Goal: Information Seeking & Learning: Find specific page/section

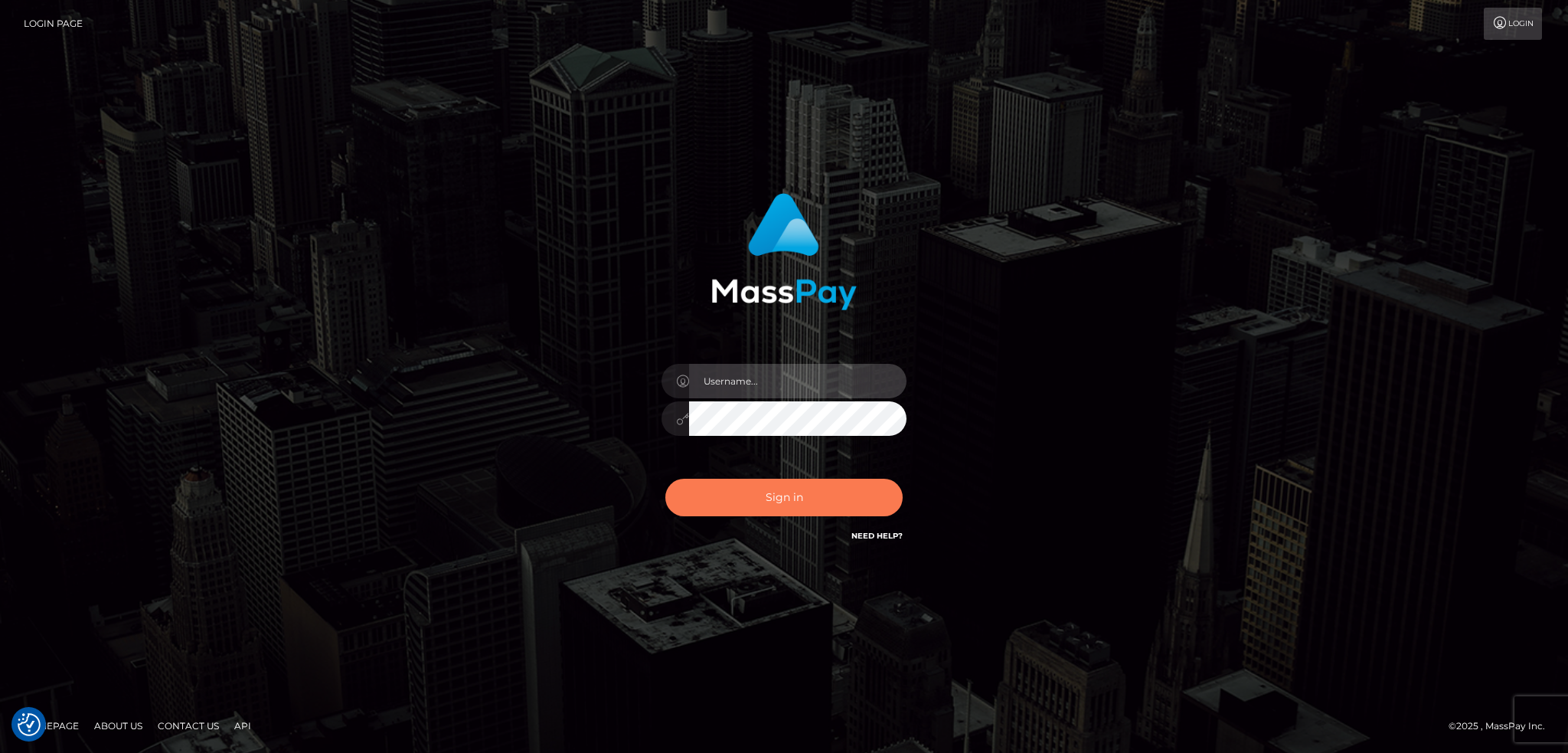
type input "alexstef"
click at [810, 490] on button "Sign in" at bounding box center [784, 497] width 237 height 38
type input "alexstef"
click at [777, 480] on button "Sign in" at bounding box center [784, 497] width 237 height 38
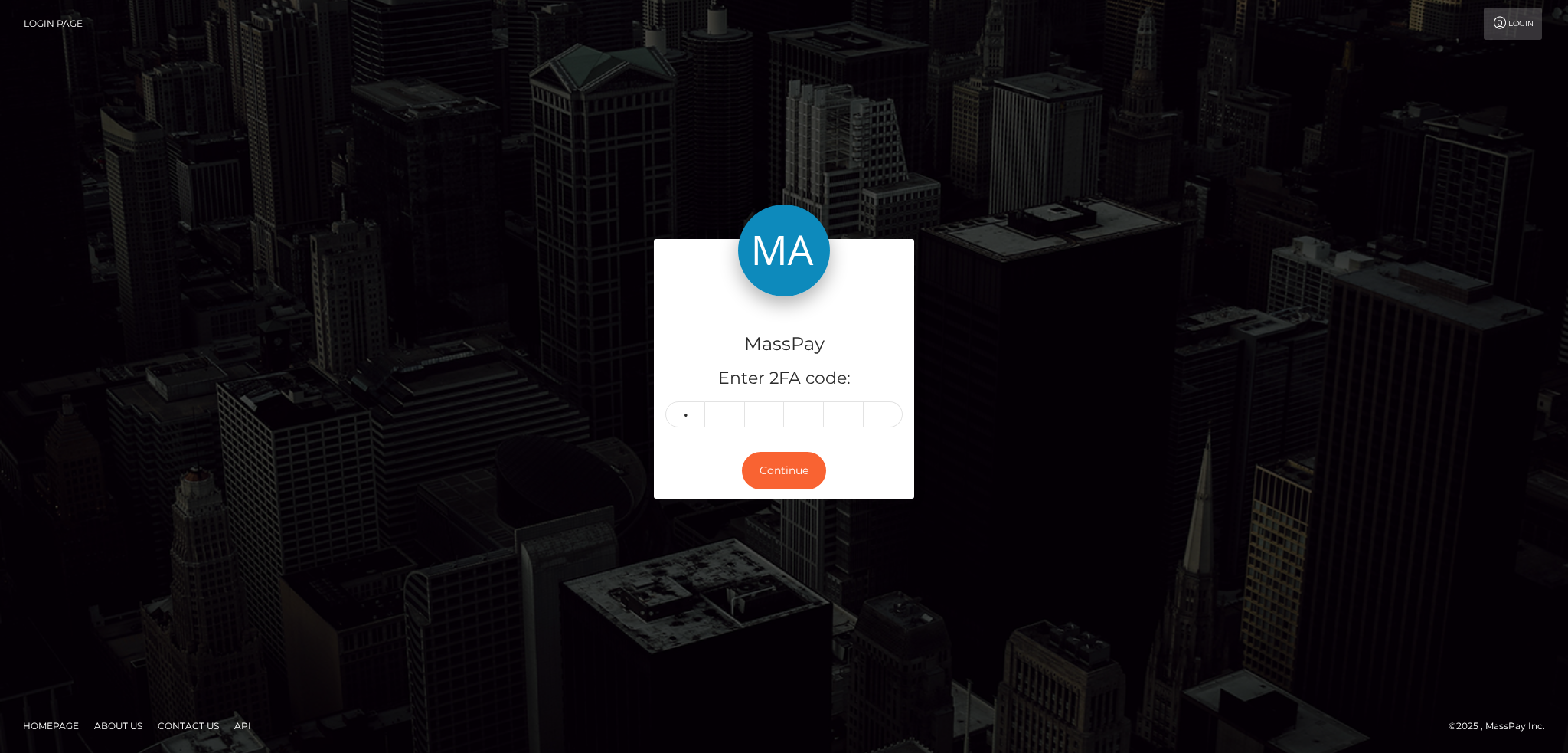
type input "0"
type input "5"
type input "4"
type input "6"
type input "7"
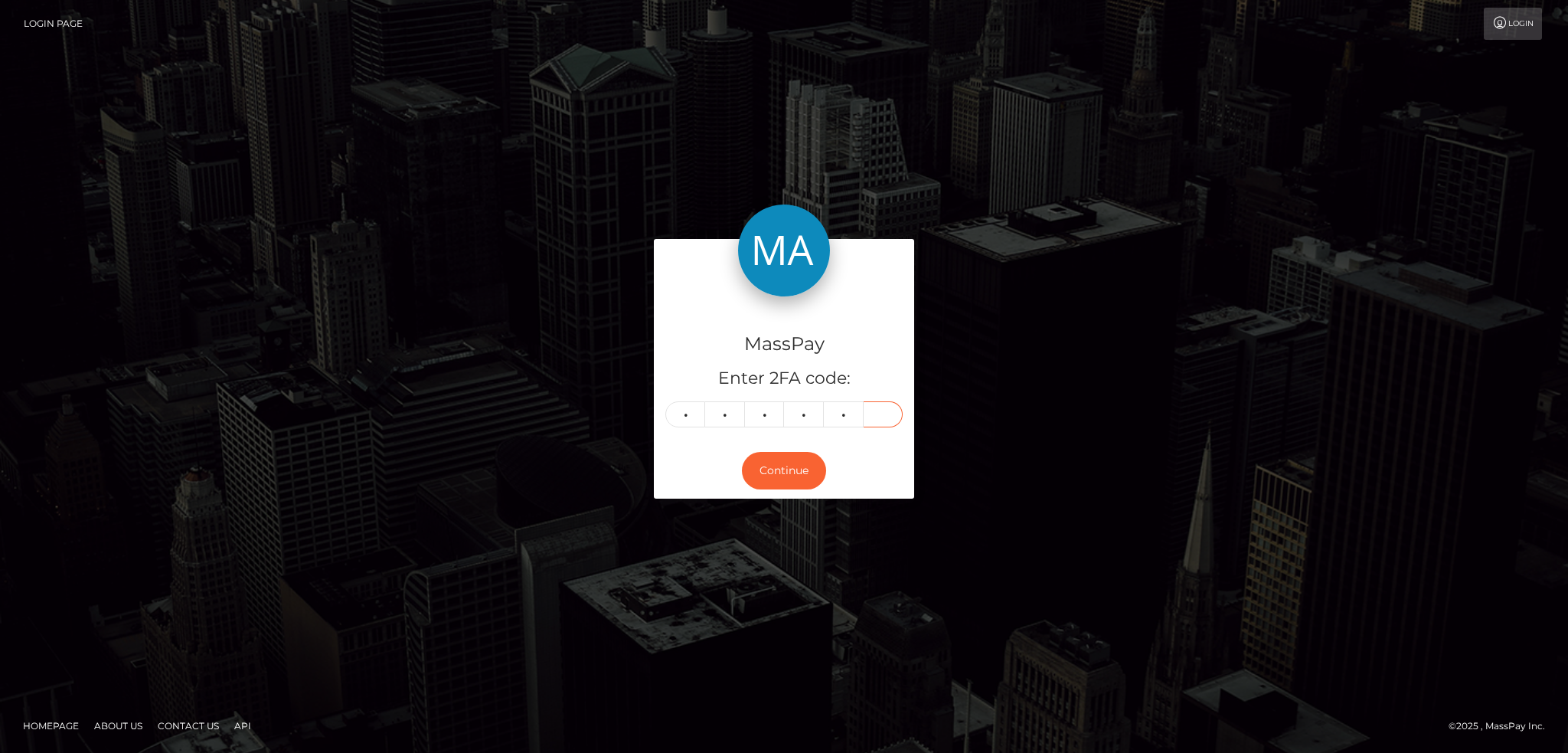
type input "6"
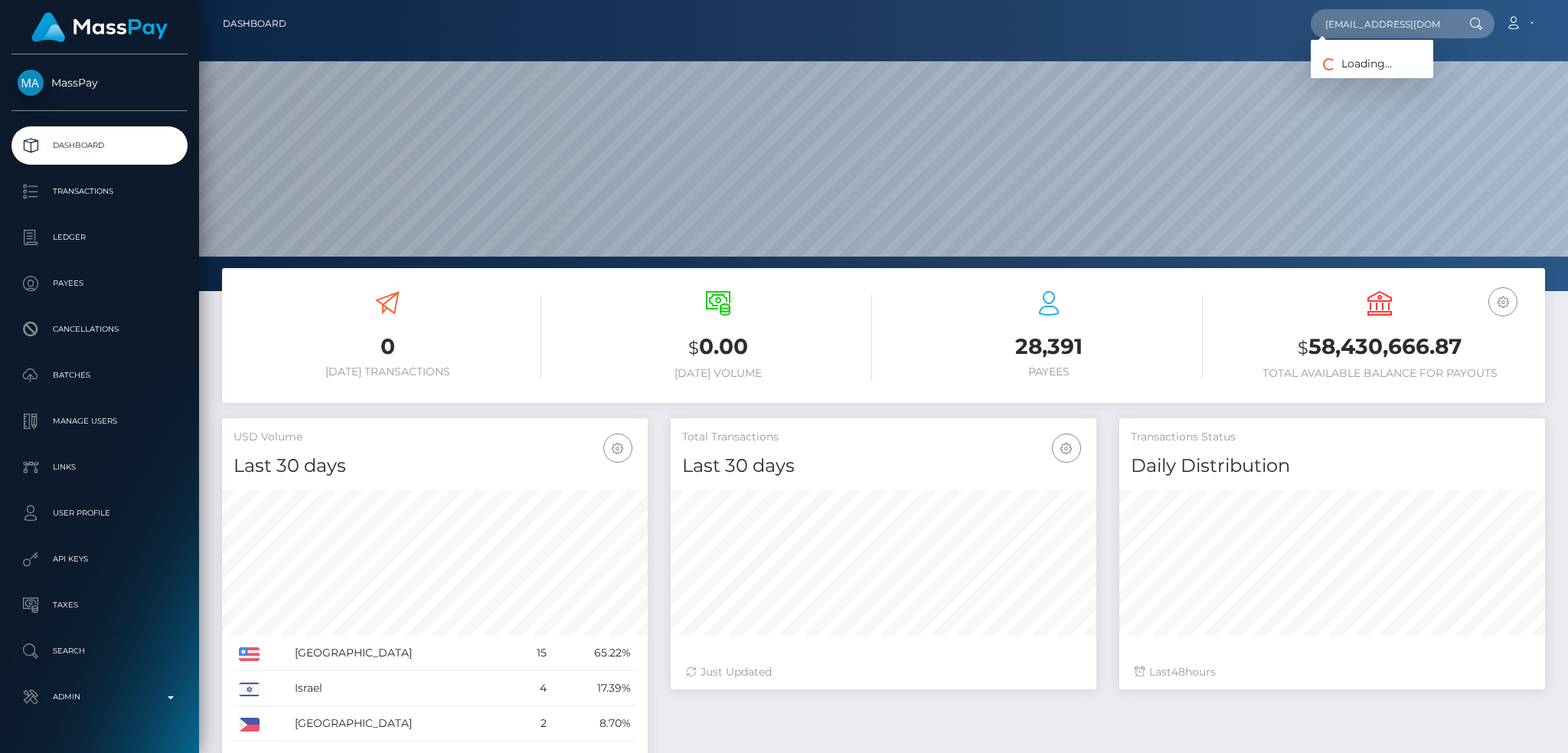
scroll to position [272, 425]
type input "chemererush422@gmail.com"
click at [1395, 81] on link "CHEMERE' SHANTE' RUSH" at bounding box center [1411, 79] width 200 height 28
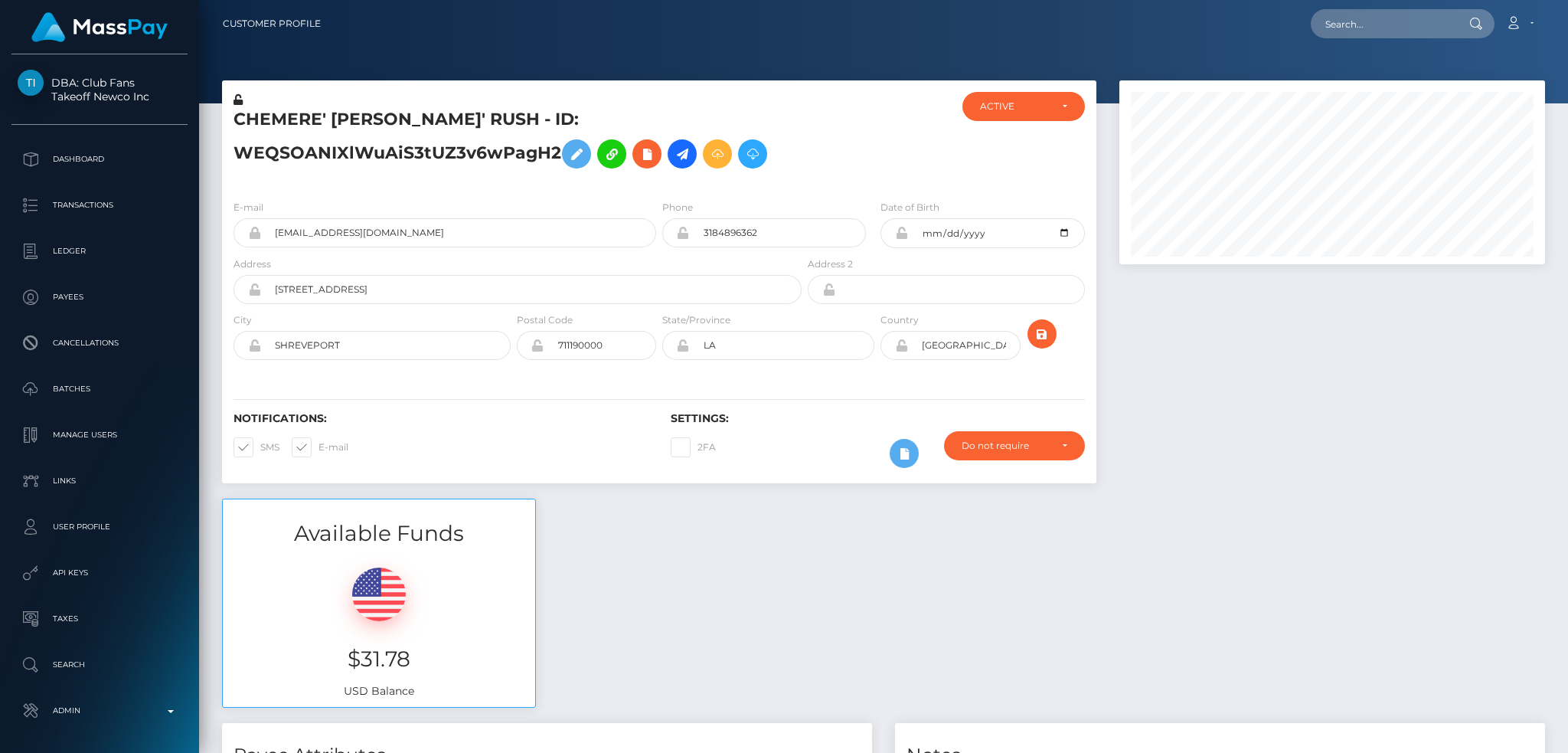
scroll to position [183, 425]
click at [1366, 21] on input "text" at bounding box center [1383, 24] width 144 height 29
paste input "64b20dd72c8c79d524ee3e67"
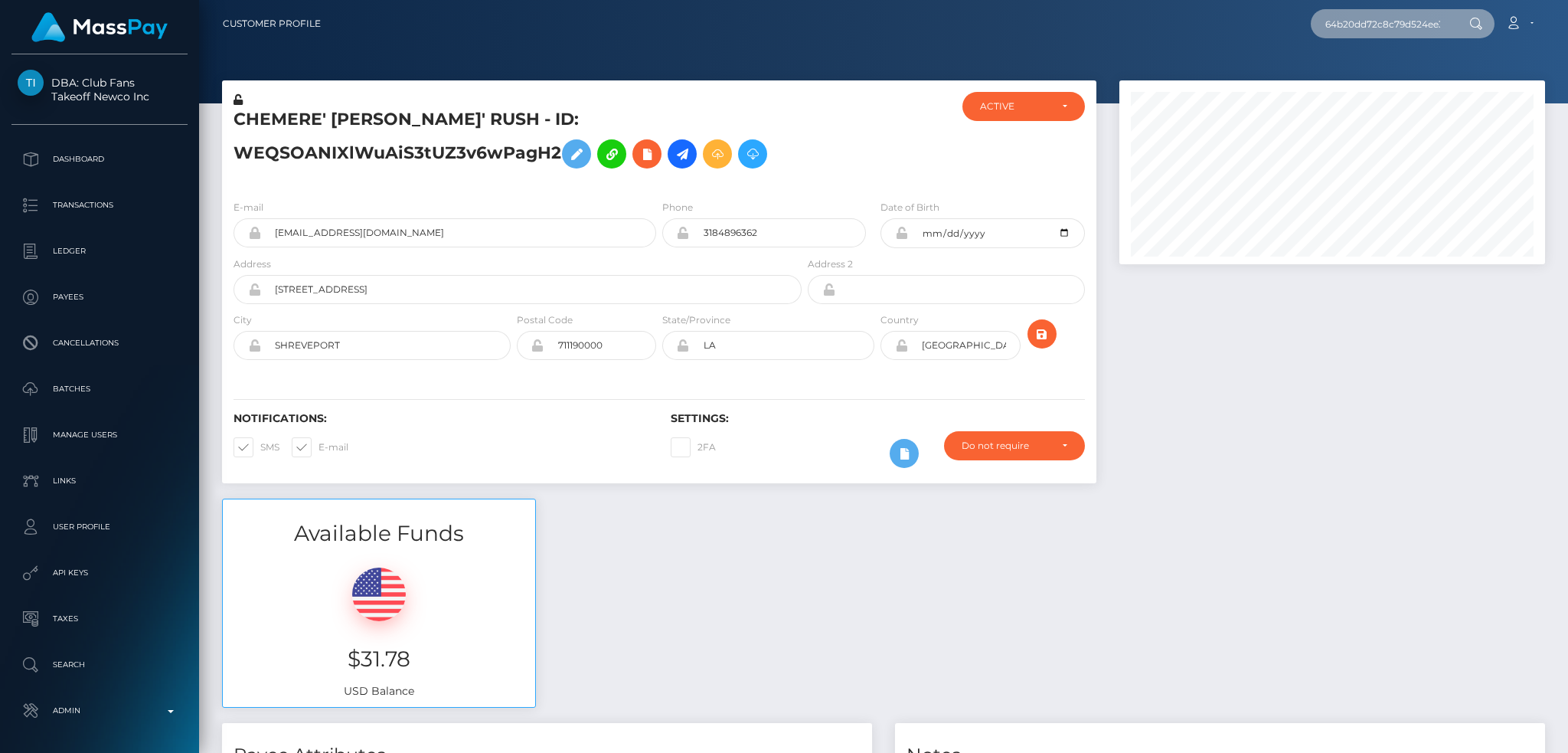
scroll to position [0, 23]
type input "64b20dd72c8c79d524ee3e67"
click at [1373, 81] on link "[PERSON_NAME]" at bounding box center [1372, 79] width 123 height 28
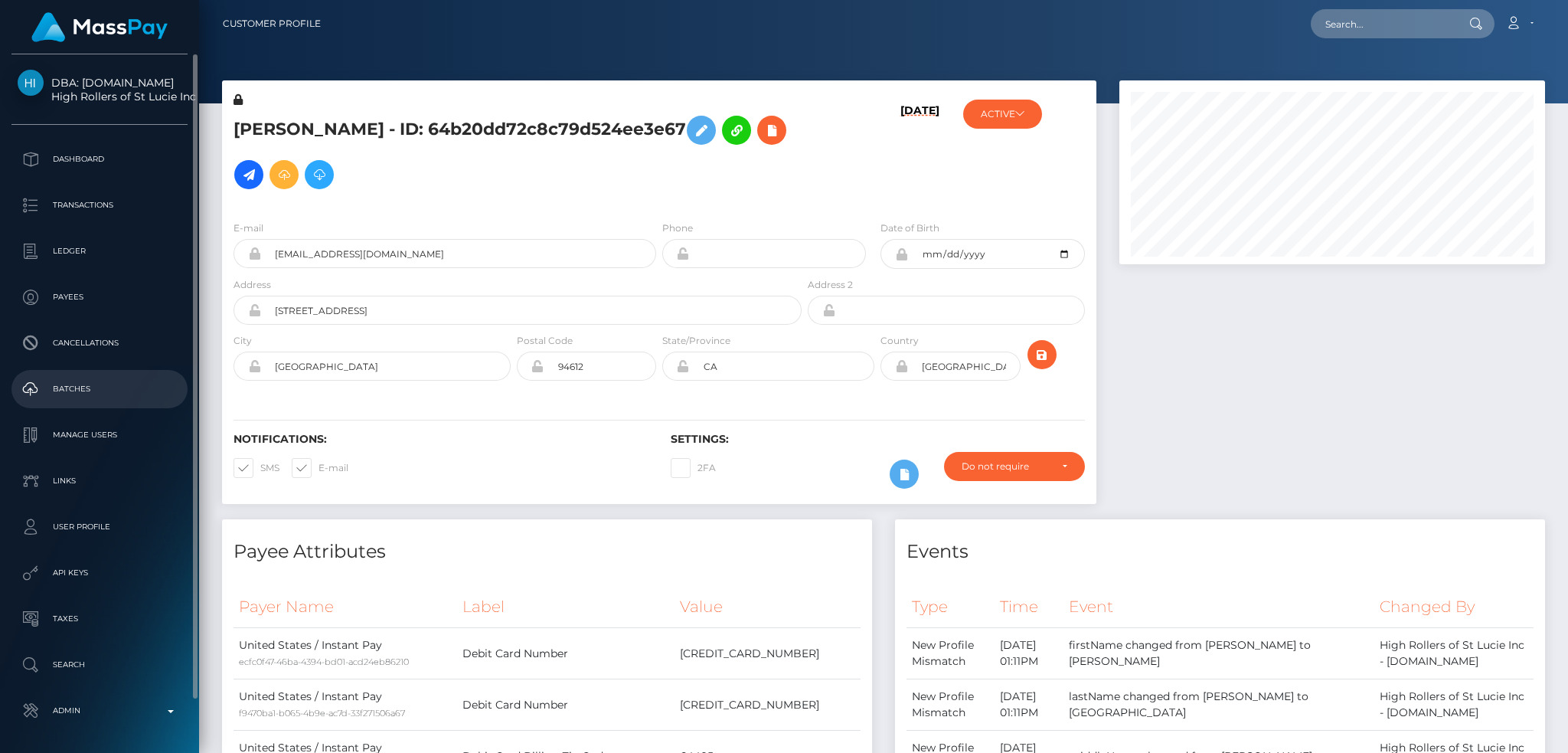
click at [118, 391] on p "Batches" at bounding box center [100, 389] width 164 height 23
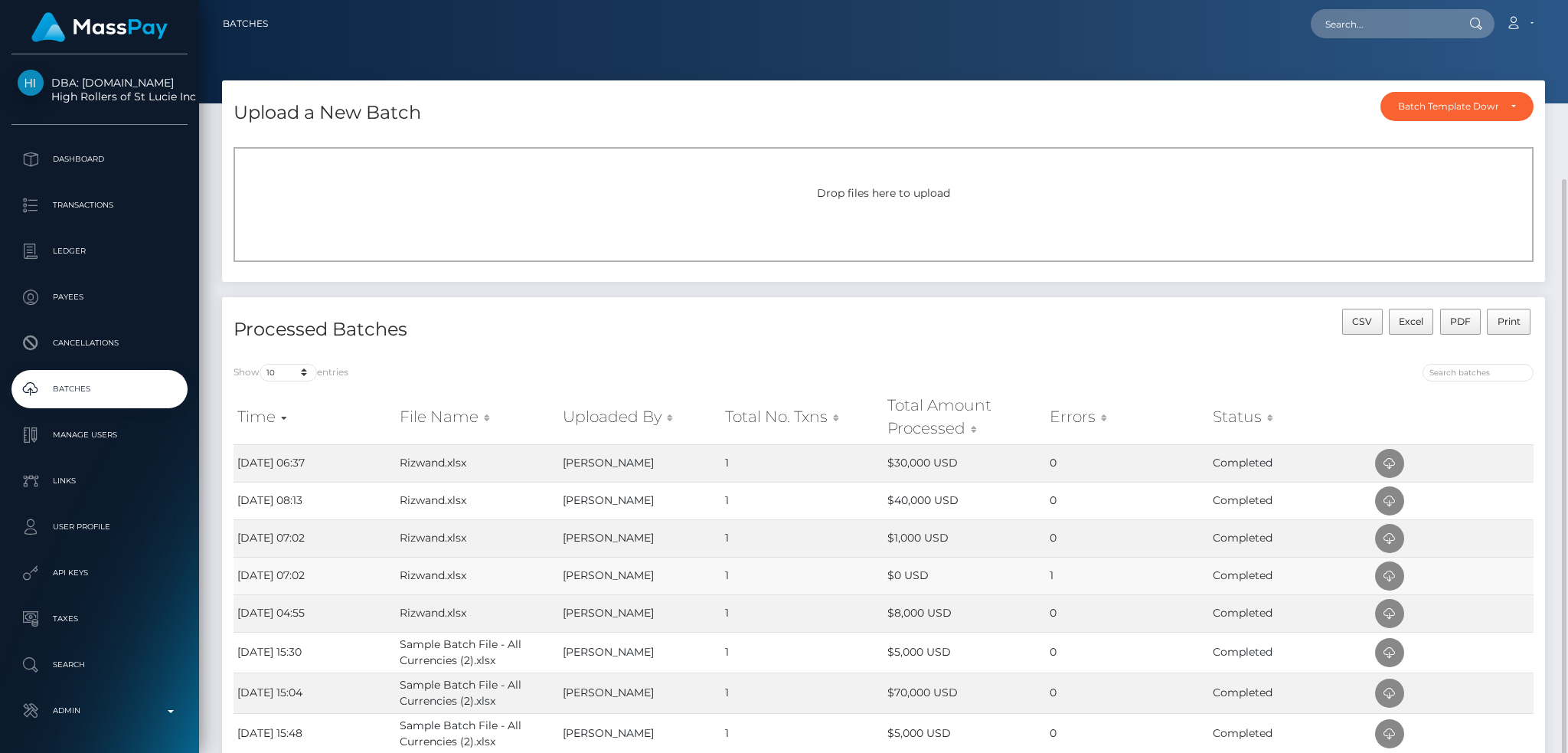
scroll to position [102, 0]
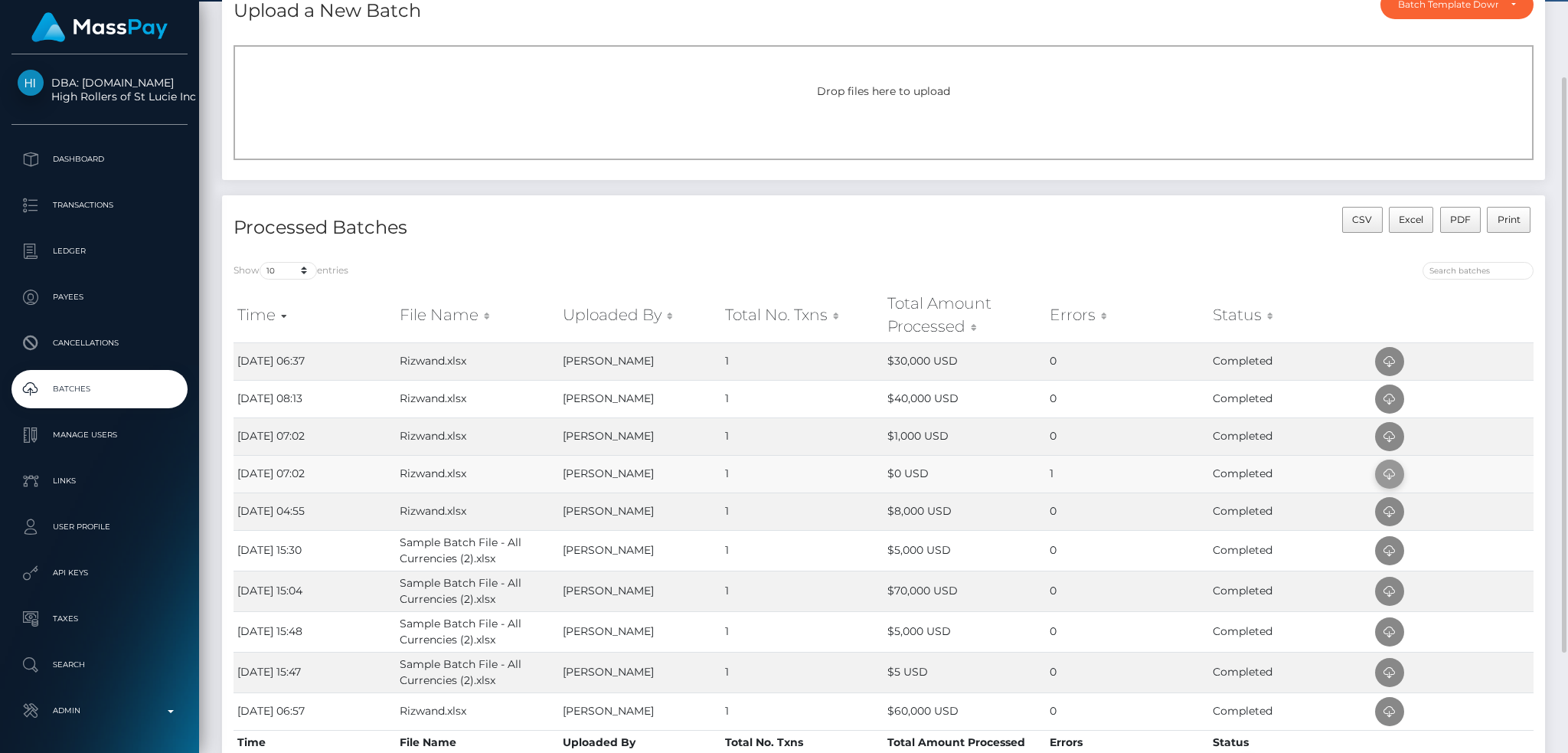
click at [1387, 467] on icon at bounding box center [1390, 474] width 18 height 19
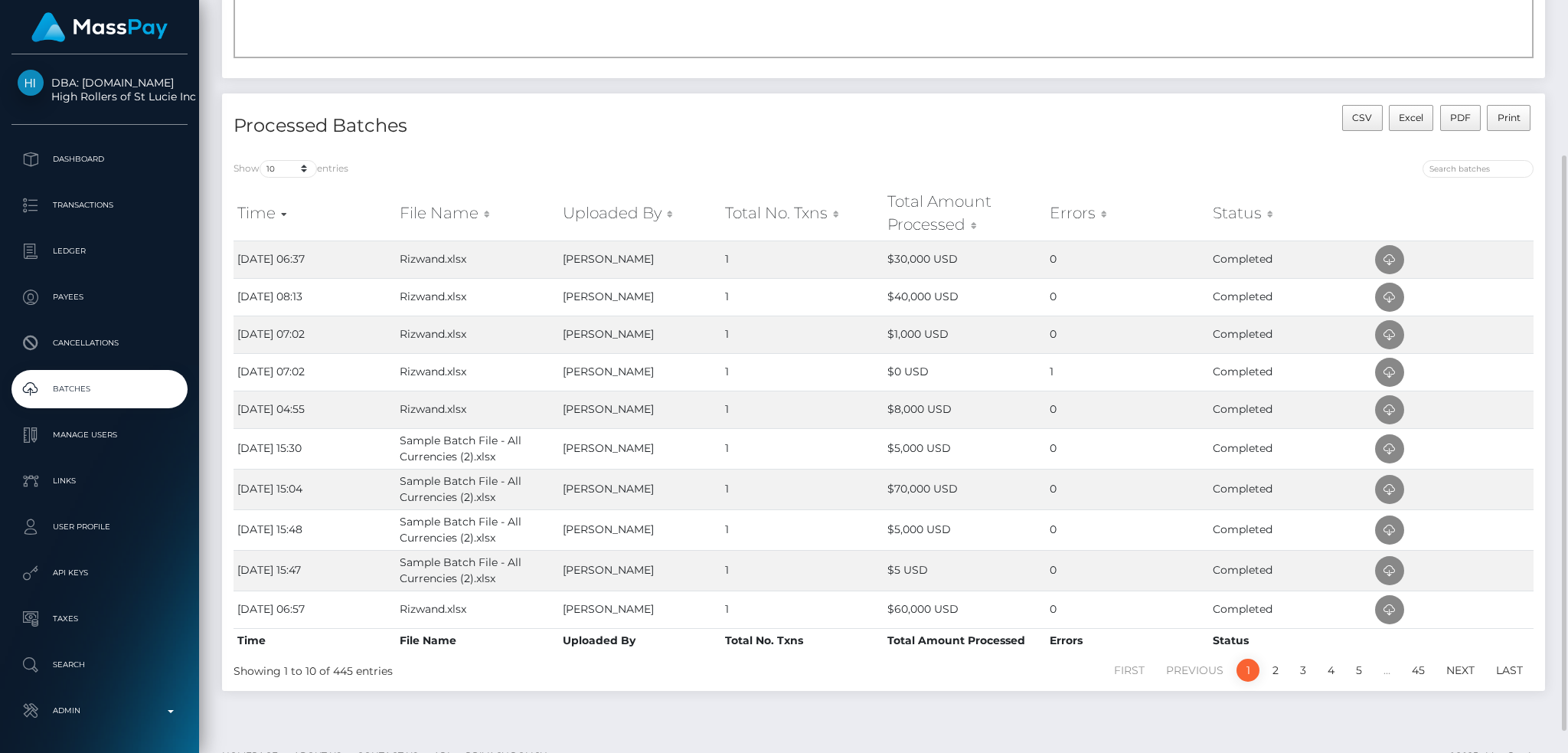
scroll to position [0, 0]
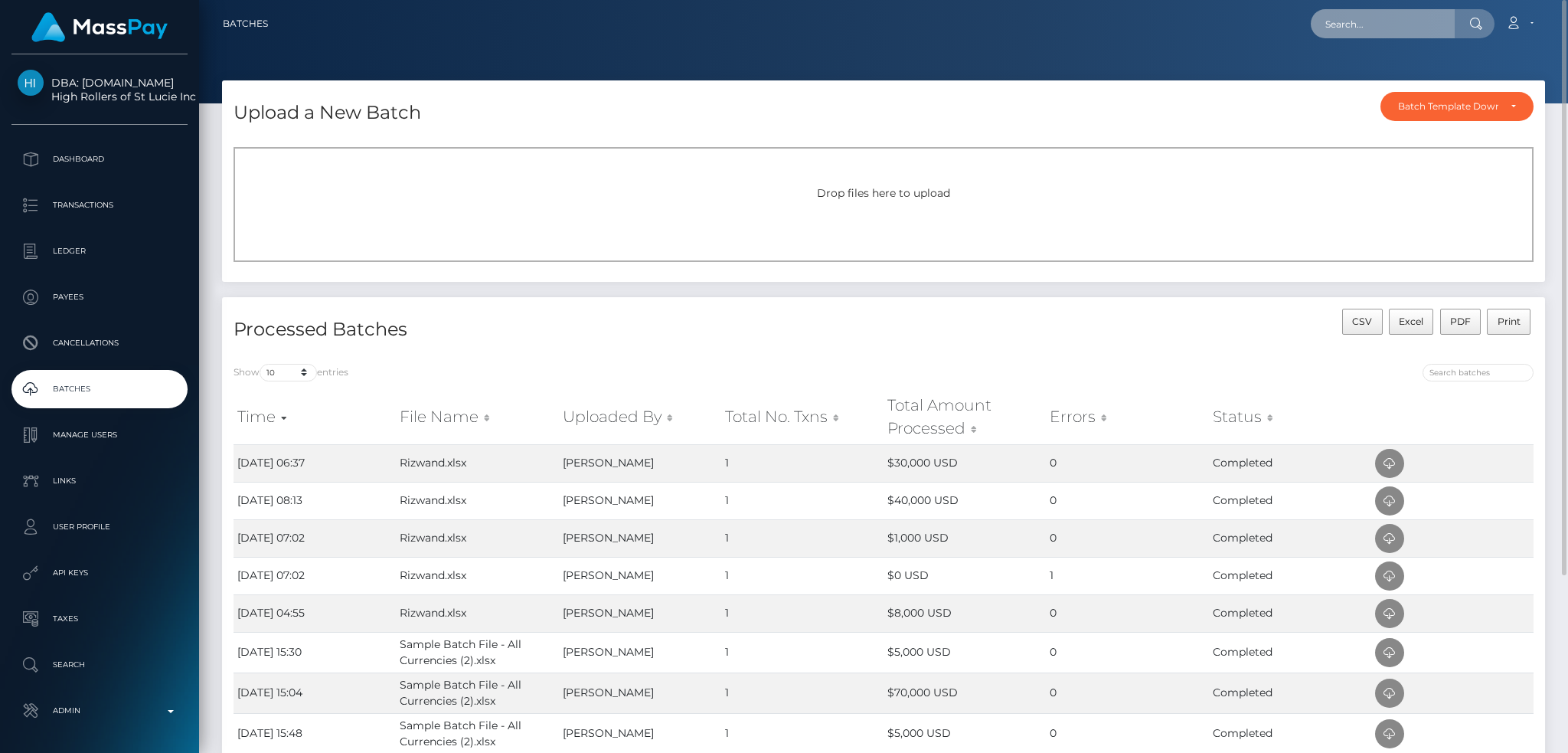
click at [1319, 27] on input "text" at bounding box center [1383, 24] width 144 height 29
paste input "64b20dd72c8c79d524ee3e67"
type input "64b20dd72c8c79d524ee3e67"
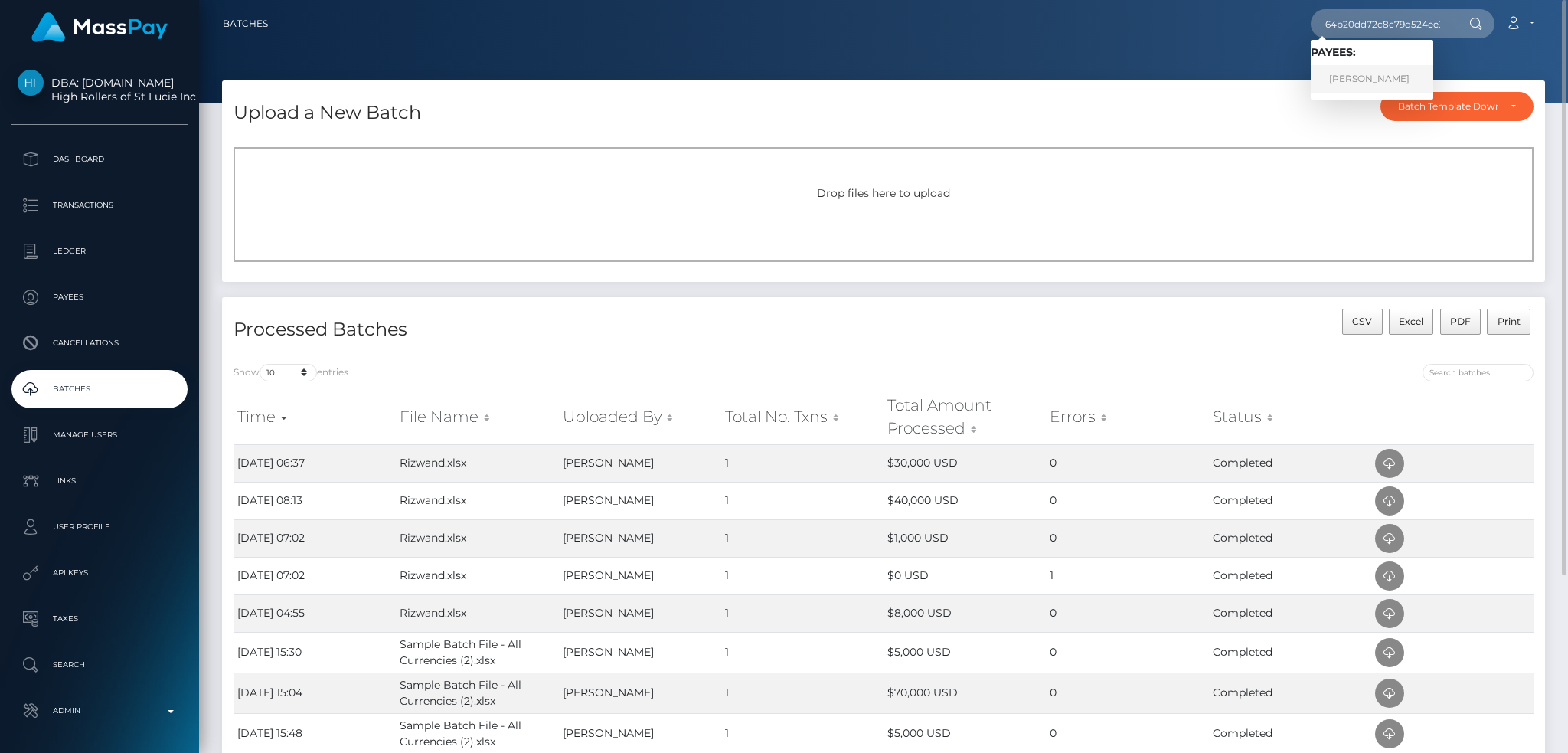
click at [1362, 76] on link "[PERSON_NAME]" at bounding box center [1372, 79] width 123 height 28
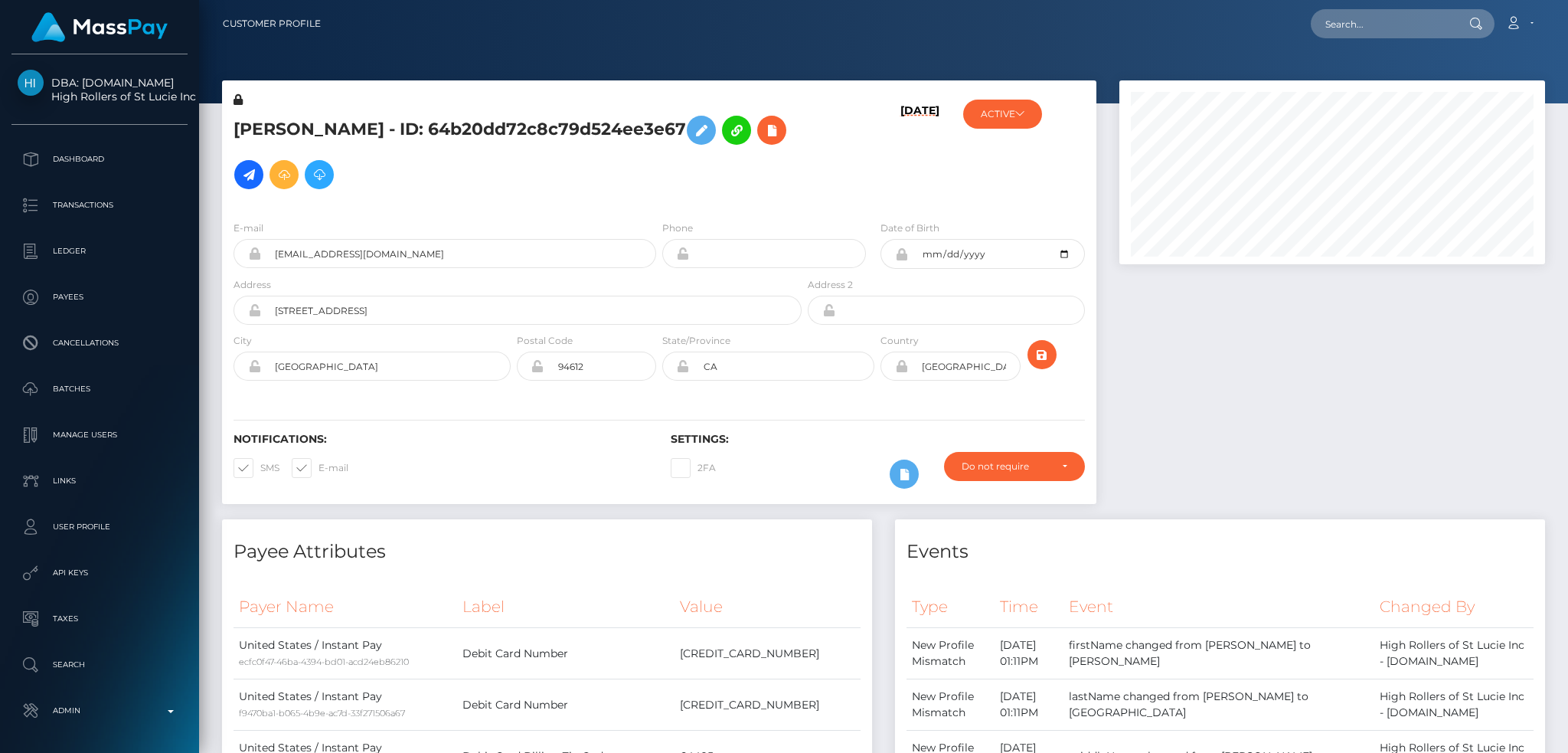
scroll to position [183, 425]
click at [1388, 28] on input "text" at bounding box center [1383, 24] width 144 height 29
paste input "spree-1489693"
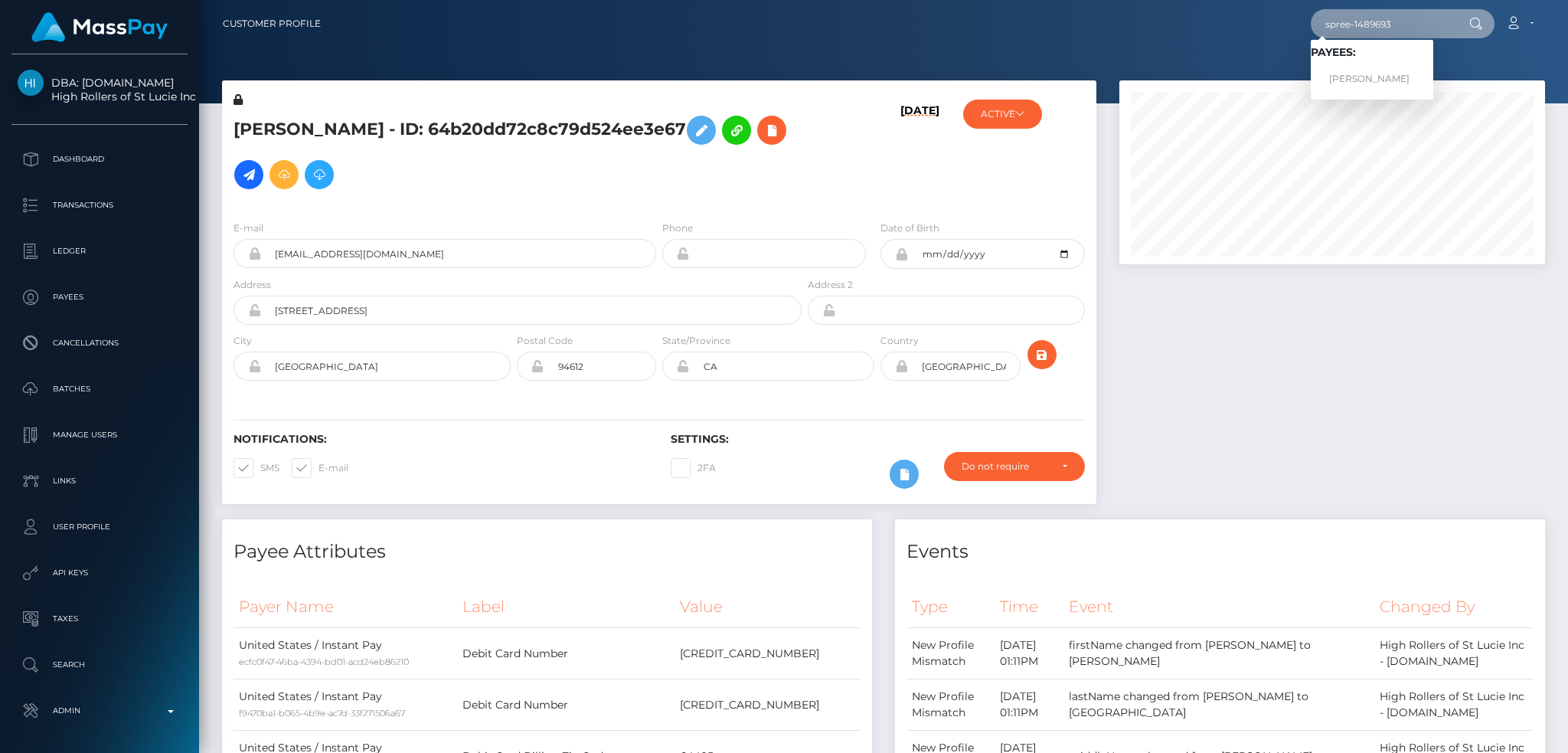
type input "spree-1489693"
click at [1398, 77] on link "JOANNE MARTINEZ" at bounding box center [1372, 79] width 123 height 28
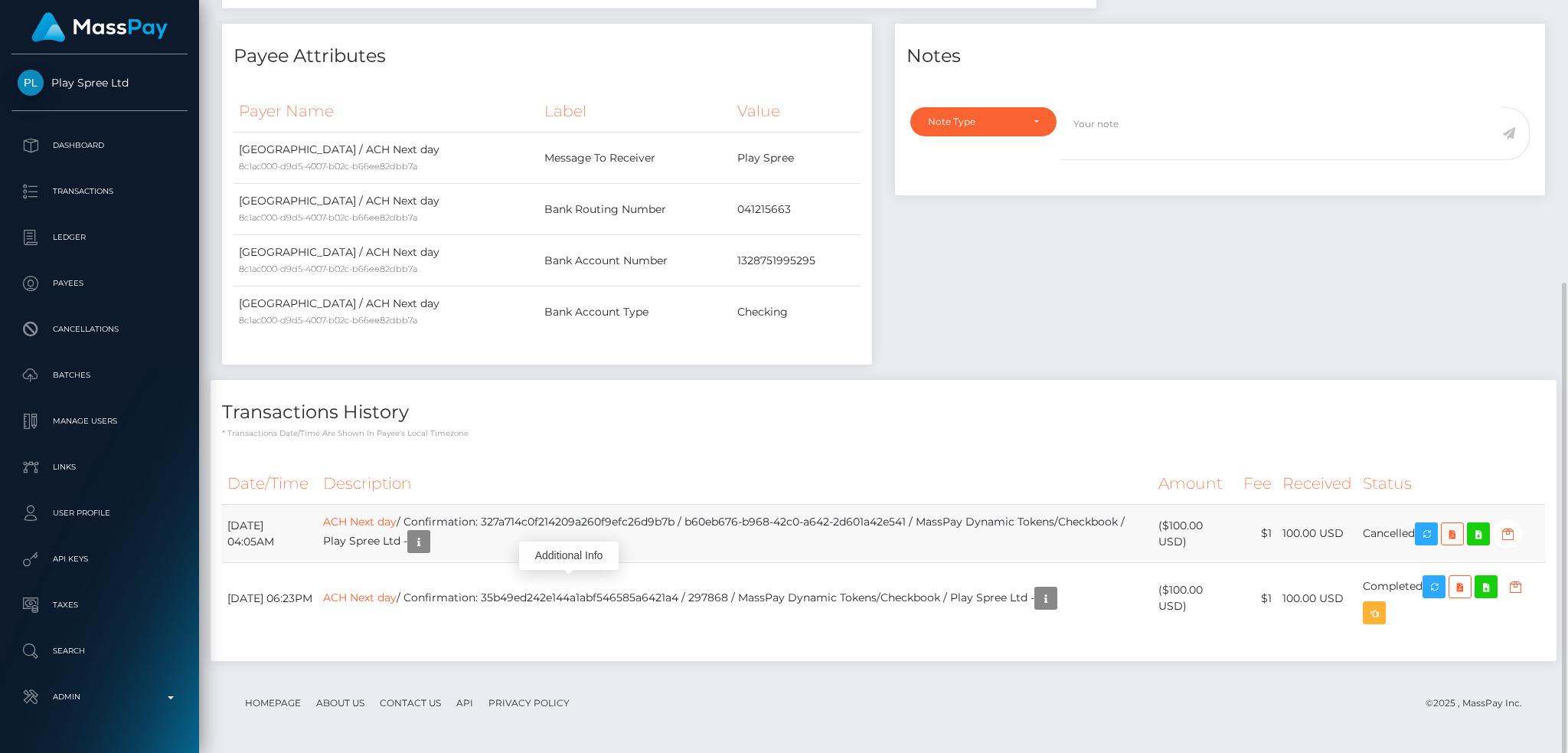
scroll to position [183, 425]
click at [397, 523] on link "ACH Next day" at bounding box center [360, 521] width 74 height 14
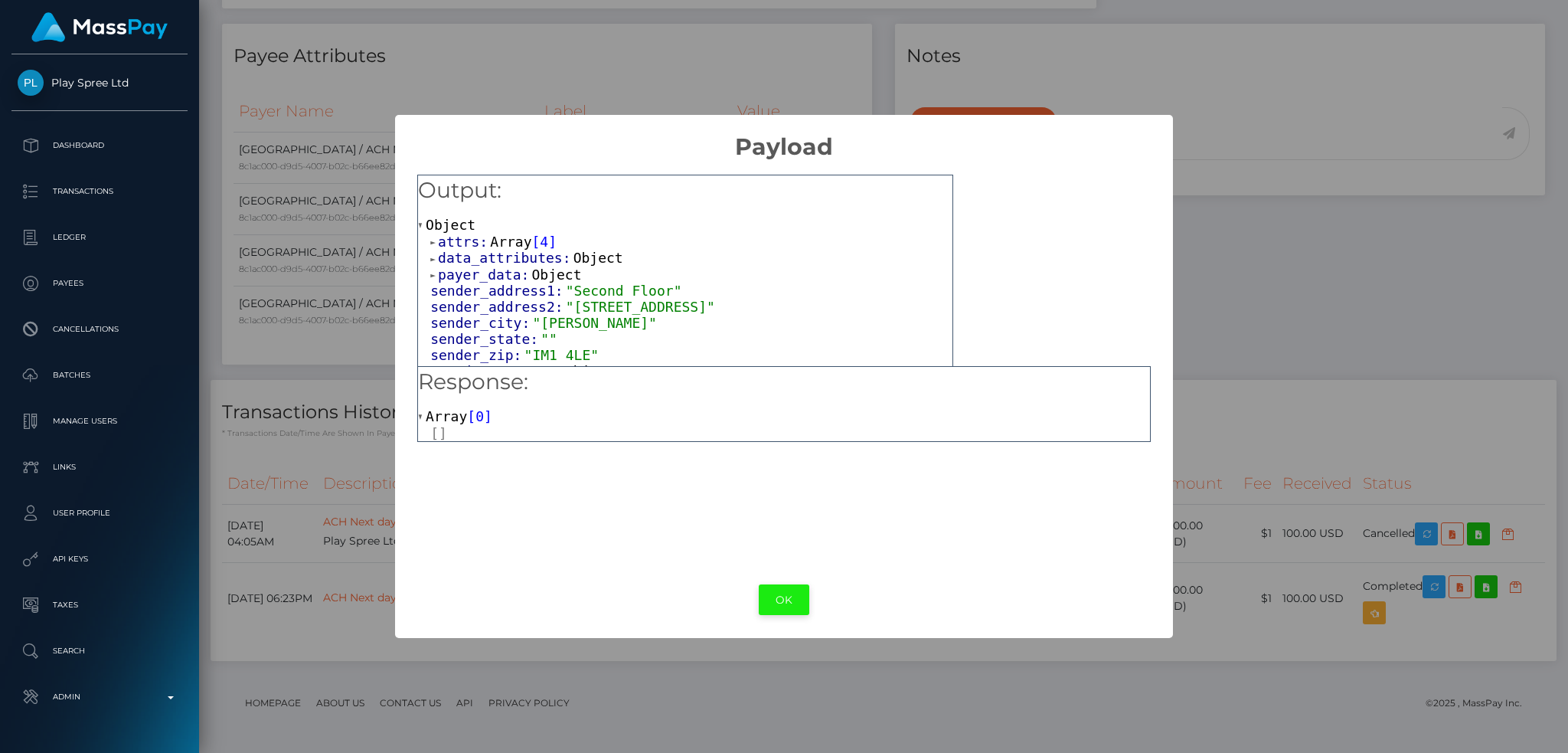
click at [774, 599] on button "OK" at bounding box center [784, 599] width 51 height 31
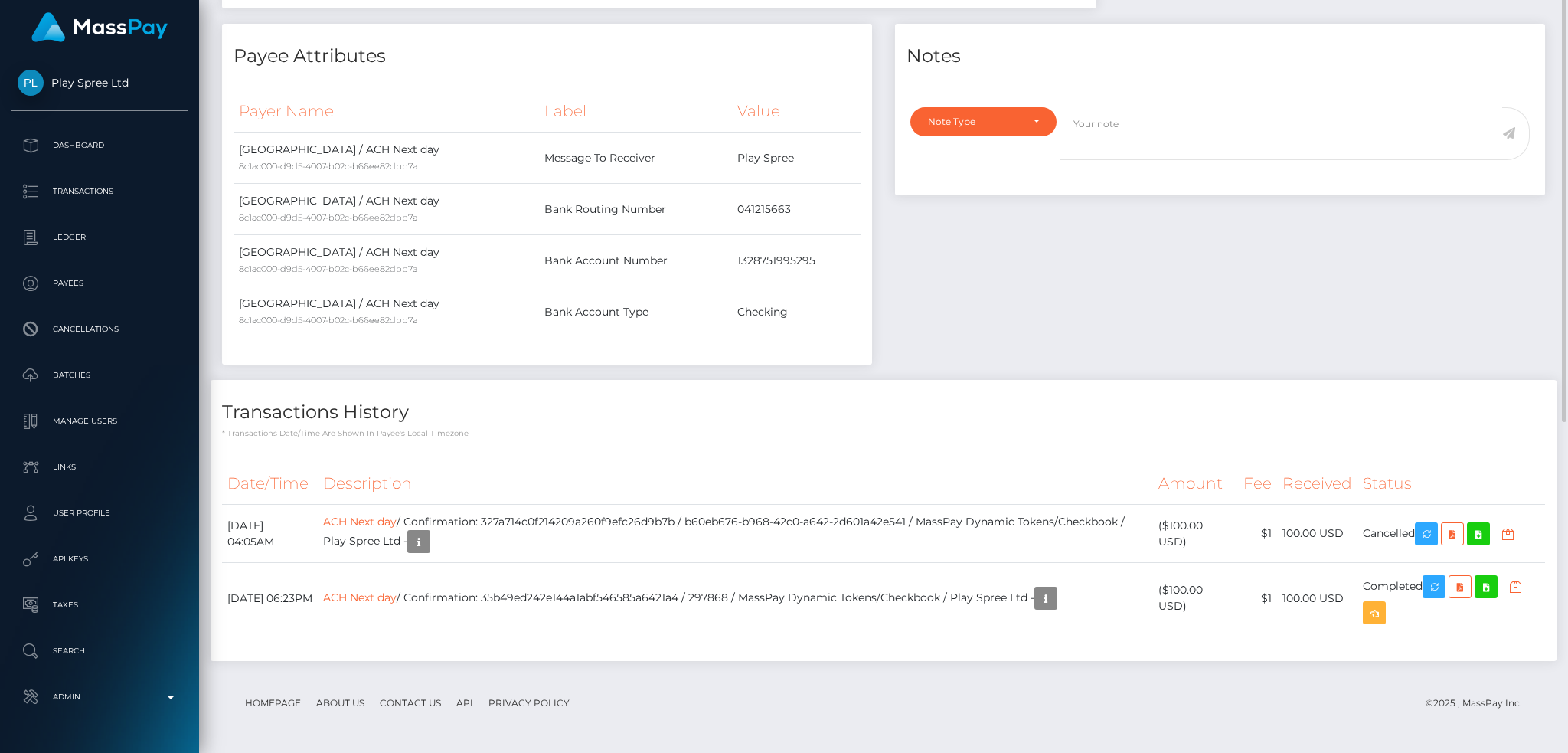
scroll to position [0, 0]
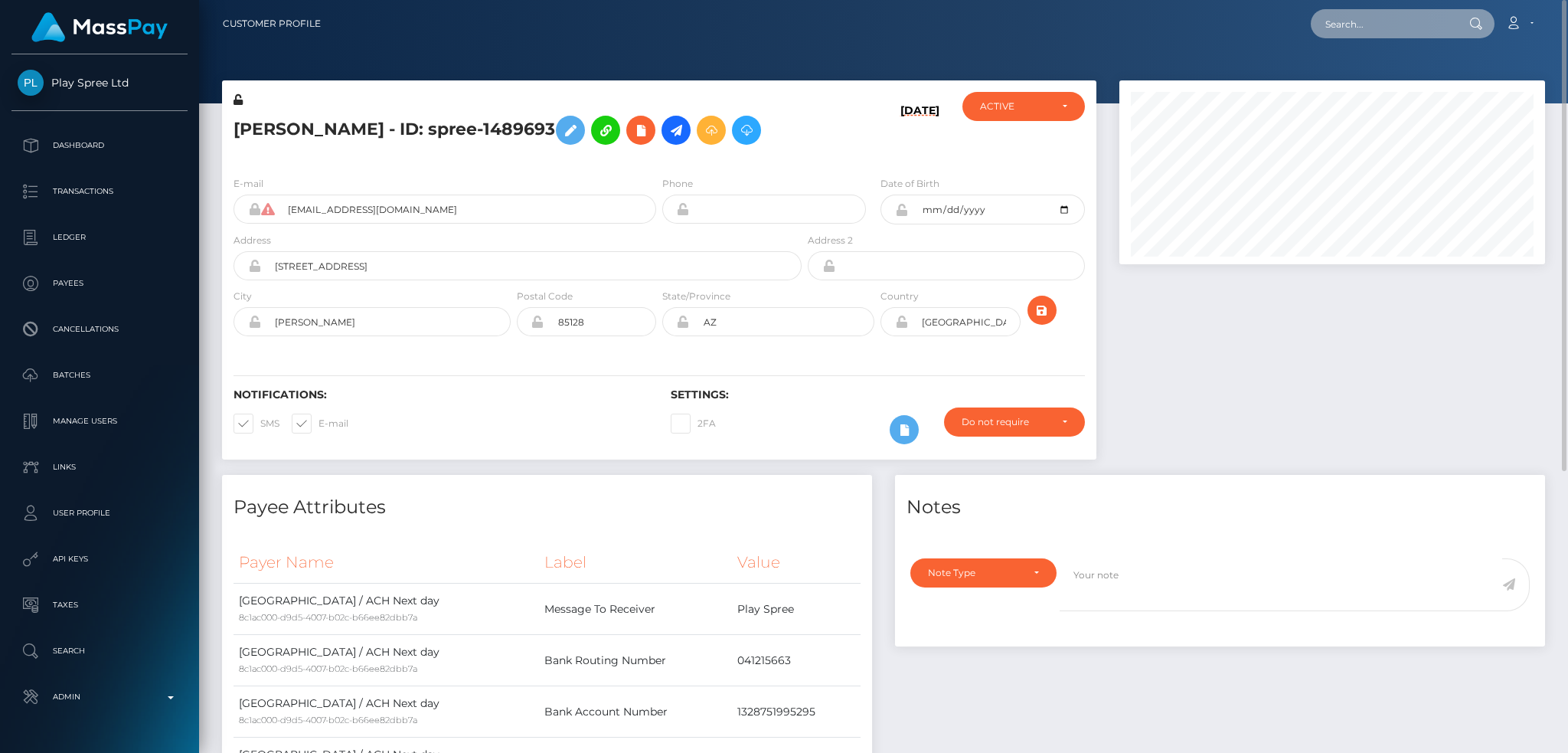
click at [1409, 25] on input "text" at bounding box center [1383, 24] width 144 height 29
paste input "spree-1305583"
type input "spree-1305583"
click at [1393, 77] on link "PETER L WOJNAROWSKI" at bounding box center [1372, 79] width 123 height 28
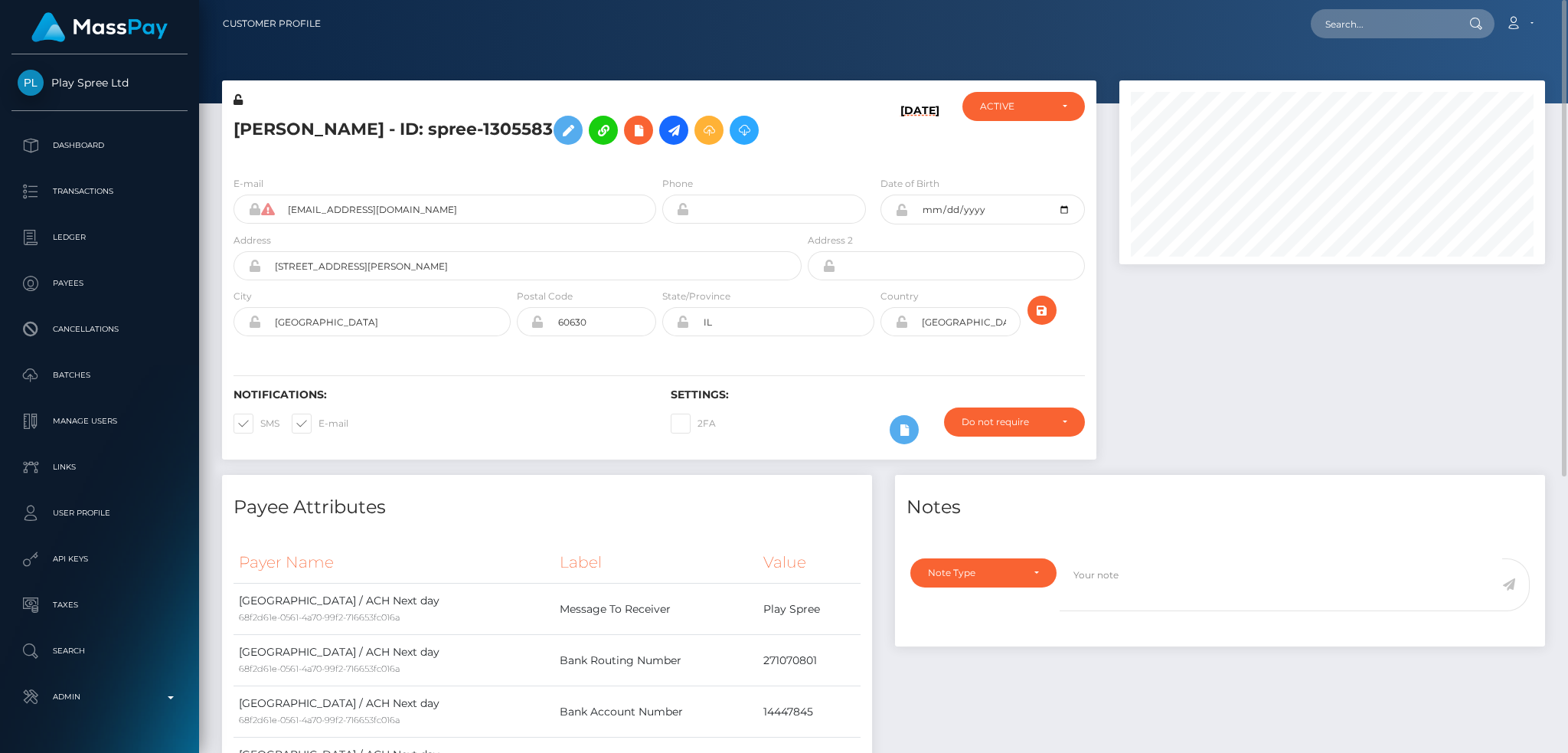
scroll to position [183, 425]
click at [1349, 25] on input "text" at bounding box center [1383, 24] width 144 height 29
paste input "poact_fzoceDYdgYq3"
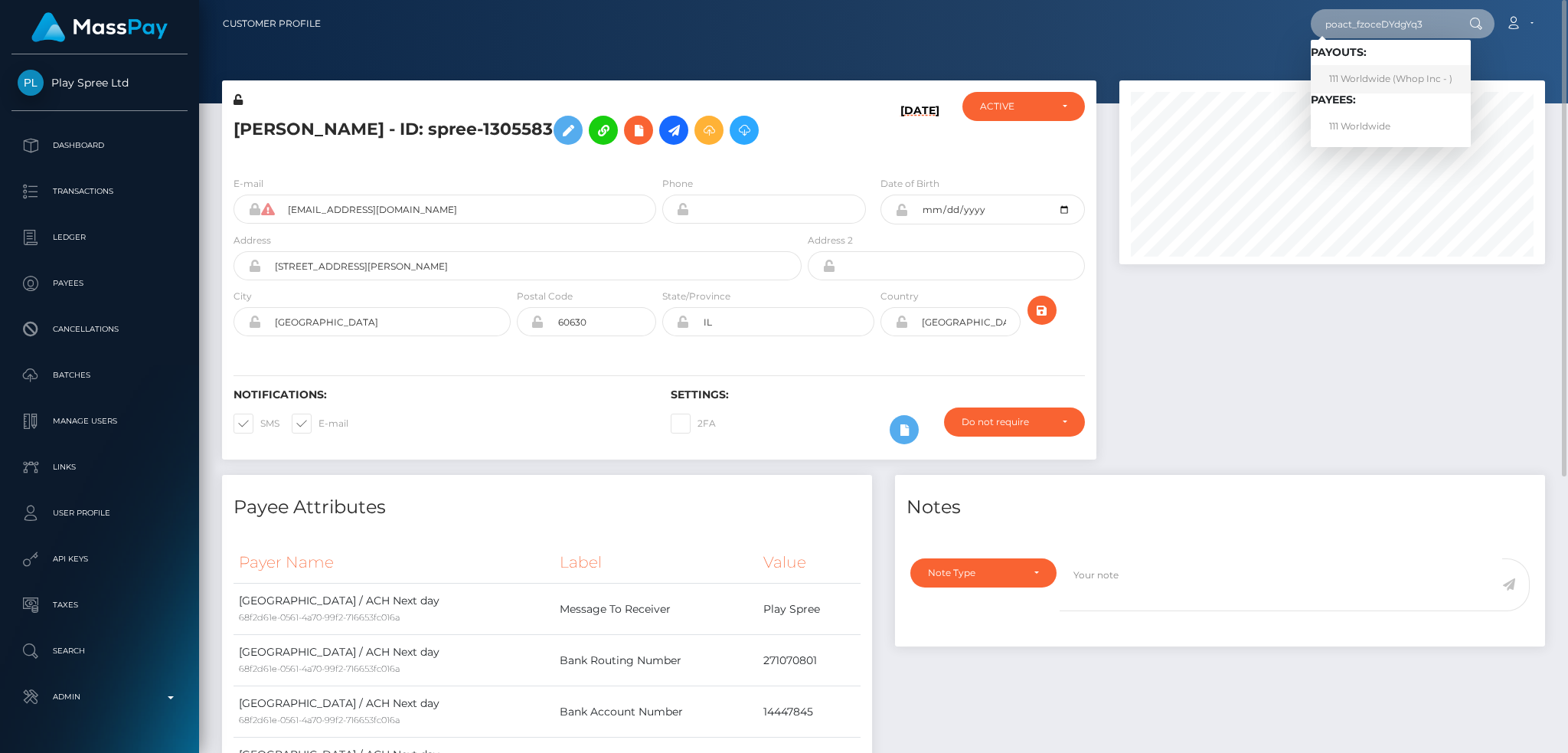
type input "poact_fzoceDYdgYq3"
click at [1367, 76] on link "111 Worldwide (Whop Inc - )" at bounding box center [1391, 79] width 160 height 28
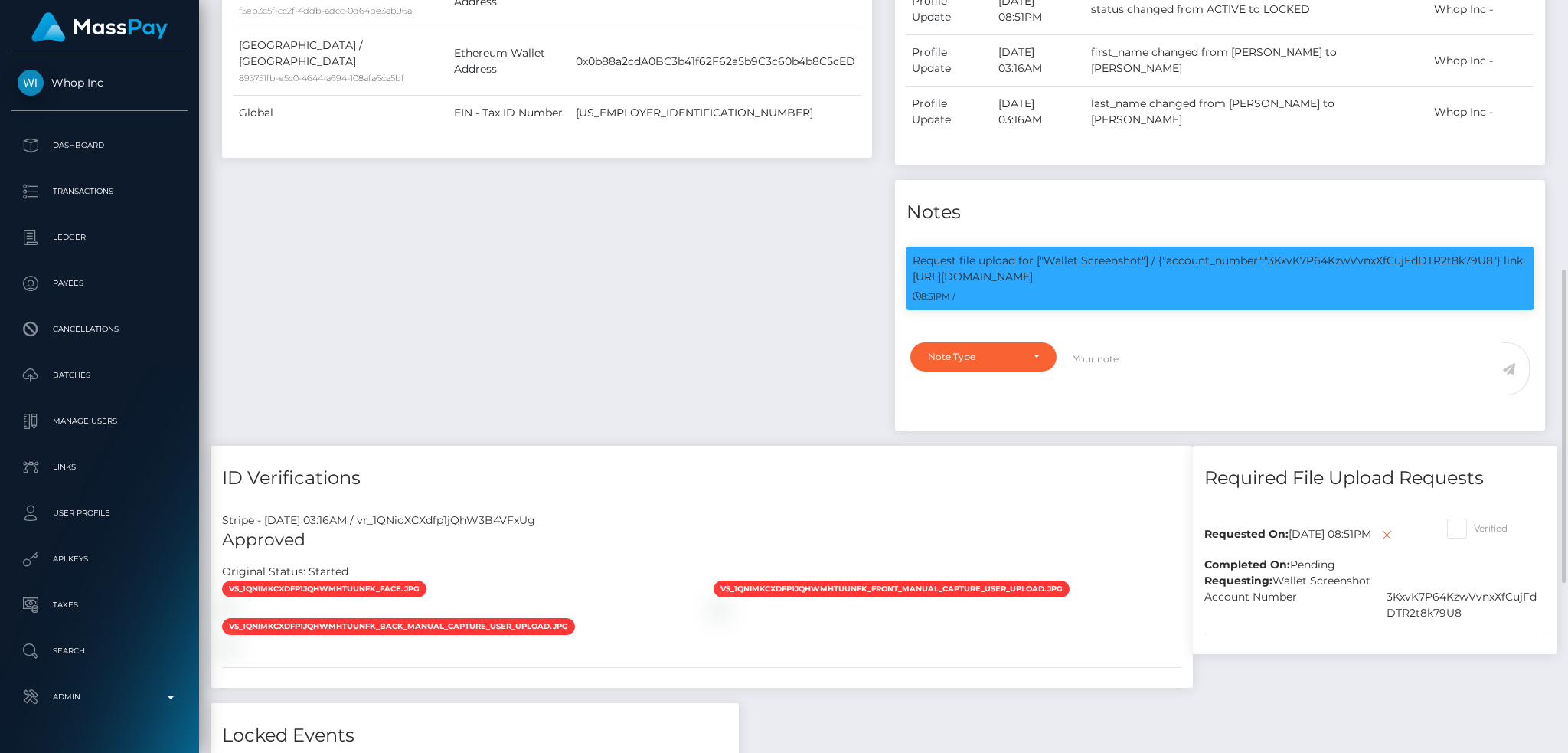
scroll to position [183, 425]
drag, startPoint x: 1046, startPoint y: 188, endPoint x: 1058, endPoint y: 200, distance: 17.0
click at [1058, 253] on p "Request file upload for ["Wallet Screenshot"] / {"account_number":"3KxvK7P64Kzw…" at bounding box center [1220, 269] width 615 height 32
copy p "Wallet Screenshot"] / {"account_number":"3KxvK7P64KzwVvnxXfCujFdDTR2t8k79U8"} l…"
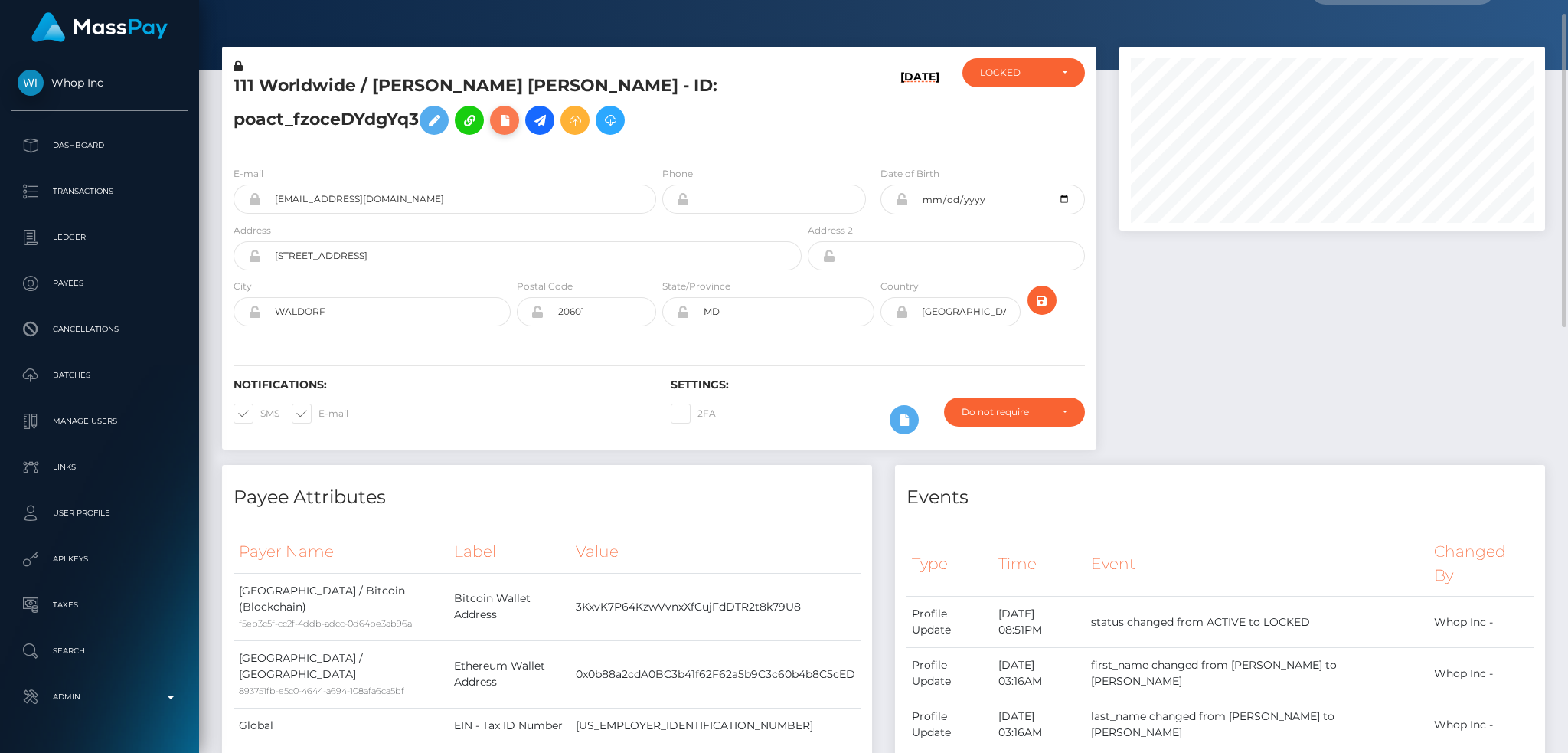
click at [513, 129] on icon at bounding box center [505, 121] width 18 height 19
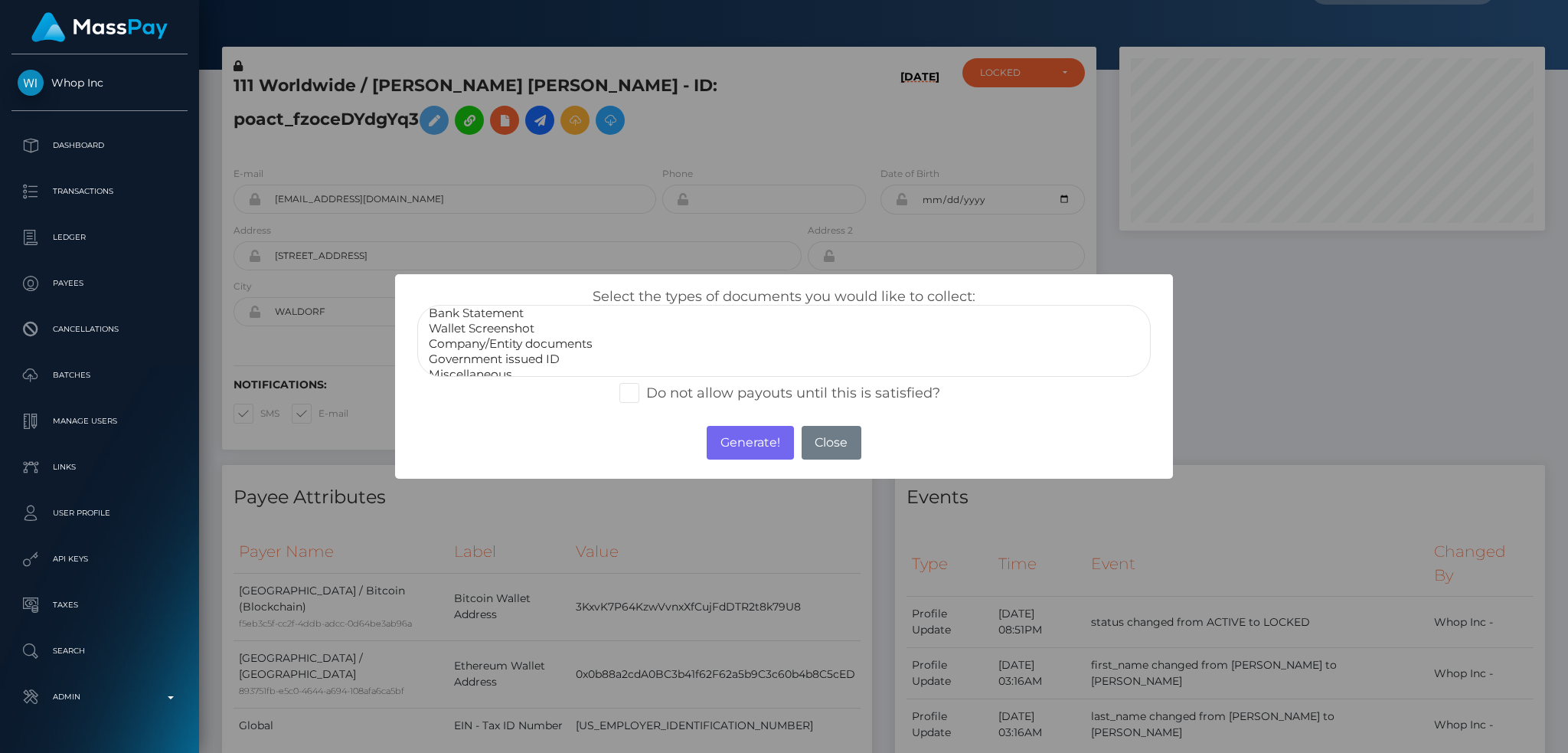
scroll to position [31, 0]
select select "Government issued ID"
click at [548, 348] on option "Government issued ID" at bounding box center [784, 348] width 714 height 15
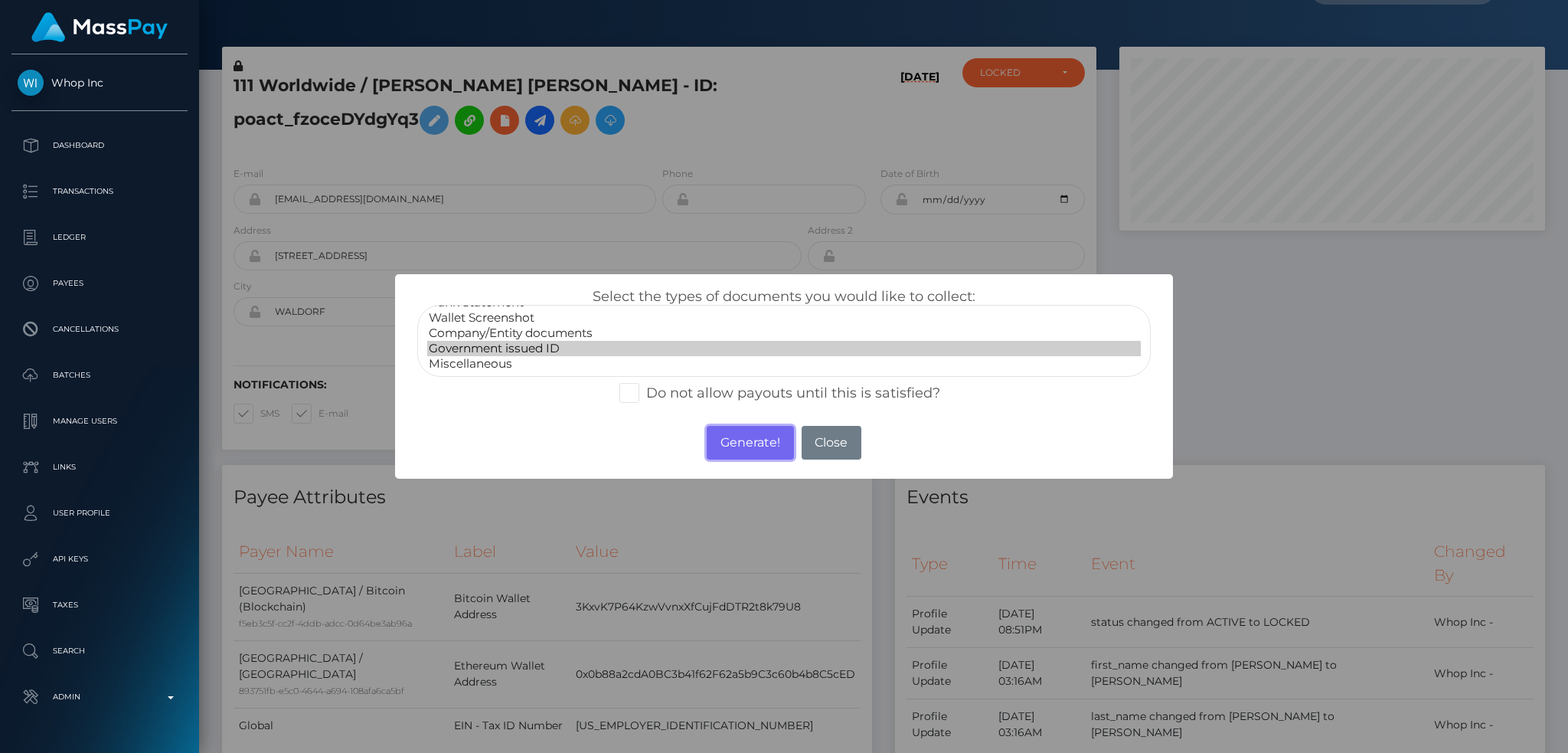
click at [741, 440] on button "Generate!" at bounding box center [750, 443] width 87 height 34
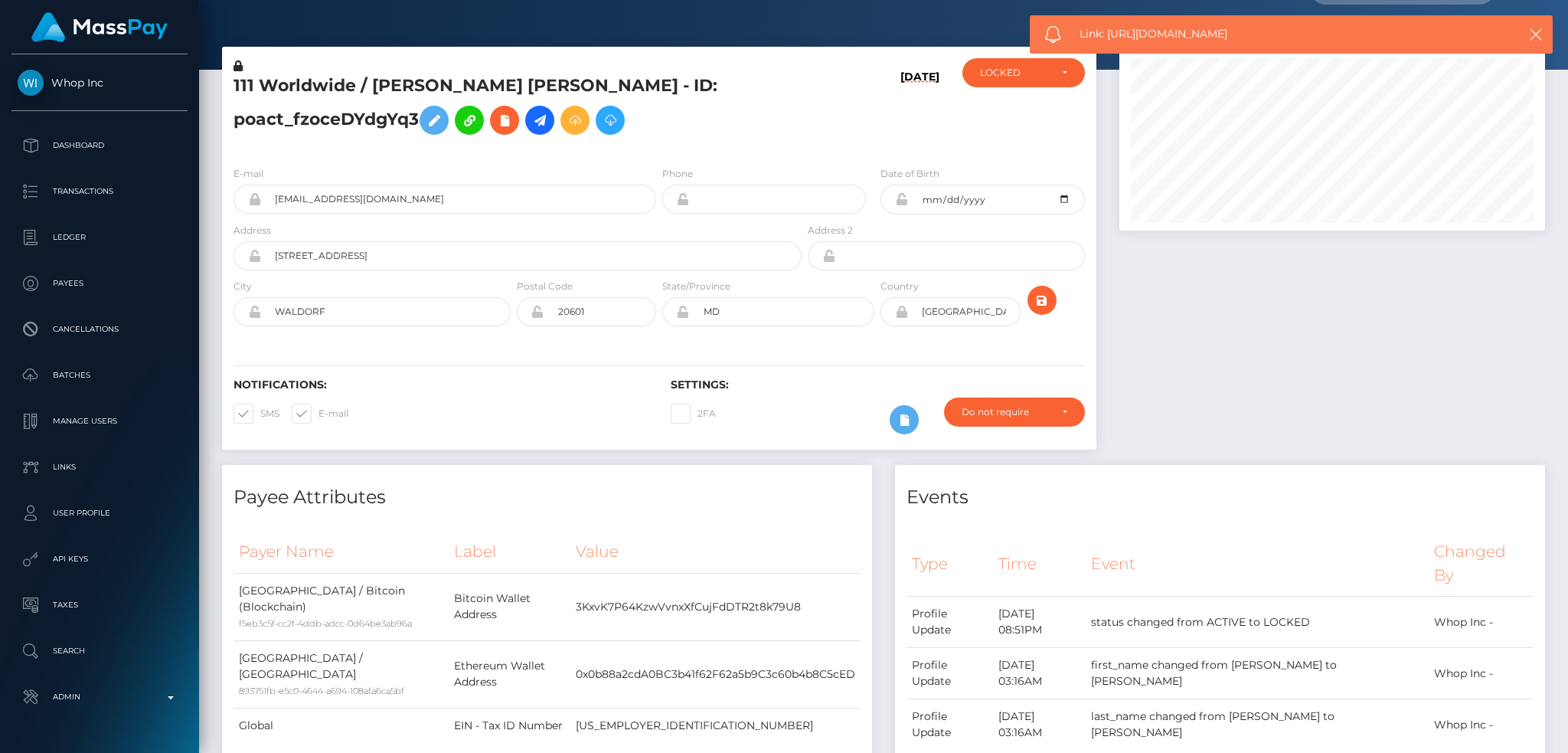
click at [1115, 32] on span "Link: https://l.maspay.io/Ujmhf" at bounding box center [1283, 34] width 408 height 16
copy span "Link: https://l.maspay.io/Ujmhf"
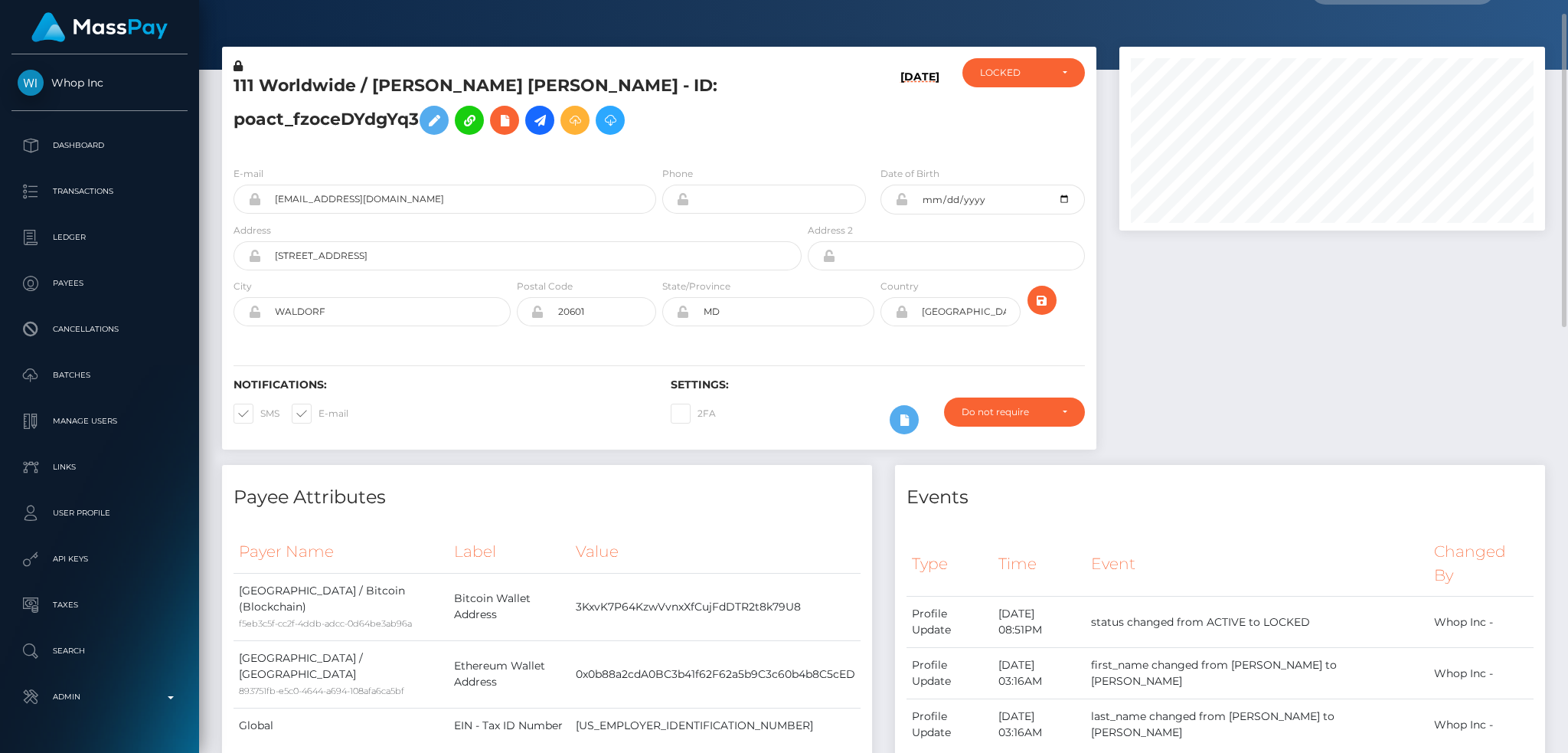
scroll to position [0, 0]
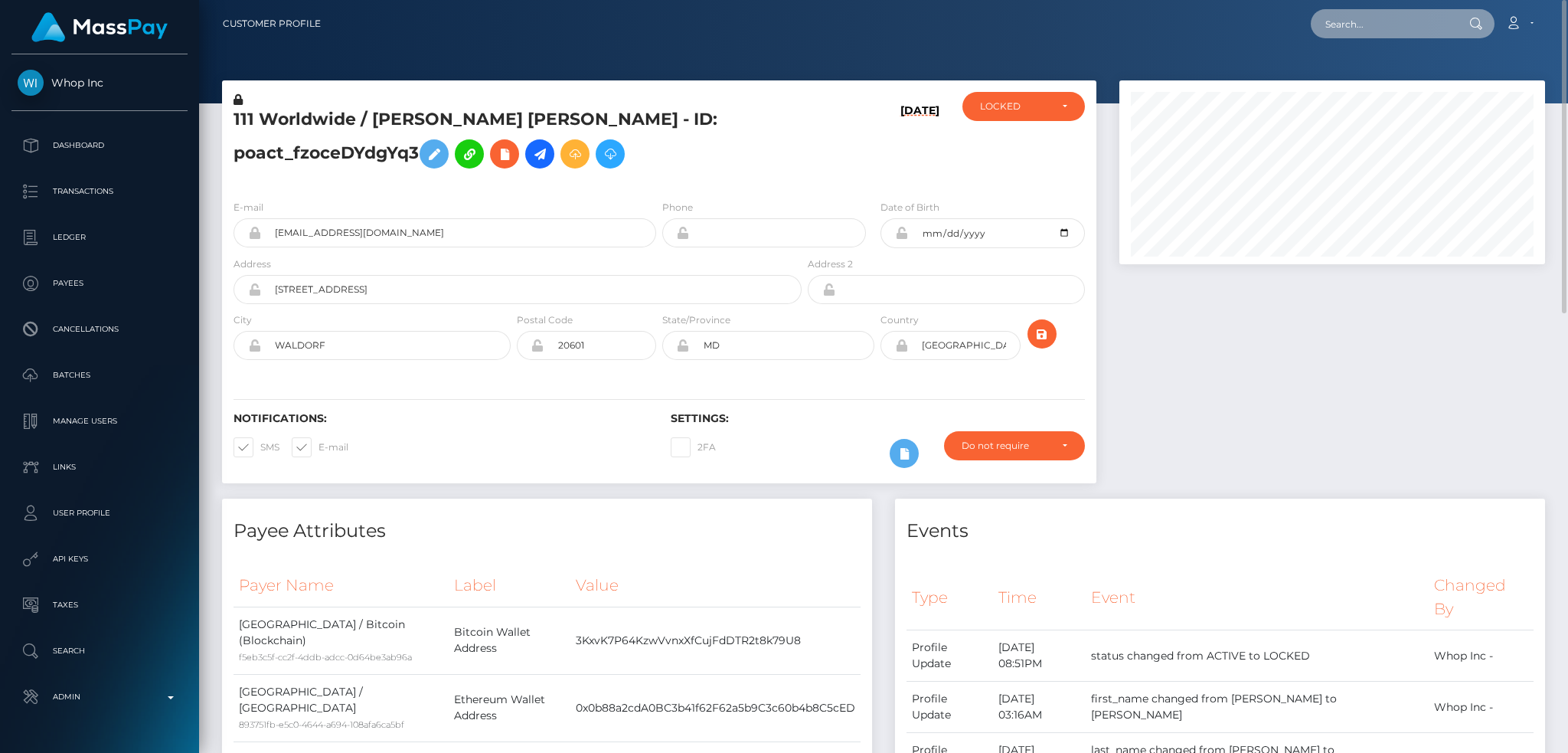
click at [1375, 28] on input "text" at bounding box center [1383, 24] width 144 height 29
paste input "1043198"
type input "1043198"
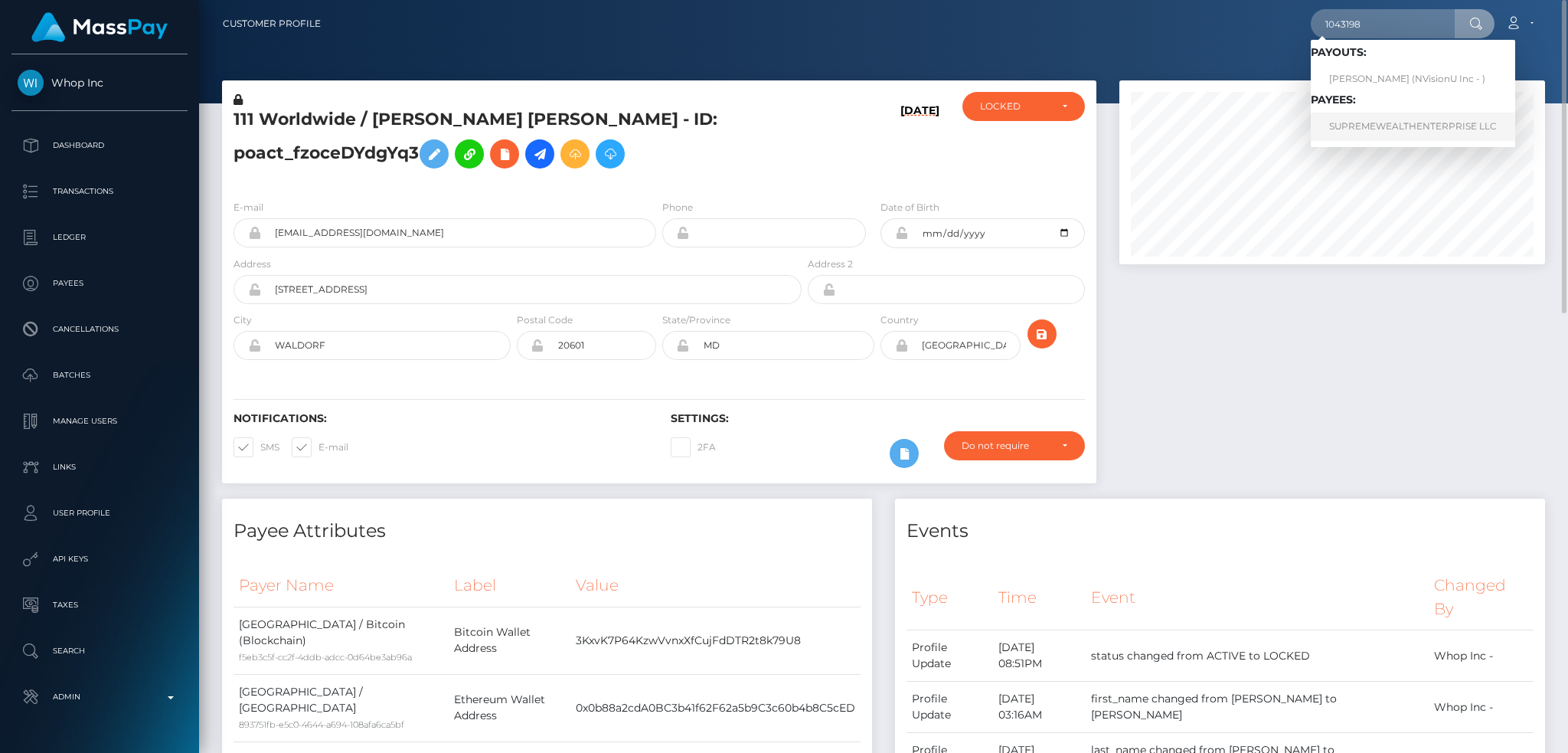
click at [1374, 127] on link "SUPREMEWEALTHENTERPRISE LLC" at bounding box center [1413, 127] width 204 height 28
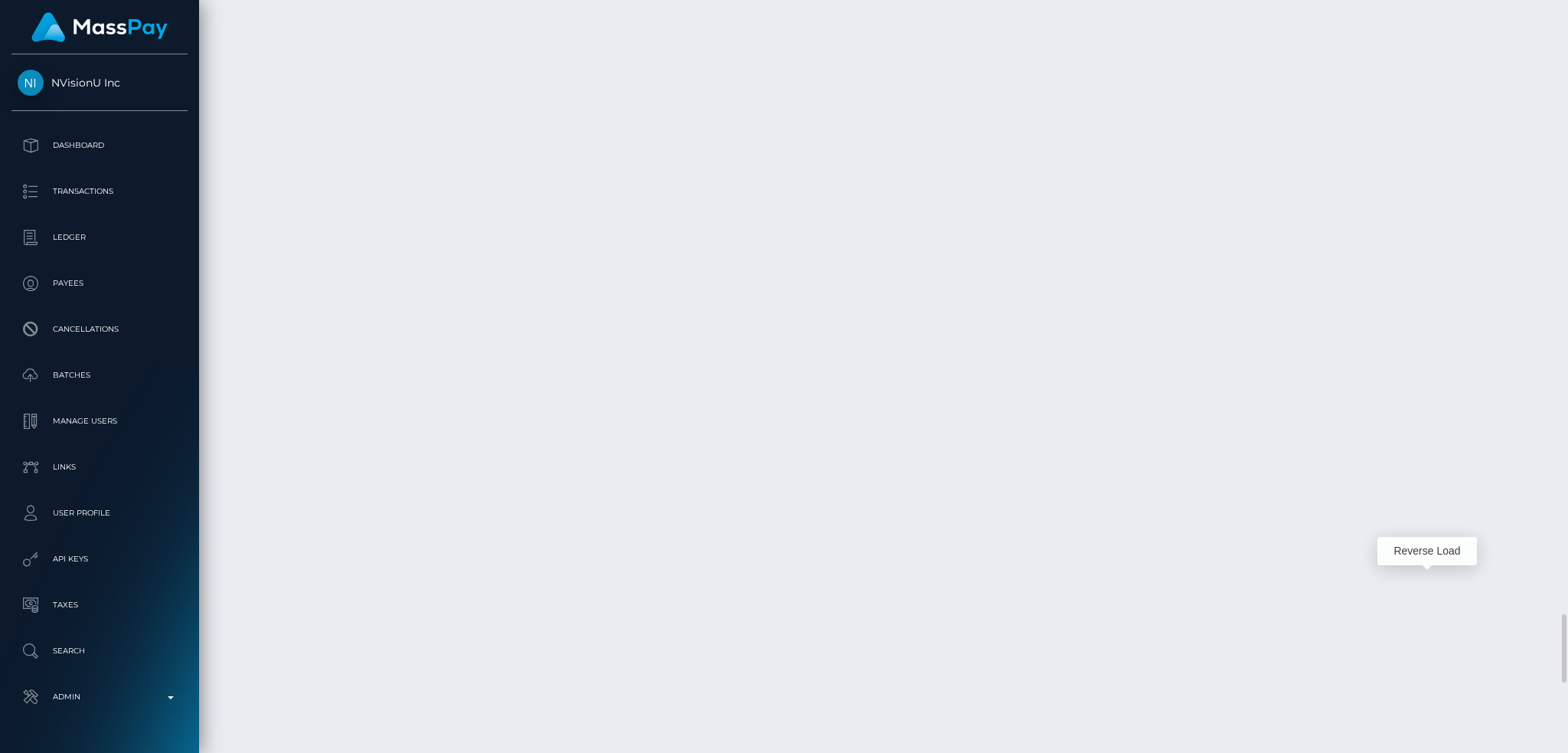
scroll to position [183, 425]
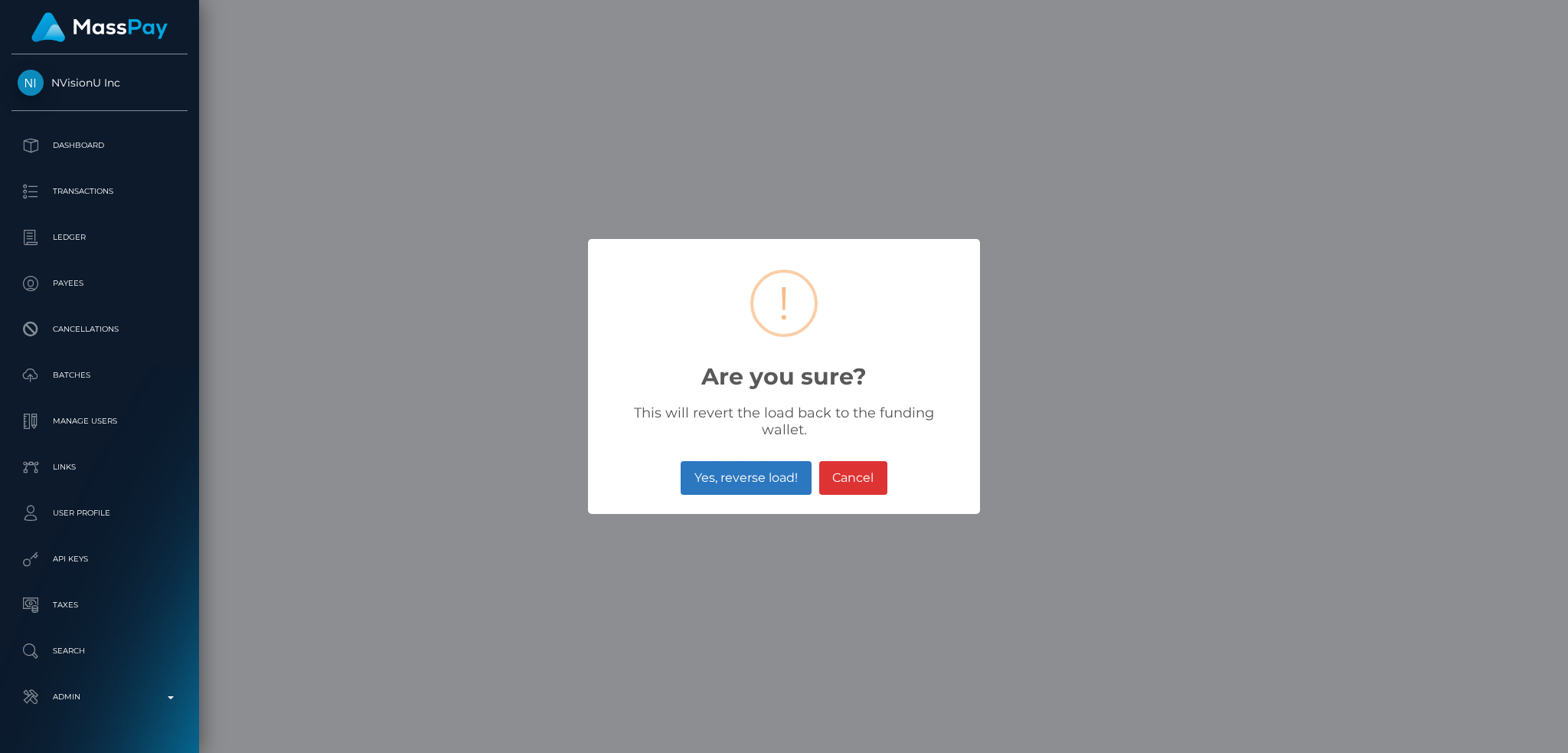
click at [738, 467] on button "Yes, reverse load!" at bounding box center [746, 478] width 130 height 34
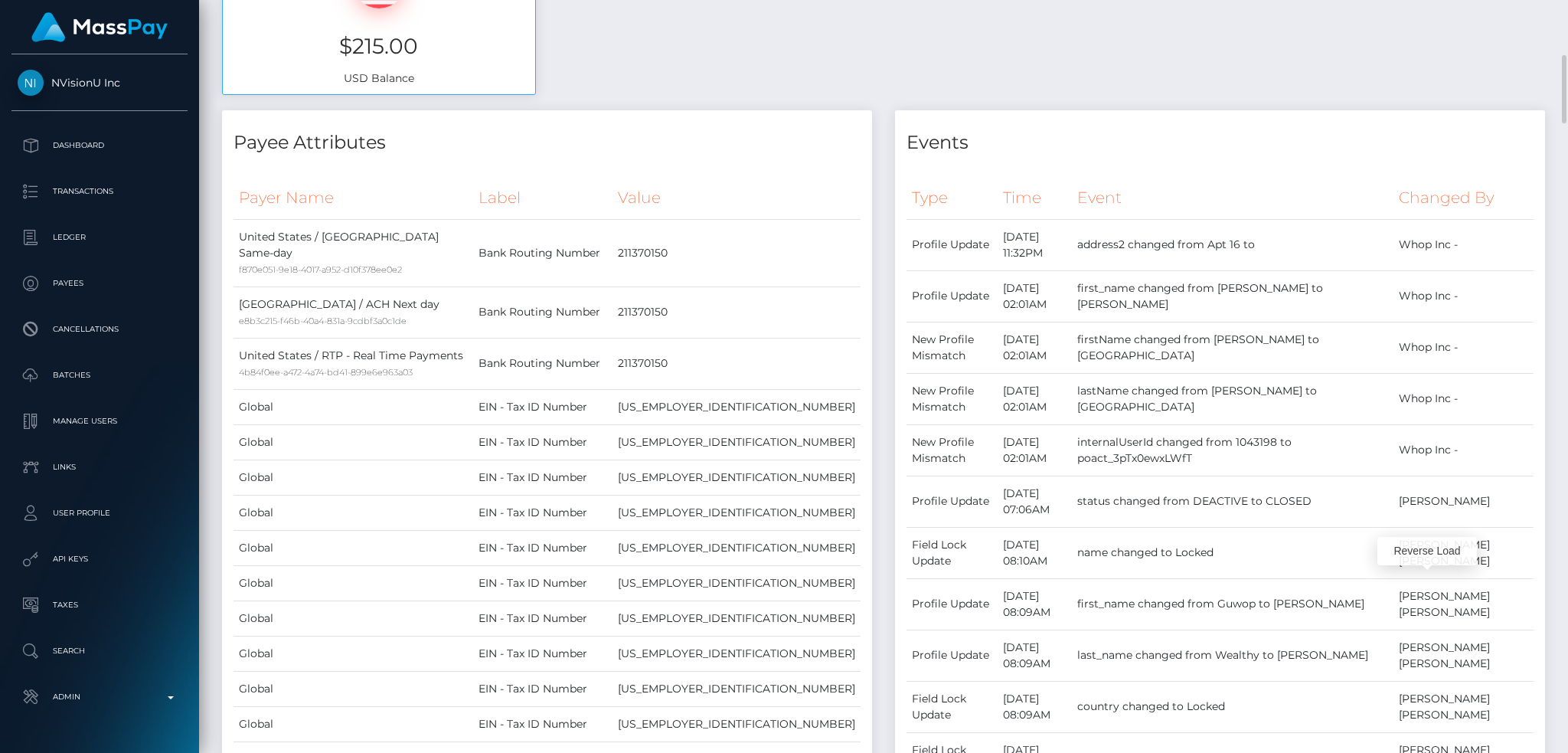
scroll to position [0, 0]
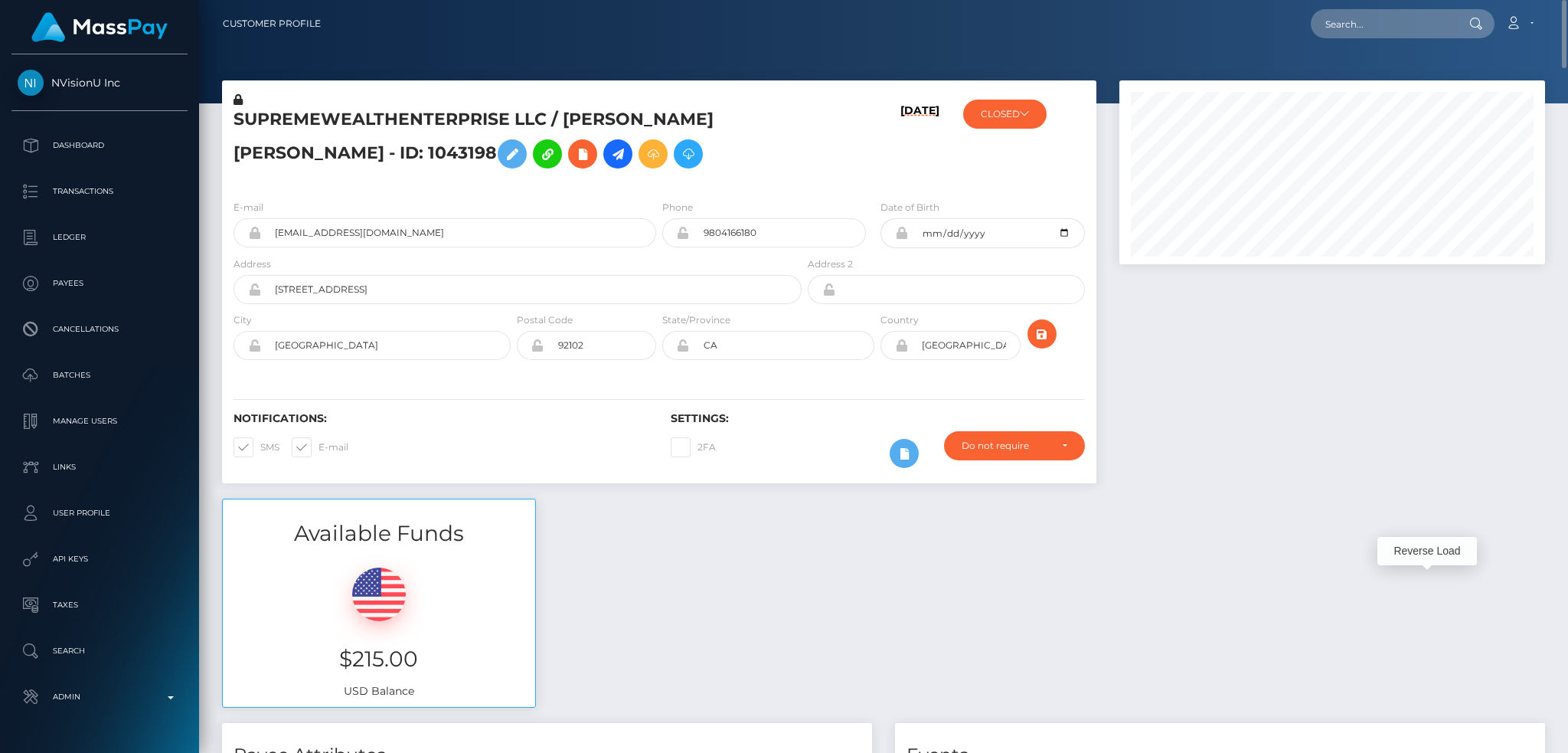
click at [1018, 92] on div "CLOSED NVisionU Inc - ACTIVE DEACTIVE CLOSED CLOSED Whop Inc - ACTIVE" at bounding box center [1024, 140] width 146 height 96
click at [1018, 109] on button "CLOSED" at bounding box center [1005, 114] width 84 height 29
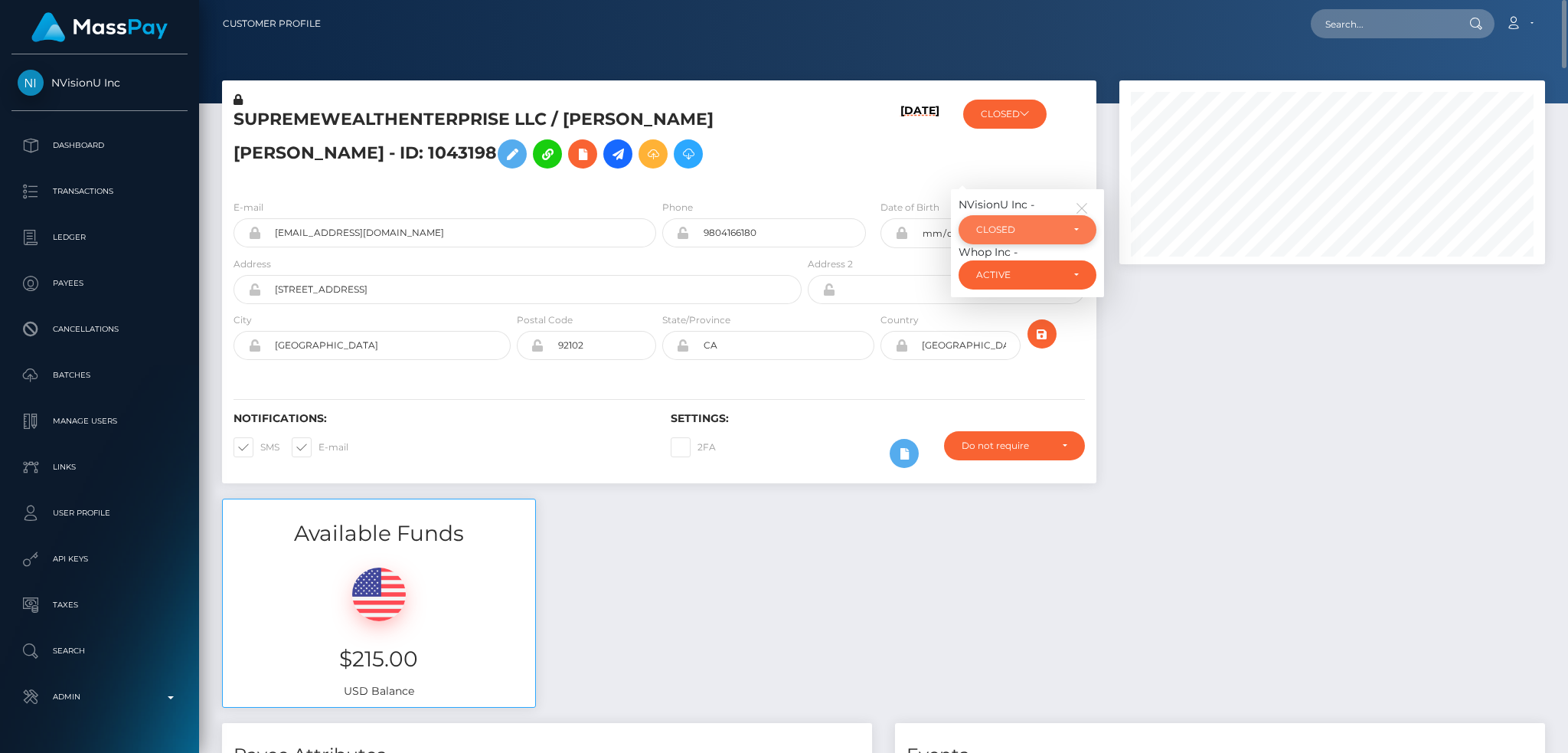
click at [1042, 223] on div "CLOSED" at bounding box center [1018, 230] width 85 height 12
click at [1005, 299] on span "DEACTIVE" at bounding box center [1001, 303] width 48 height 14
select select "DEACTIVE"
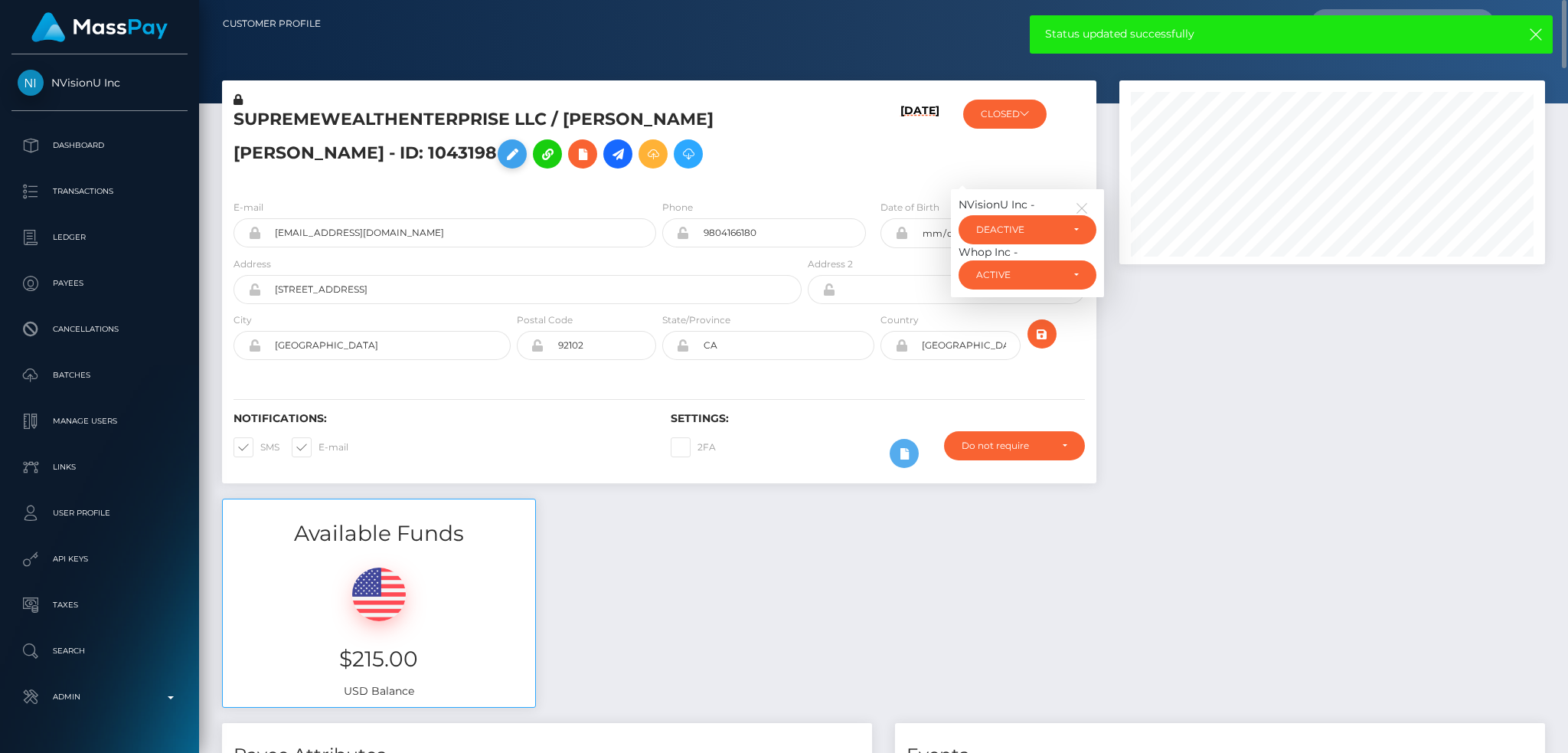
click at [521, 160] on icon at bounding box center [513, 154] width 18 height 19
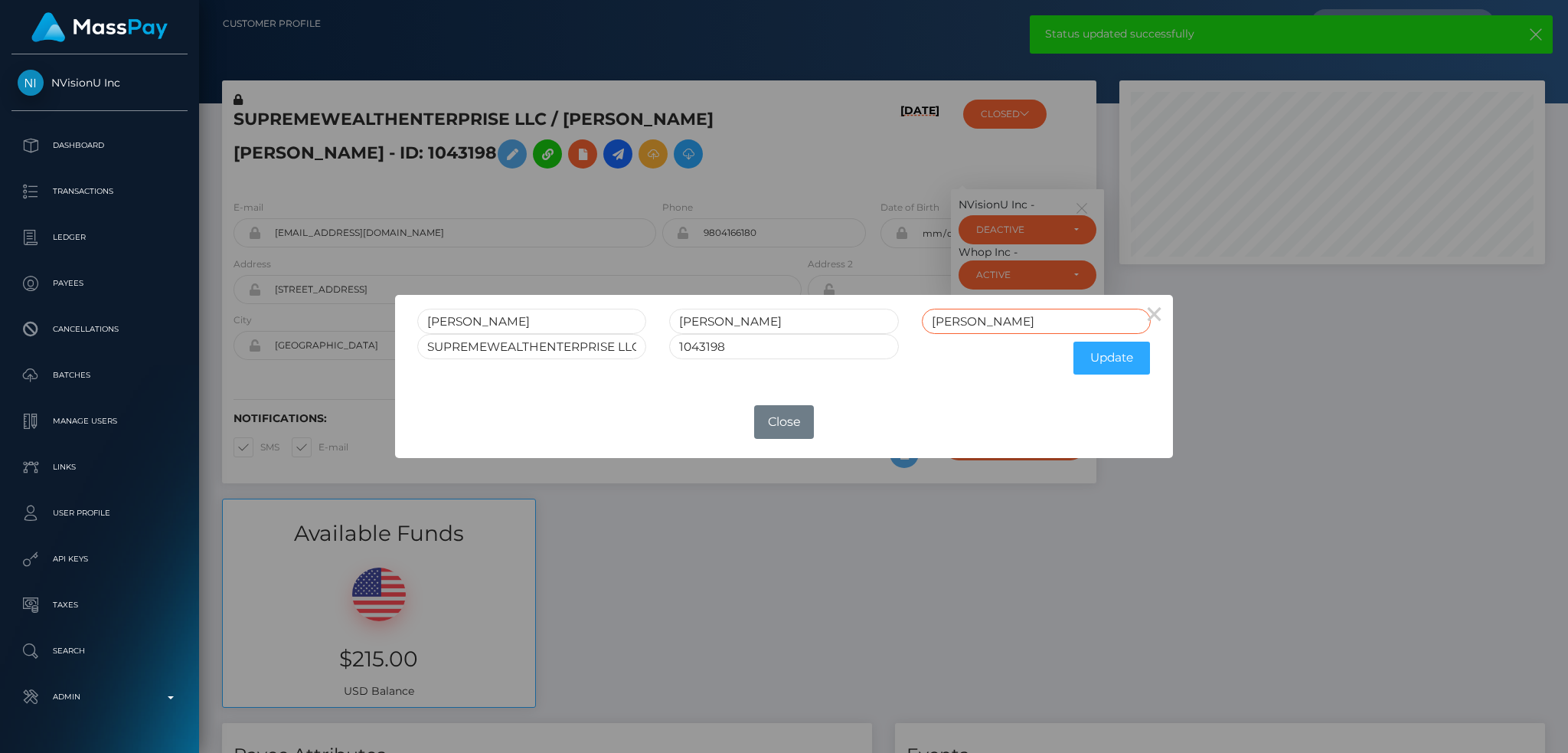
click at [1014, 317] on input "[PERSON_NAME]" at bounding box center [1036, 321] width 229 height 25
type input "MULLENRET"
click at [755, 347] on input "1043198" at bounding box center [784, 346] width 229 height 25
type input "1043198RET"
click at [1122, 358] on button "Update" at bounding box center [1112, 358] width 77 height 33
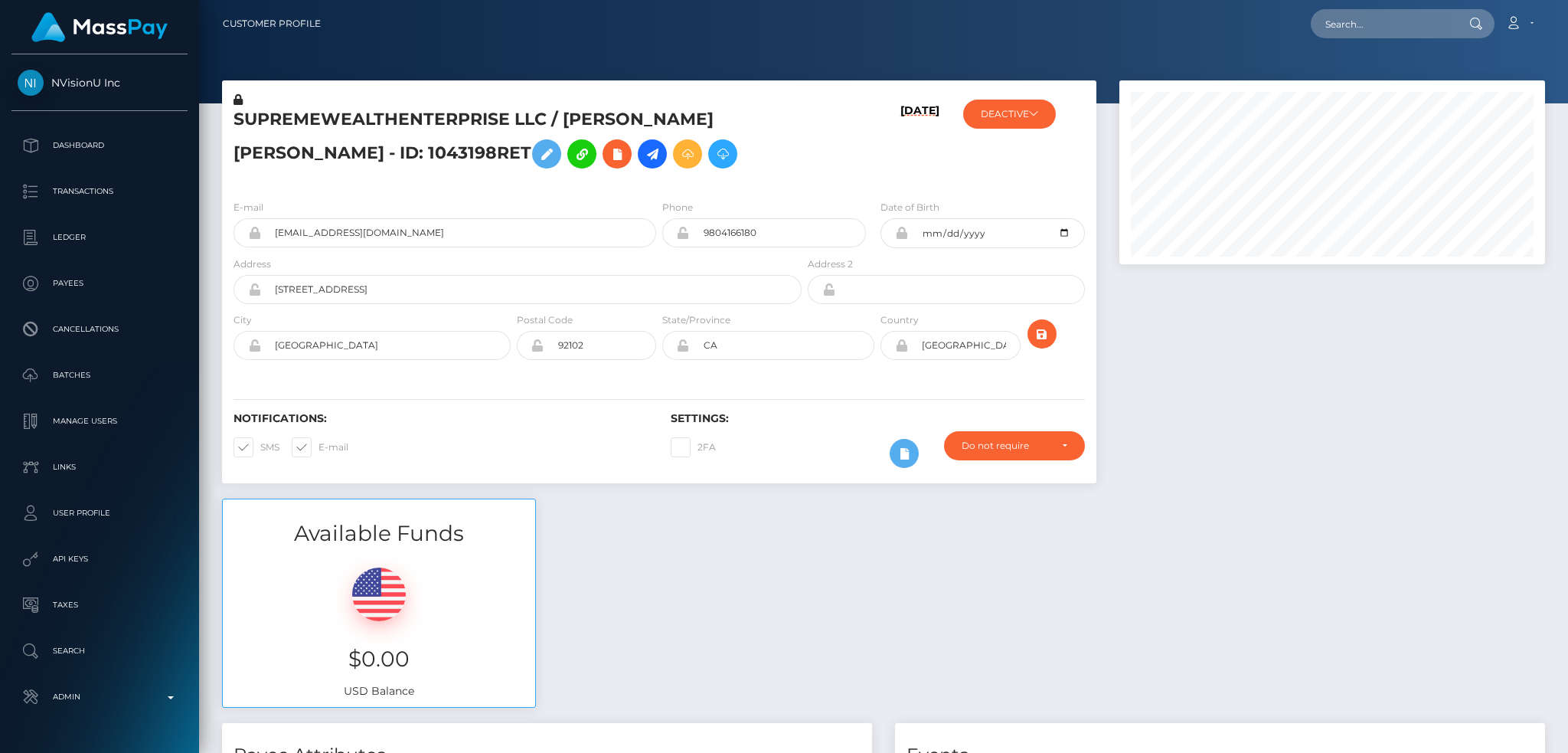
scroll to position [765666, 765339]
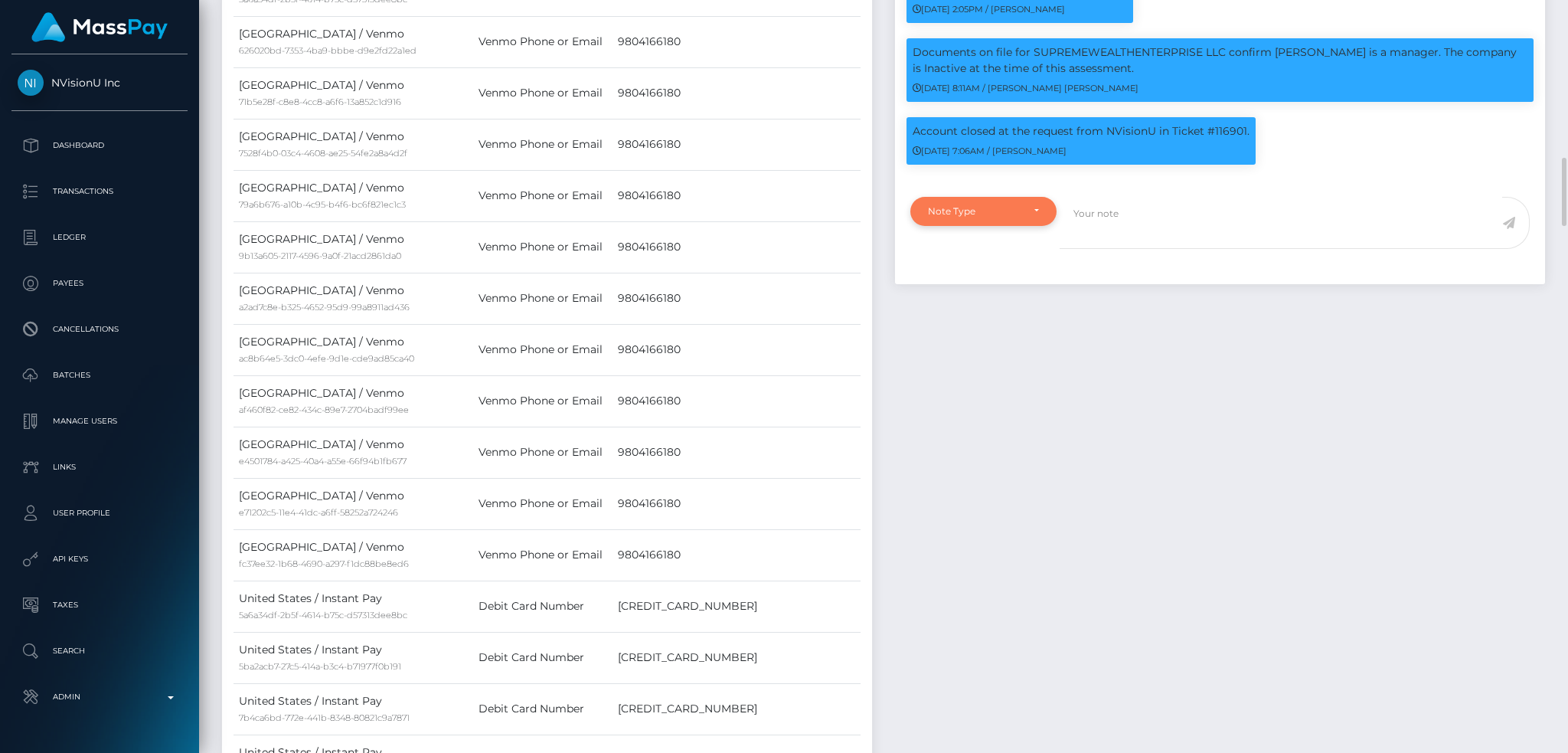
click at [995, 217] on div "Note Type" at bounding box center [975, 211] width 94 height 12
click at [966, 363] on link "General" at bounding box center [983, 348] width 147 height 28
select select "GENERAL"
click at [1160, 243] on textarea at bounding box center [1281, 223] width 443 height 53
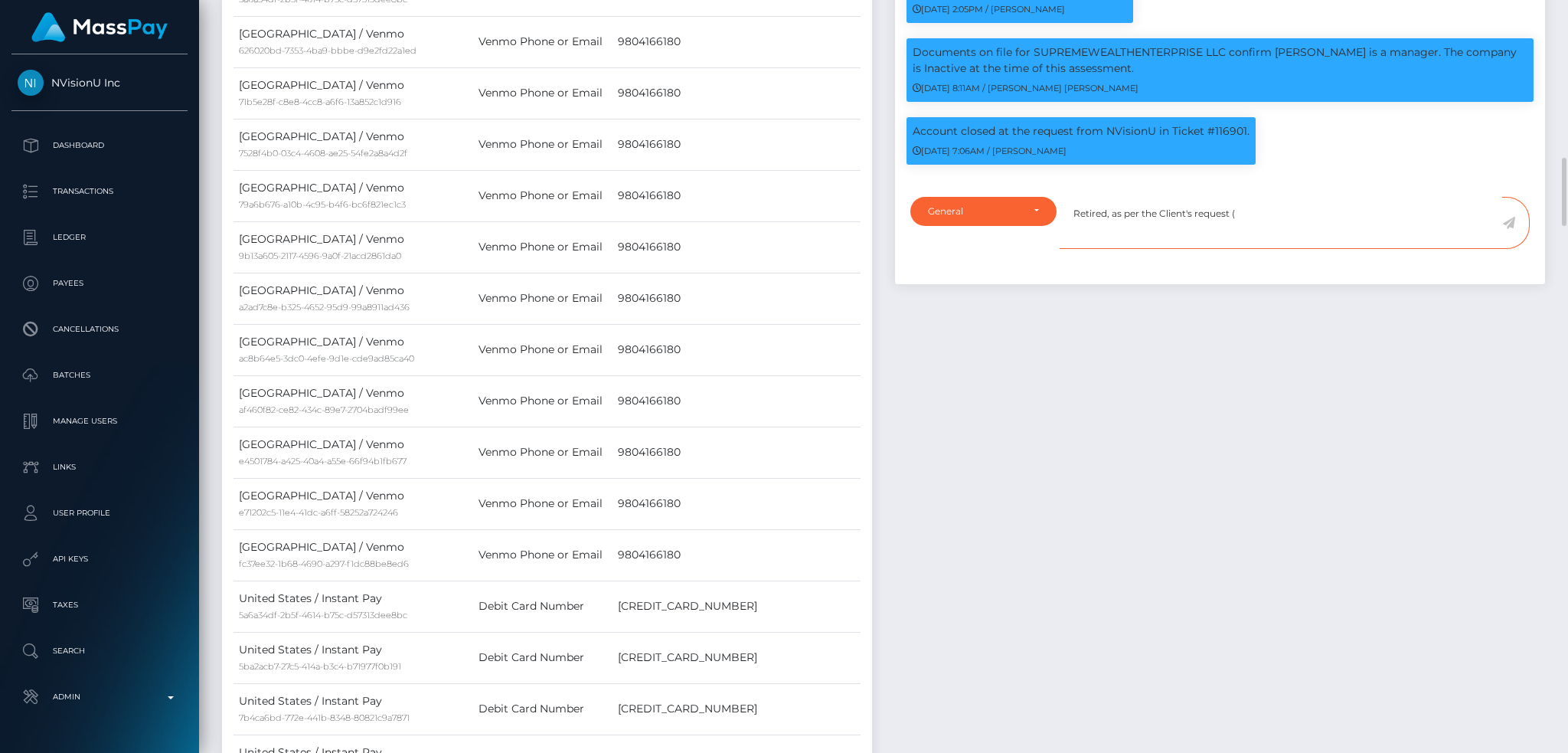
paste textarea "Ticket #129418"
type textarea "Retired, as per the Client's request (Ticket #129418)"
click at [1508, 229] on icon at bounding box center [1509, 223] width 13 height 12
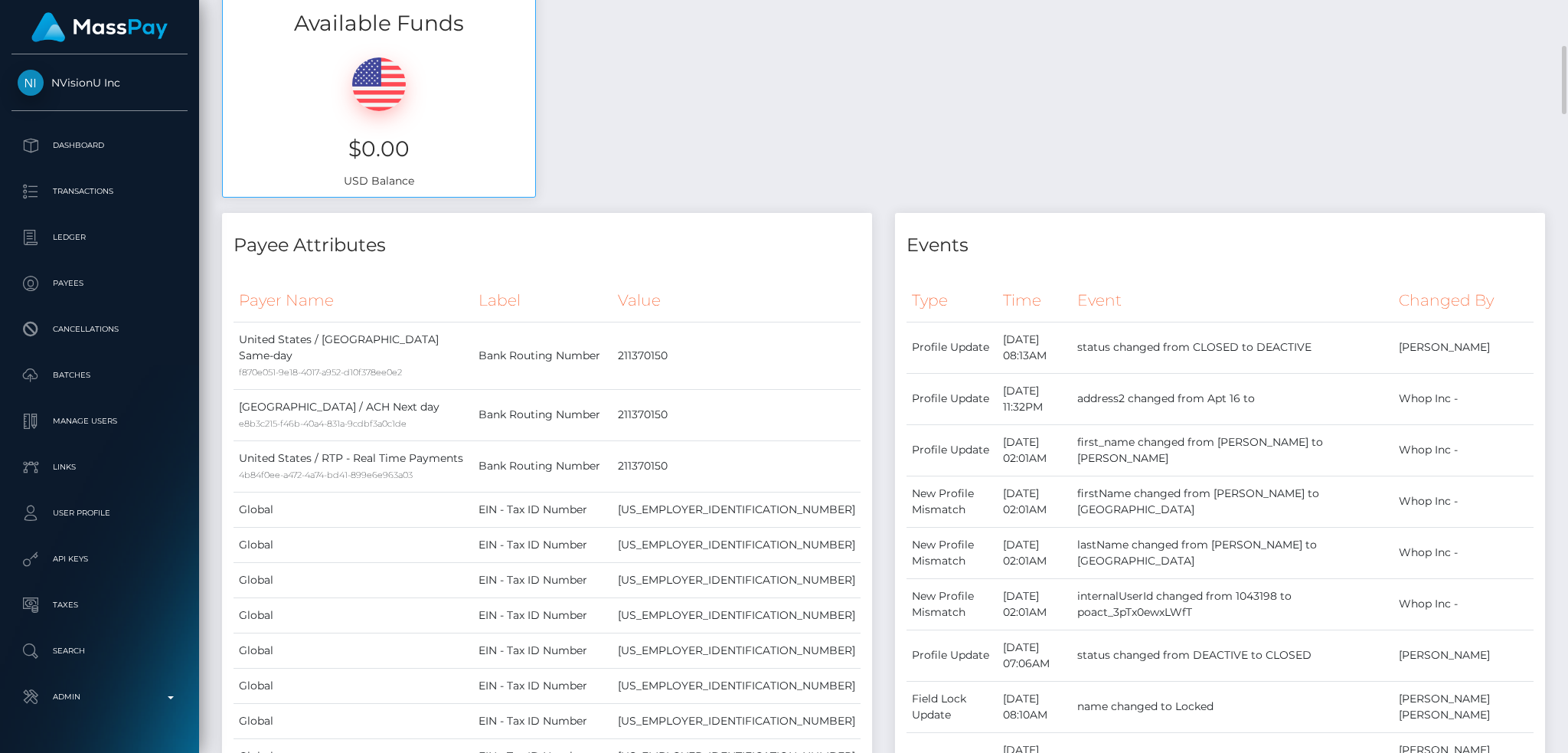
scroll to position [0, 0]
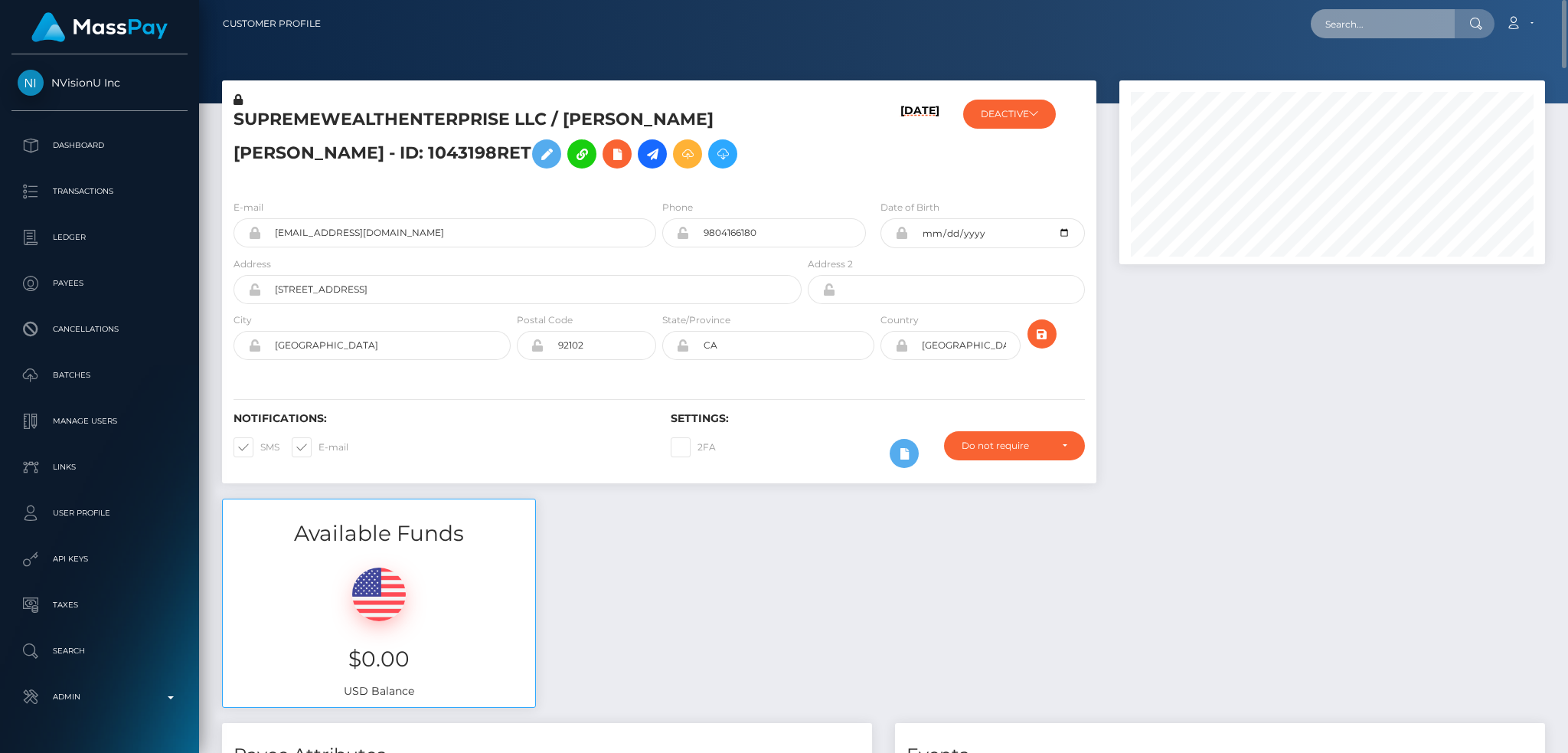
click at [1376, 20] on input "text" at bounding box center [1383, 24] width 144 height 29
paste input "0dZwyjBZPWXIvjDYIYVwbXuxM7W2"
type input "0dZwyjBZPWXIvjDYIYVwbXuxM7W2"
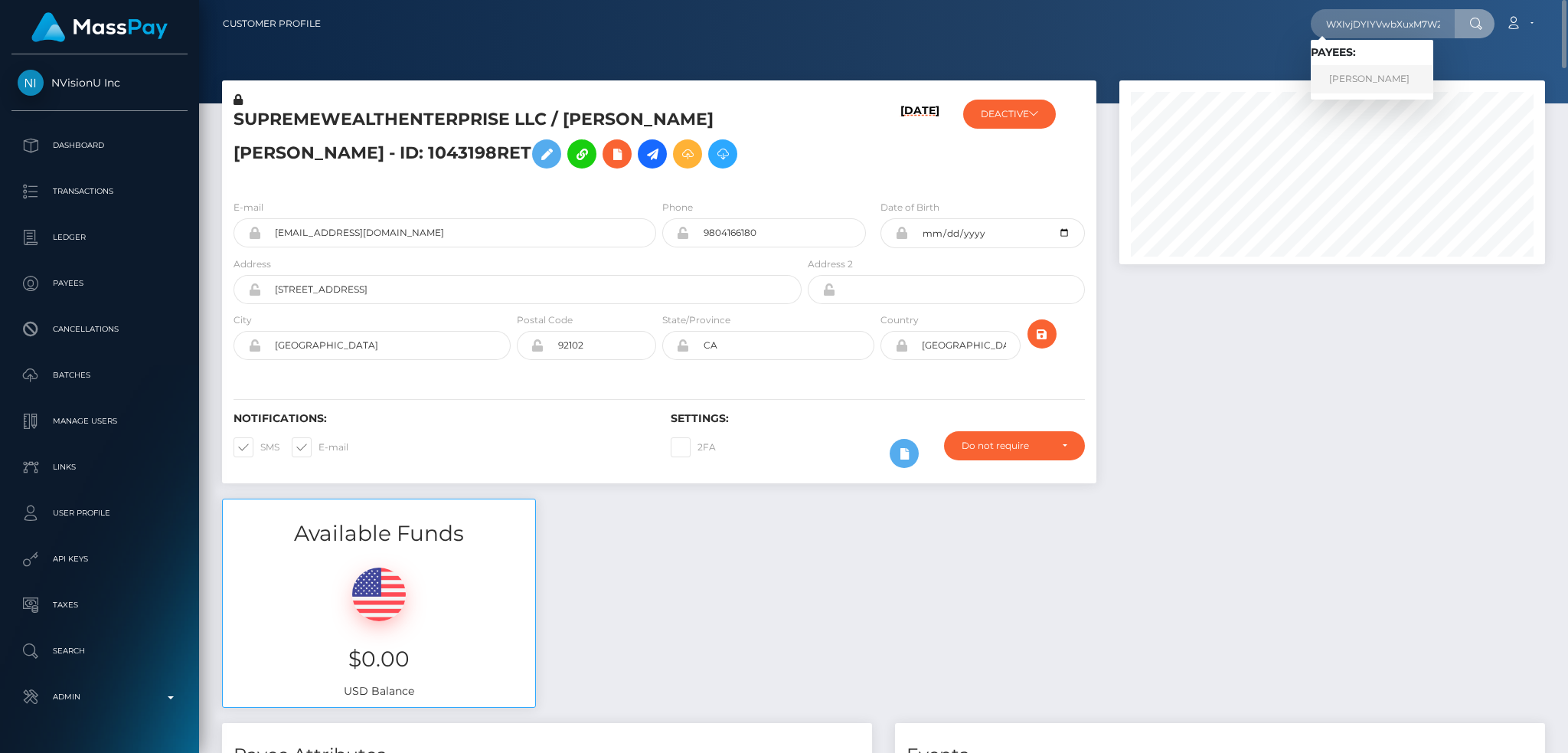
click at [1358, 84] on link "NATALIE REY" at bounding box center [1372, 79] width 123 height 28
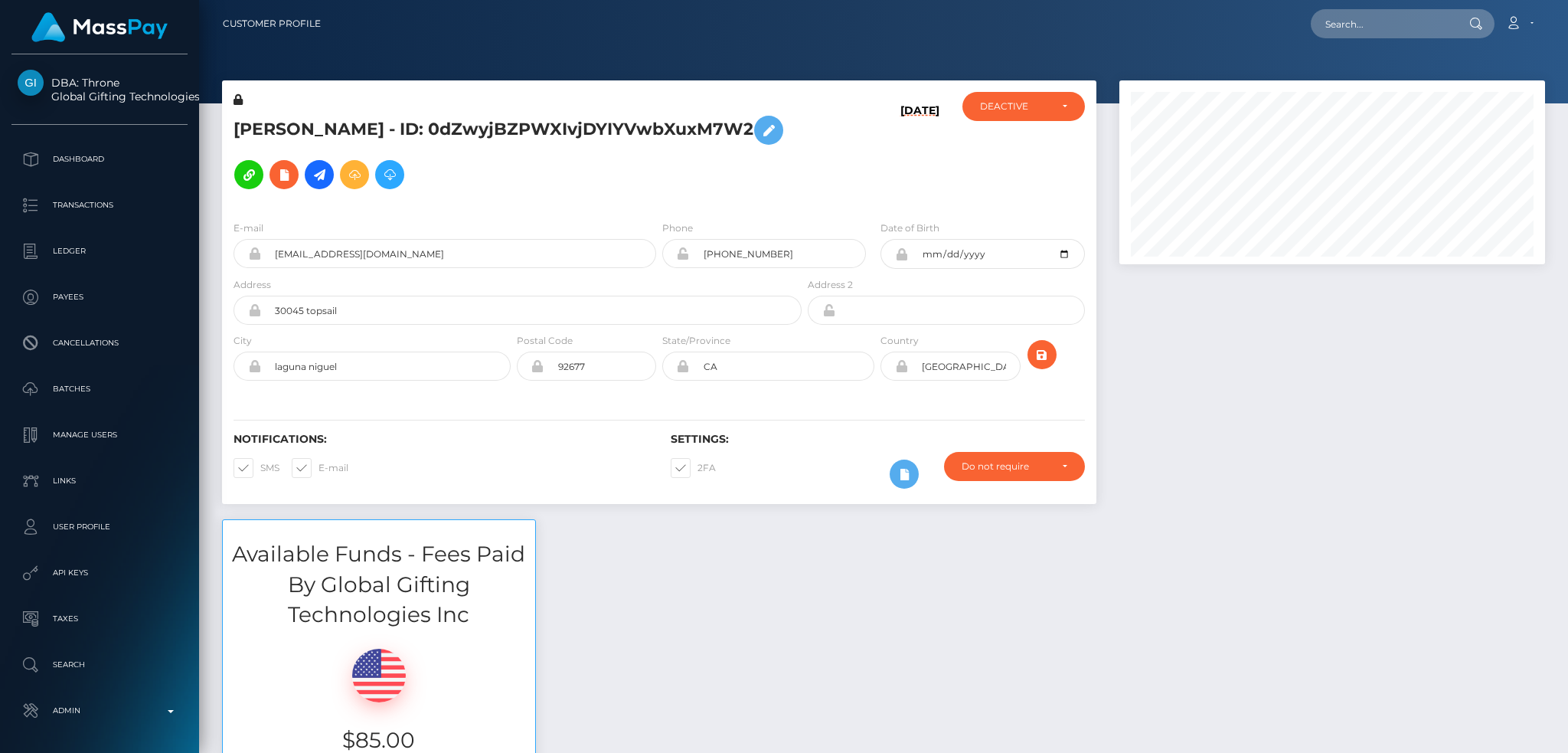
scroll to position [183, 425]
click at [1357, 22] on input "text" at bounding box center [1383, 24] width 144 height 29
paste input "thoseprettytoes3@gmail.com"
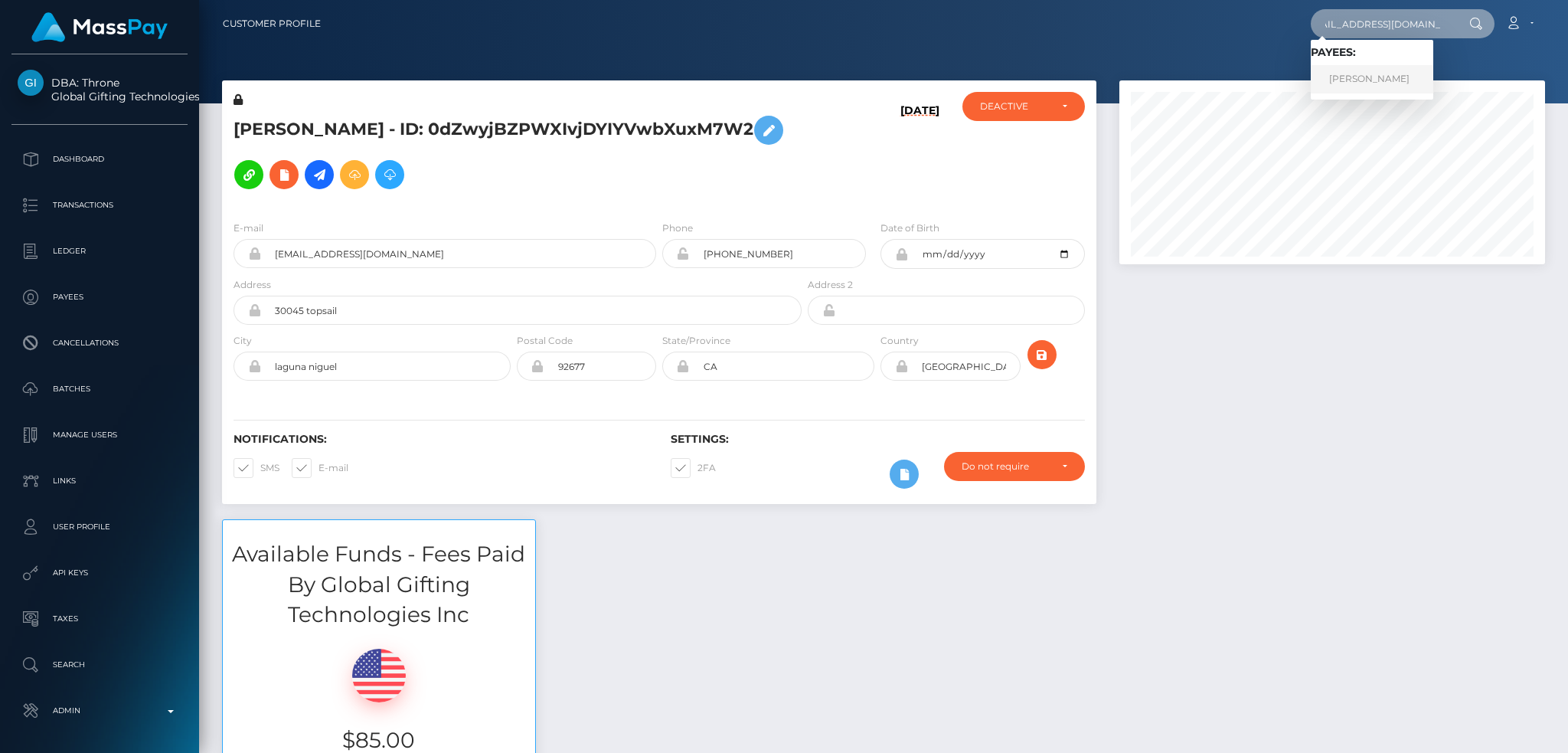
type input "thoseprettytoes3@gmail.com"
click at [1364, 80] on link "[PERSON_NAME]" at bounding box center [1372, 79] width 123 height 28
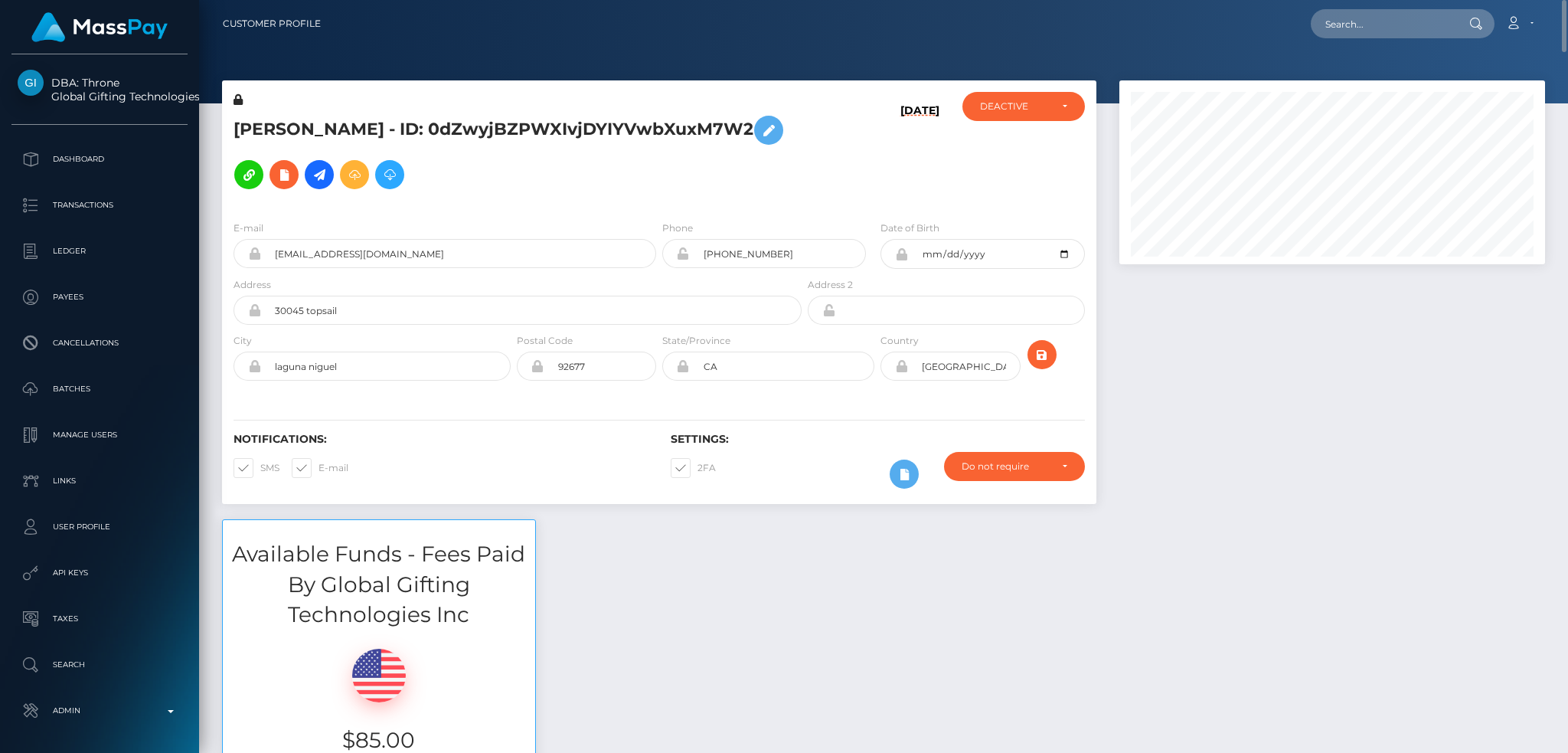
click at [1015, 124] on div "ACTIVE DEACTIVE CLOSED DEACTIVE" at bounding box center [1024, 150] width 146 height 117
click at [1021, 107] on div "DEACTIVE" at bounding box center [1015, 107] width 70 height 12
click at [1005, 147] on span "ACTIVE" at bounding box center [998, 148] width 35 height 14
select select "ACTIVE"
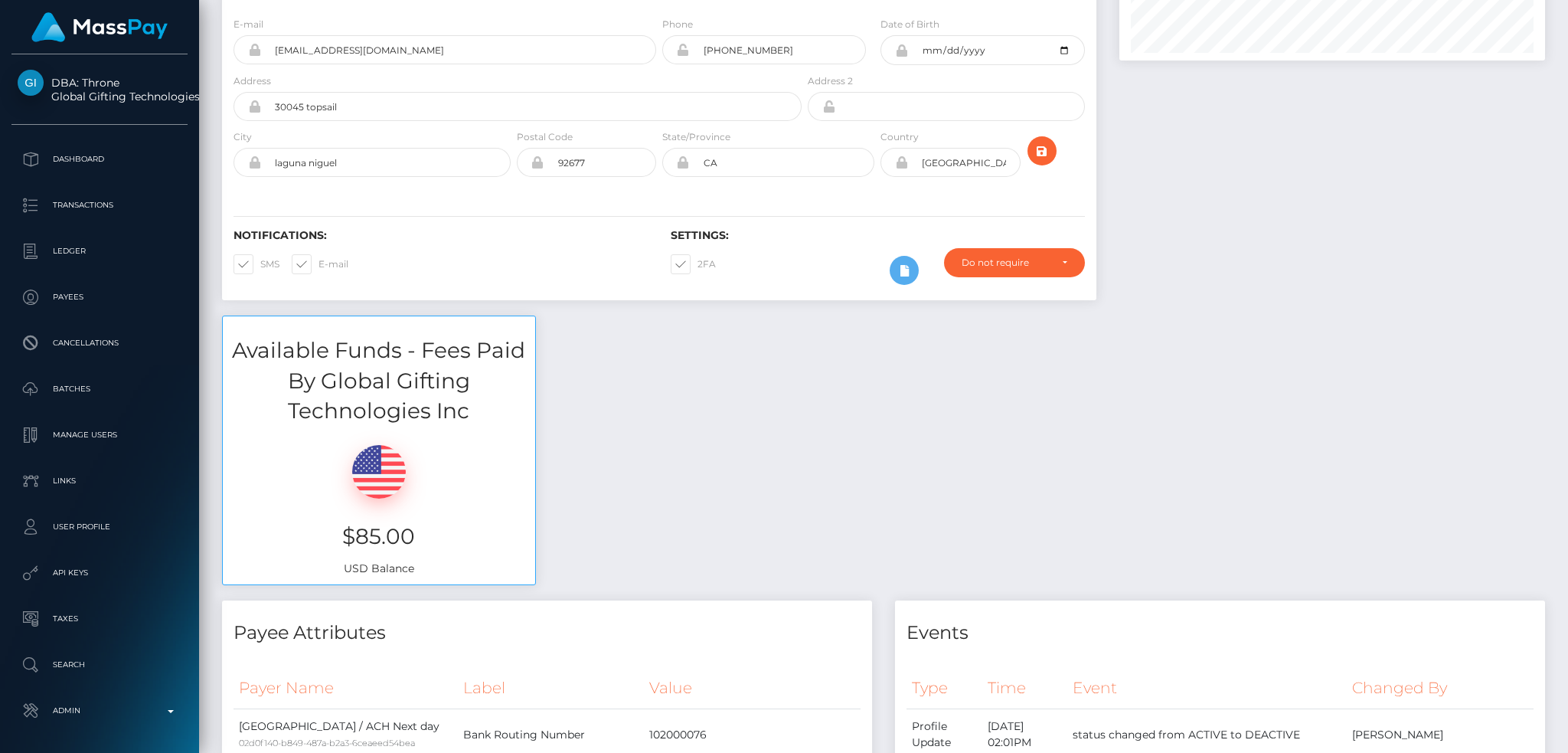
scroll to position [0, 0]
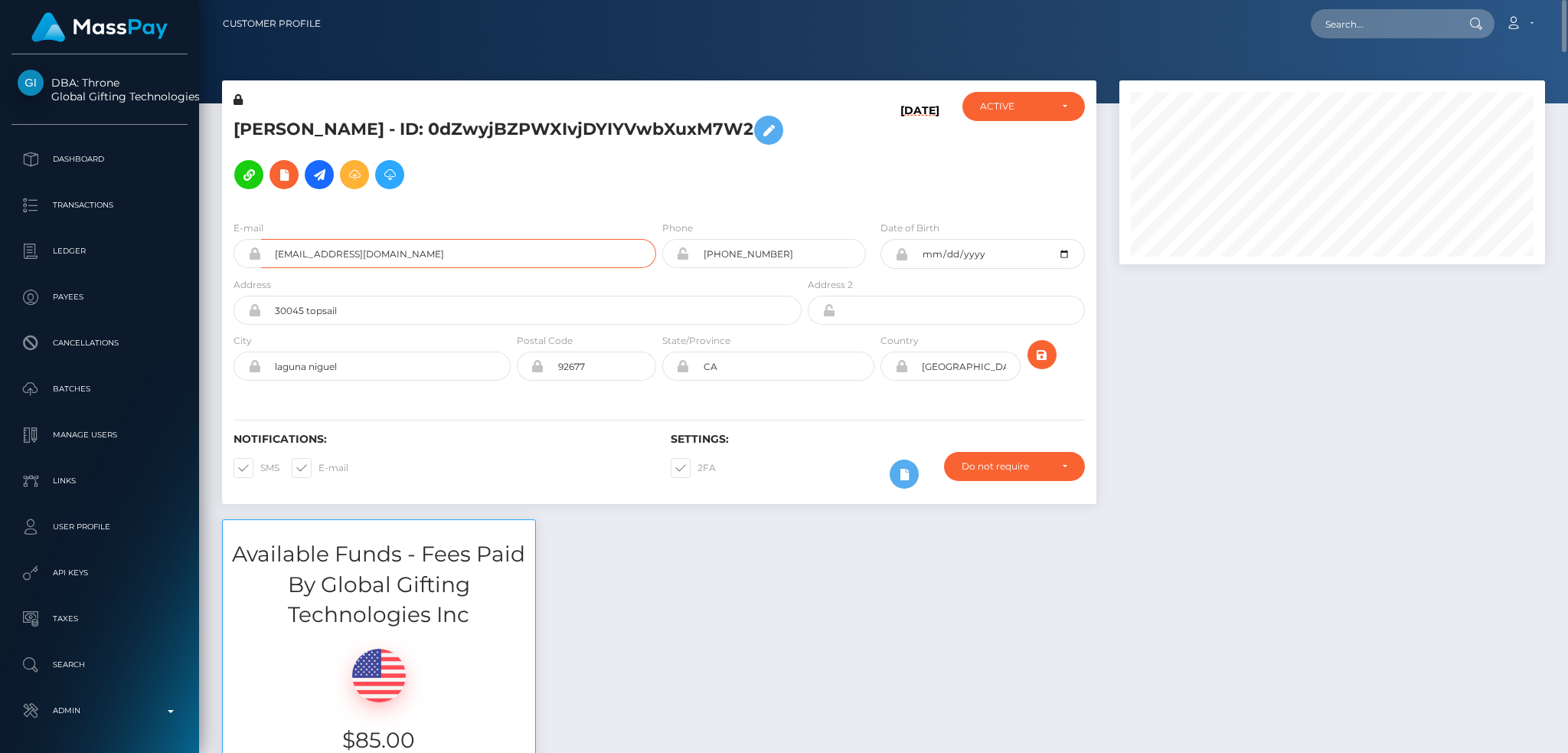
click at [444, 248] on input "thoseprettytoes3@gmail.com" at bounding box center [458, 253] width 395 height 29
click at [504, 130] on h5 "NATALIE REY - ID: 0dZwyjBZPWXIvjDYIYVwbXuxM7W2" at bounding box center [513, 153] width 560 height 89
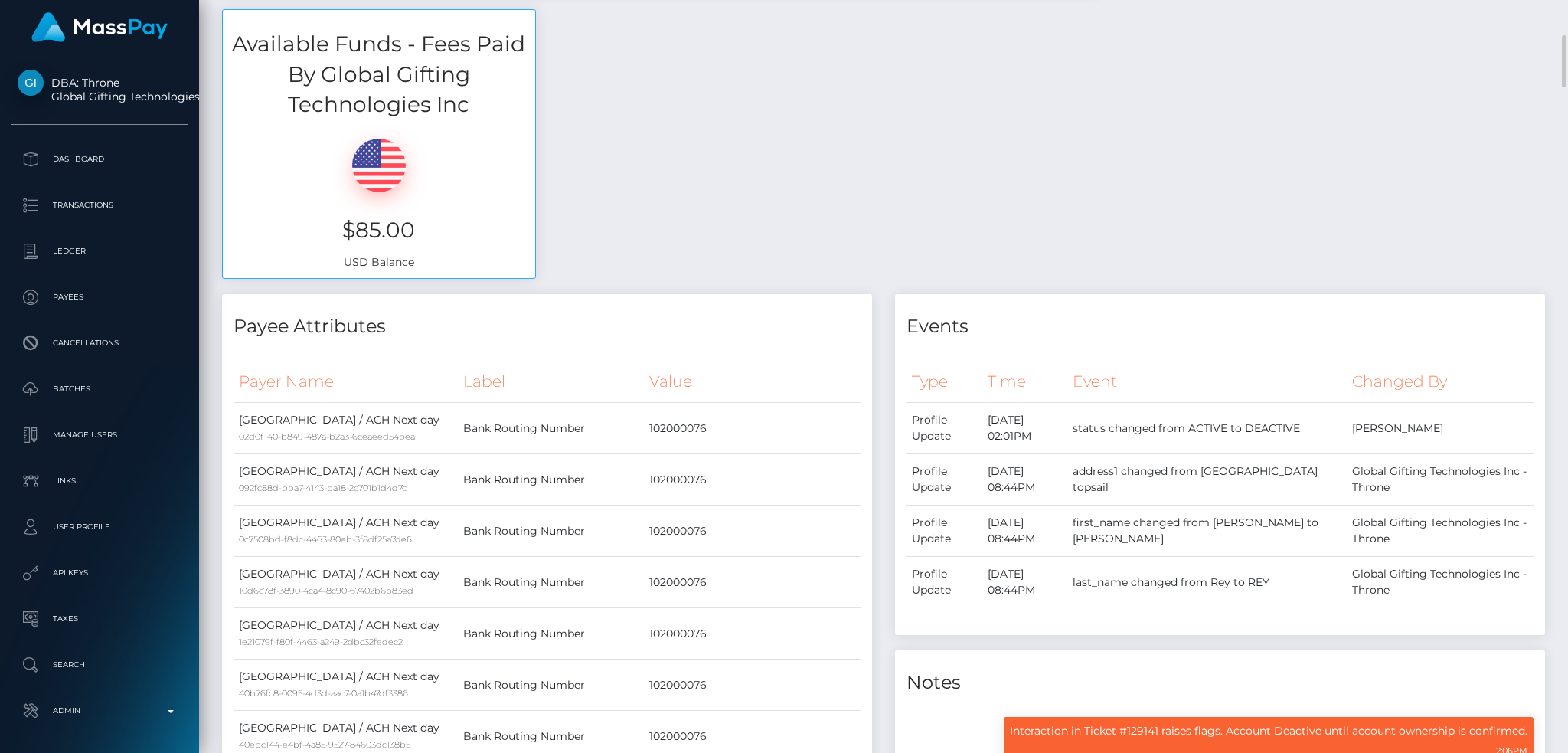
scroll to position [1021, 0]
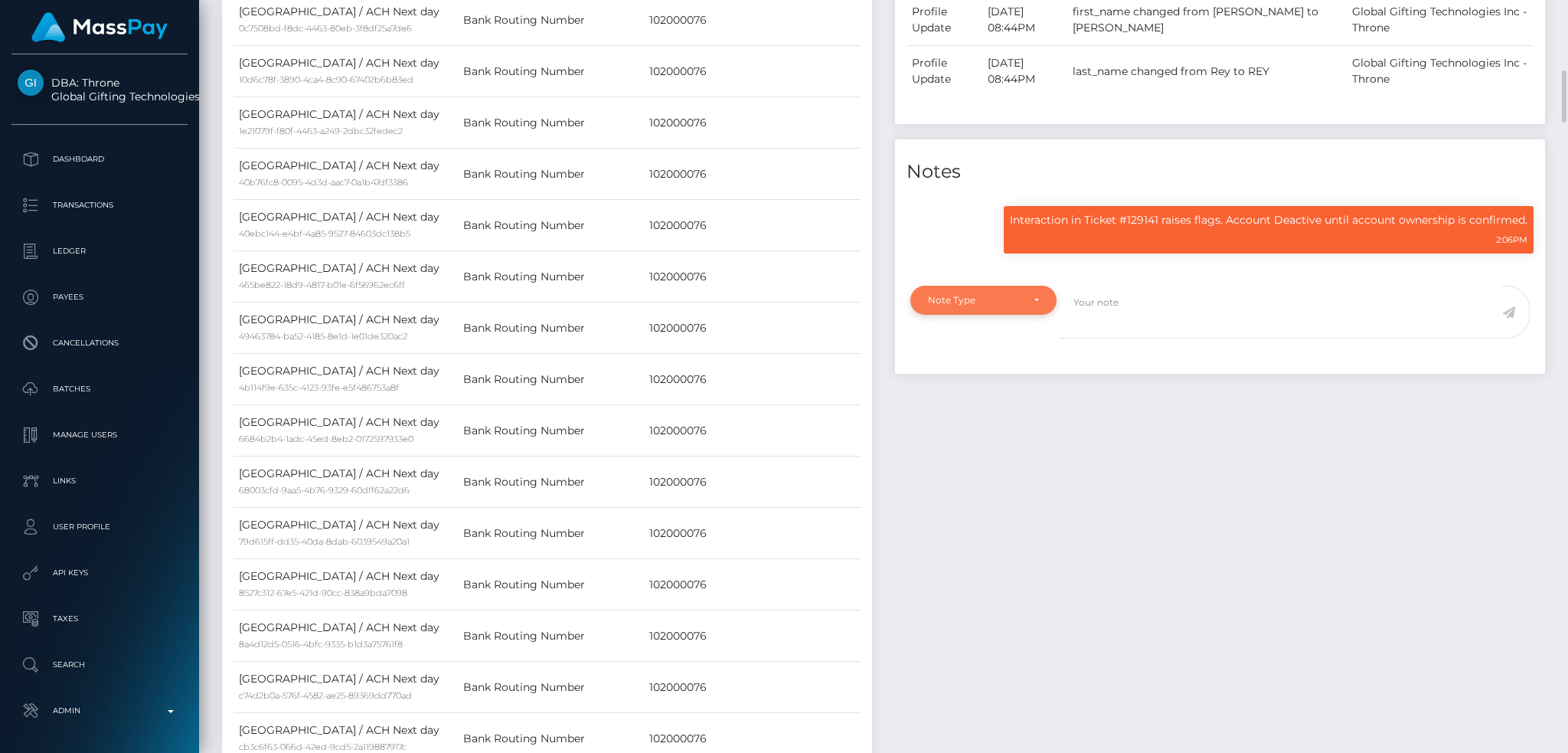
click at [1003, 291] on div "Note Type" at bounding box center [983, 300] width 147 height 29
click at [985, 440] on link "General" at bounding box center [983, 438] width 147 height 28
select select "GENERAL"
click at [1113, 317] on textarea at bounding box center [1281, 312] width 443 height 53
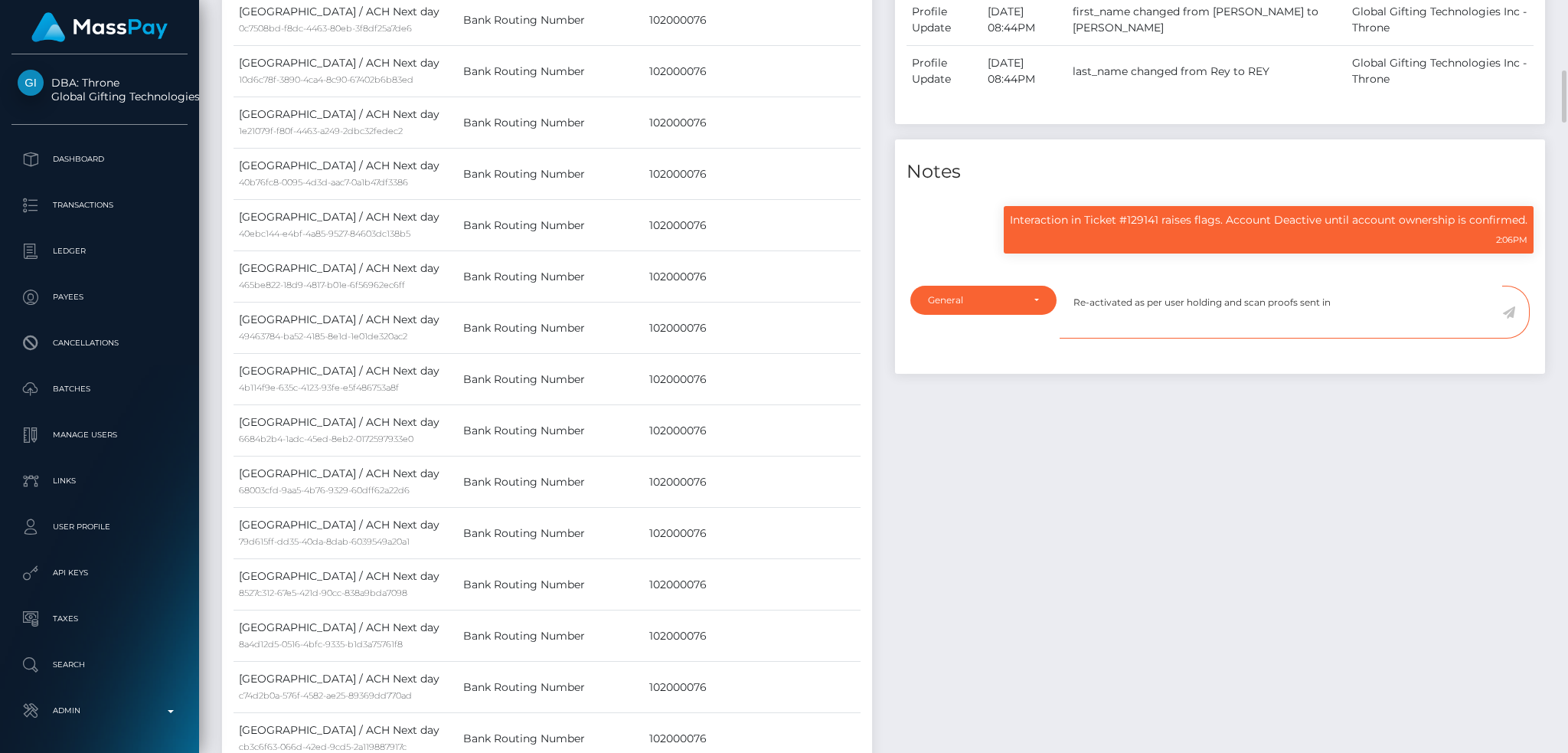
paste textarea "Ticket #127113"
type textarea "Re-activated as per user holding and scan proofs sent in Ticket #127113"
click at [1514, 312] on icon at bounding box center [1509, 312] width 13 height 12
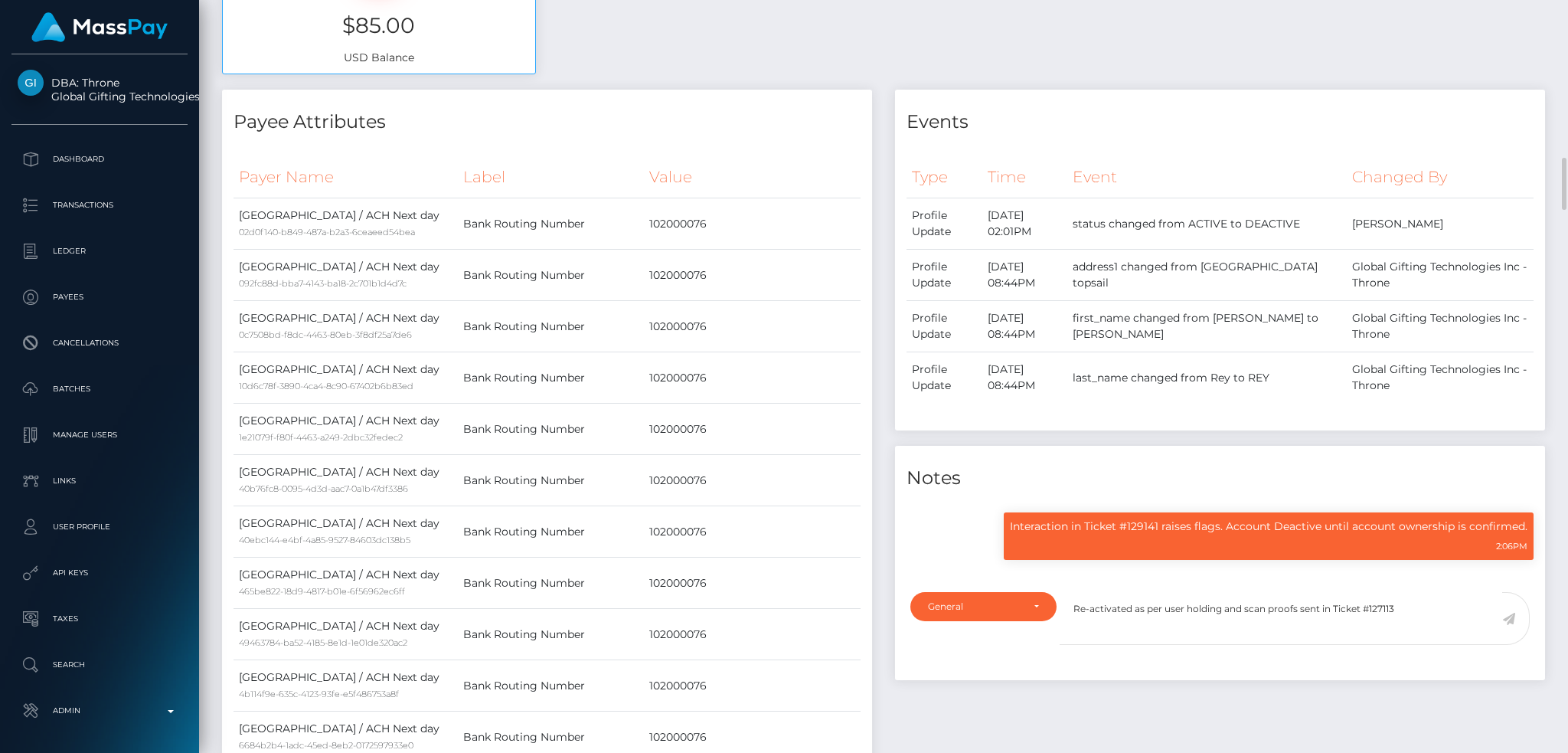
scroll to position [510, 0]
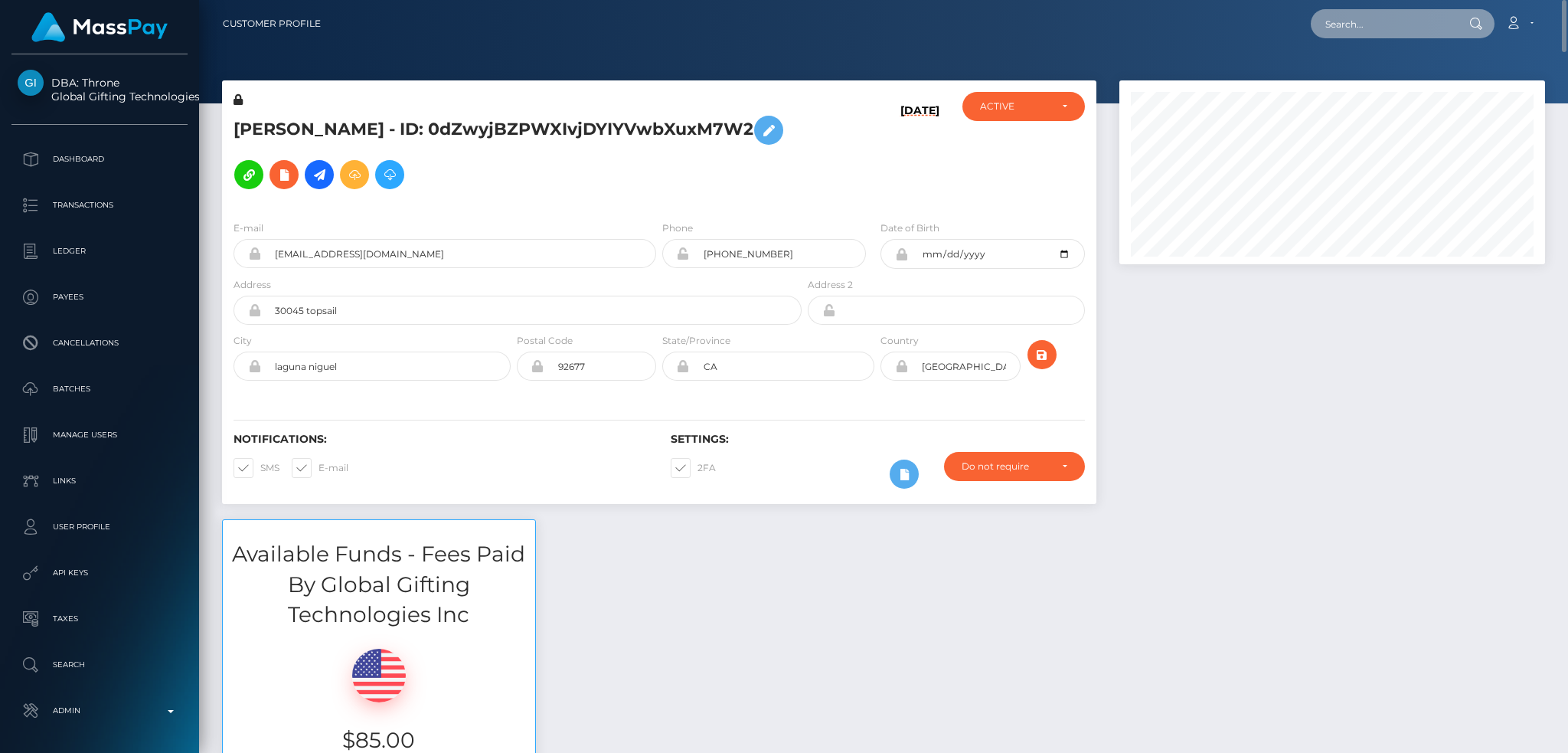
click at [1358, 18] on input "text" at bounding box center [1383, 24] width 144 height 29
paste input "9b6260ca-419a-44c3-b026-3fc74ead6e0a"
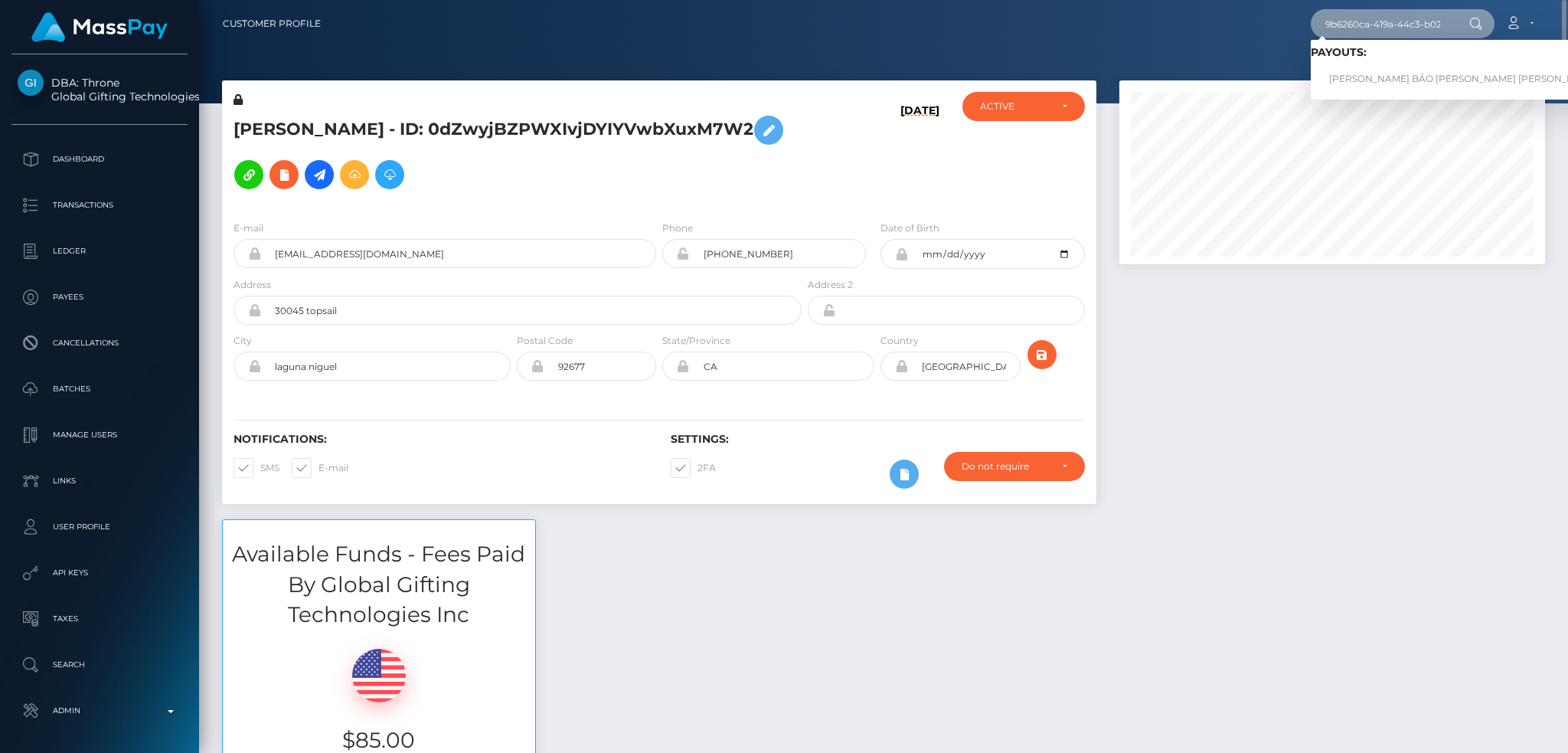
click at [1352, 22] on input "9b6260ca-419a-44c3-b026-3fc74ead6e0a" at bounding box center [1383, 24] width 144 height 29
paste input "04e06d95-81a5-11f0-8023-0266f44cc279"
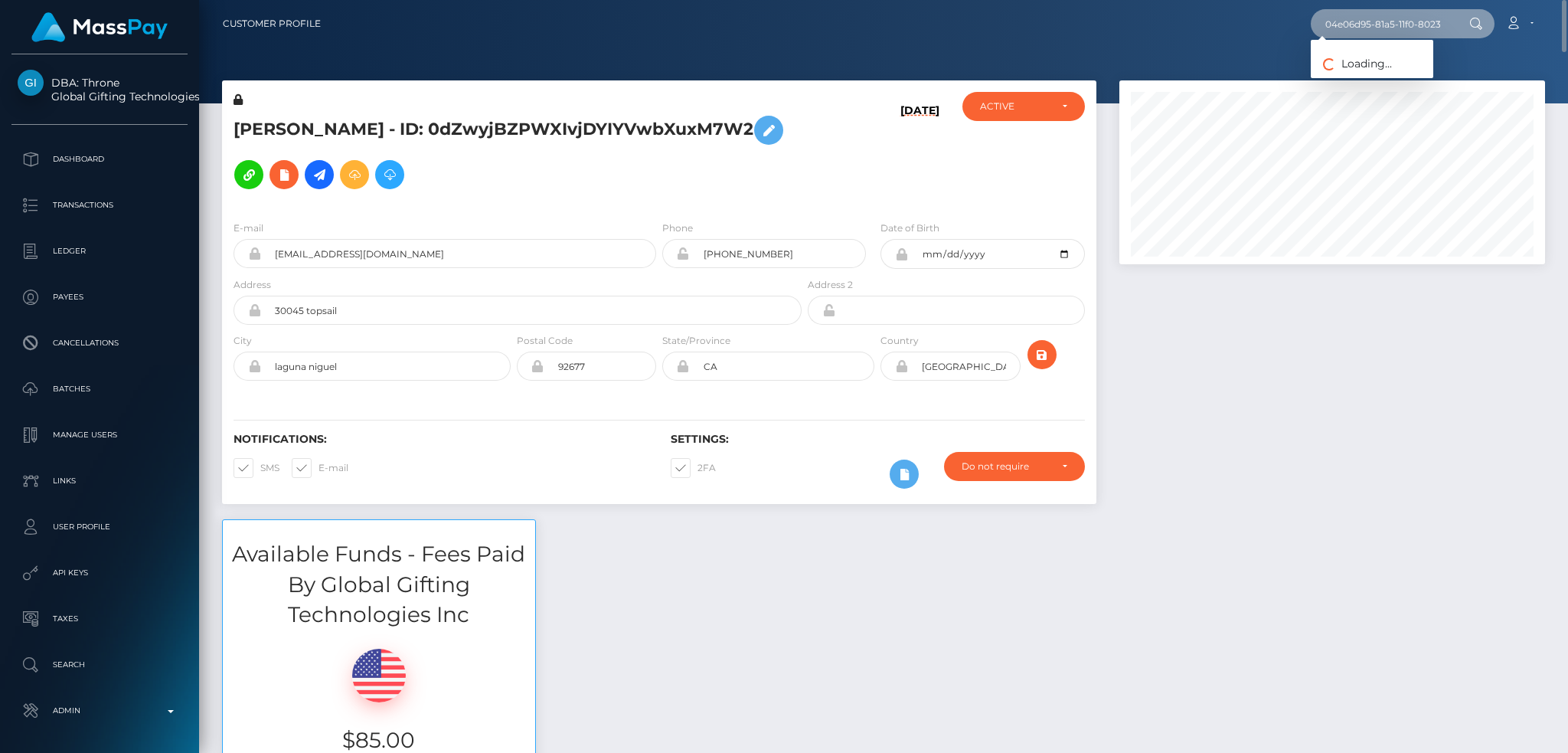
scroll to position [0, 70]
type input "04e06d95-81a5-11f0-8023-0266f44cc279"
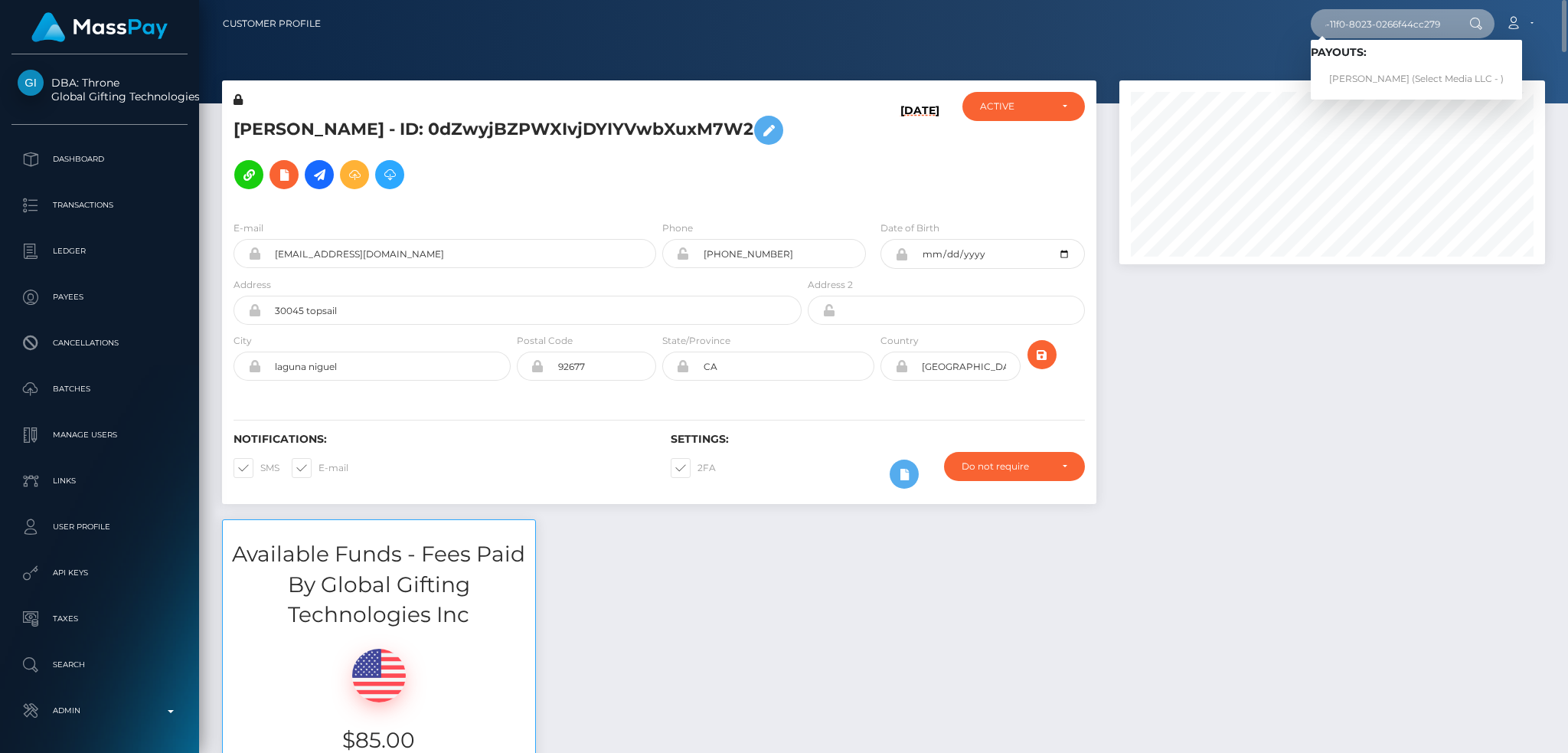
scroll to position [0, 0]
click at [1358, 71] on link "Kailey Machado (Select Media LLC - )" at bounding box center [1416, 79] width 211 height 28
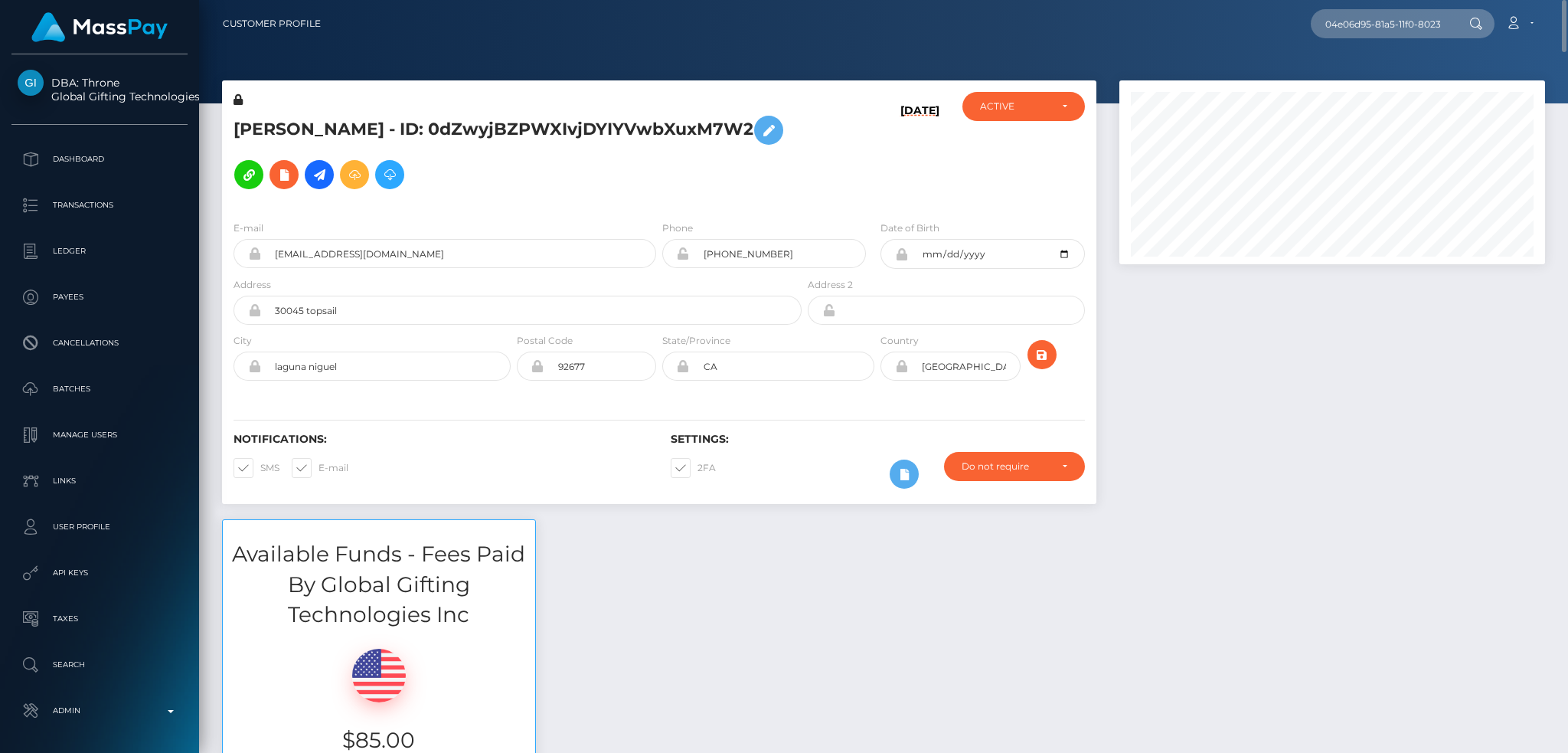
scroll to position [306, 0]
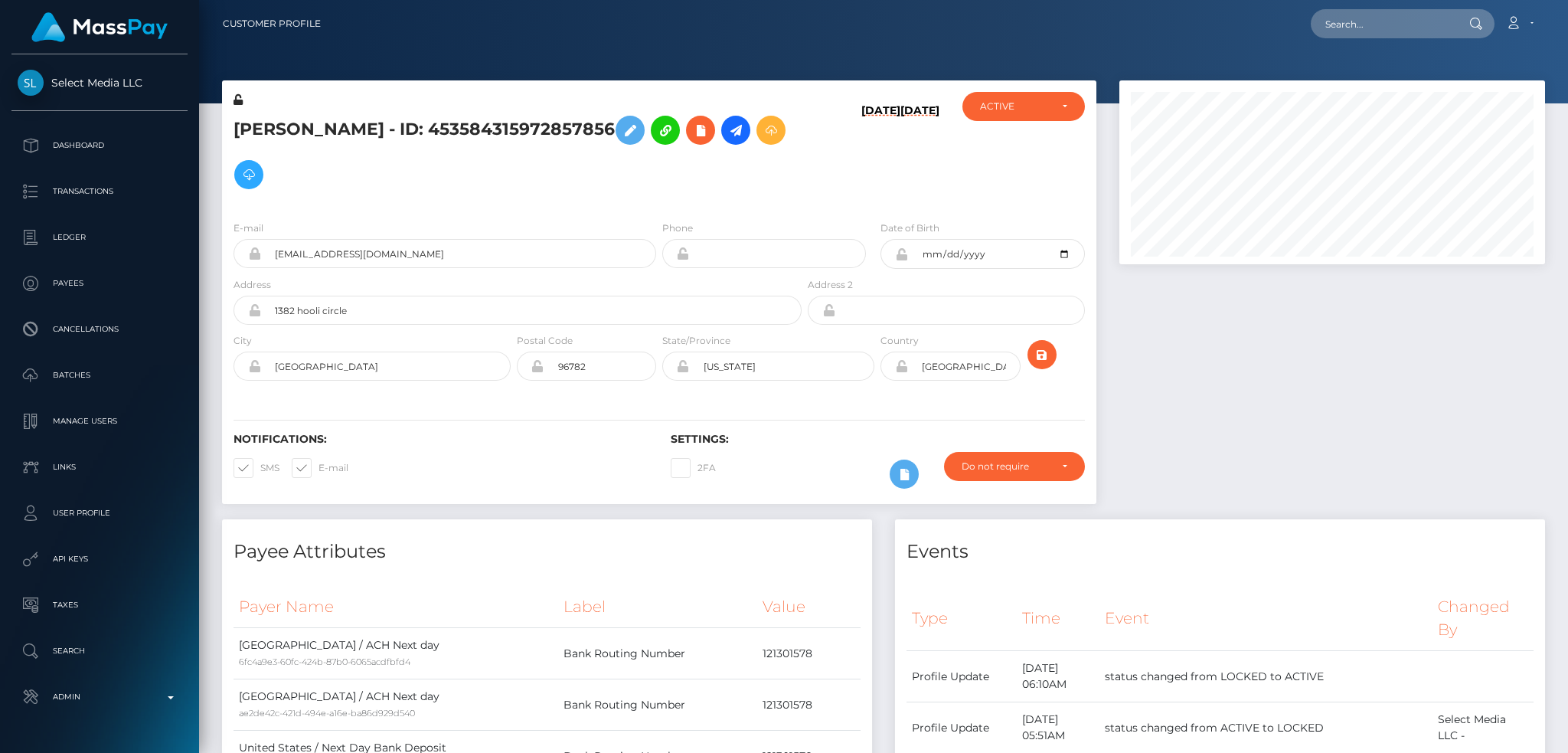
scroll to position [183, 425]
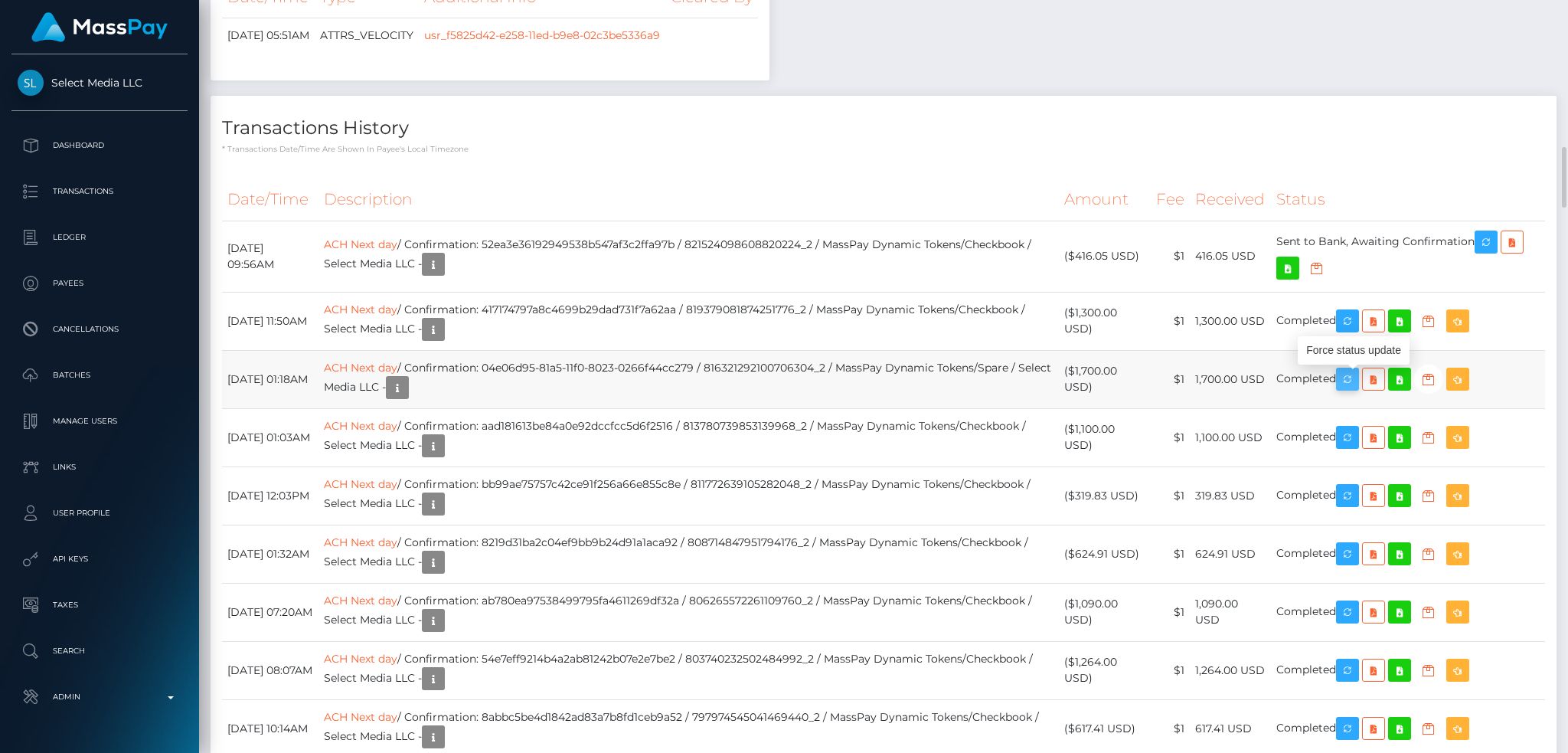
click at [1357, 380] on icon "button" at bounding box center [1348, 379] width 18 height 19
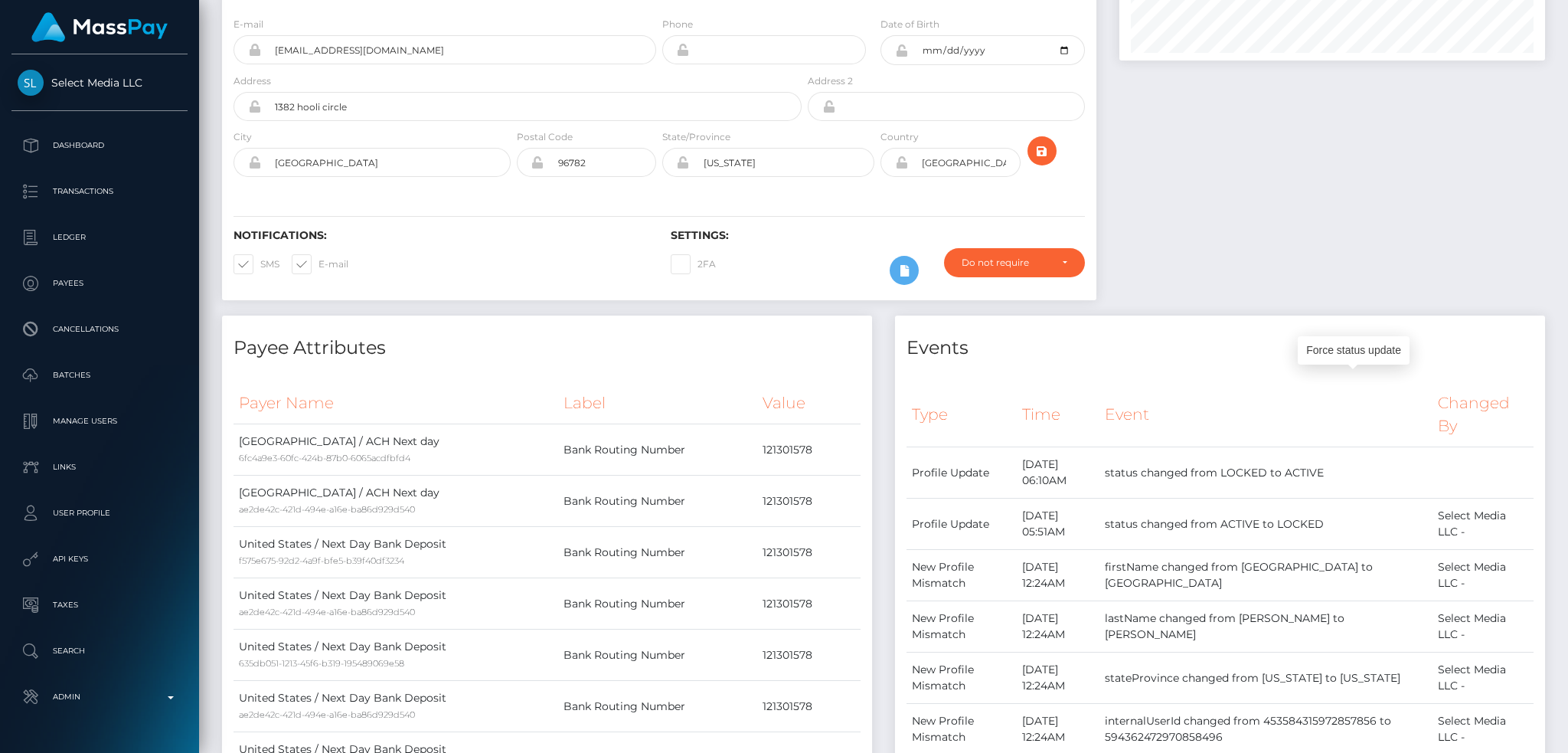
scroll to position [0, 0]
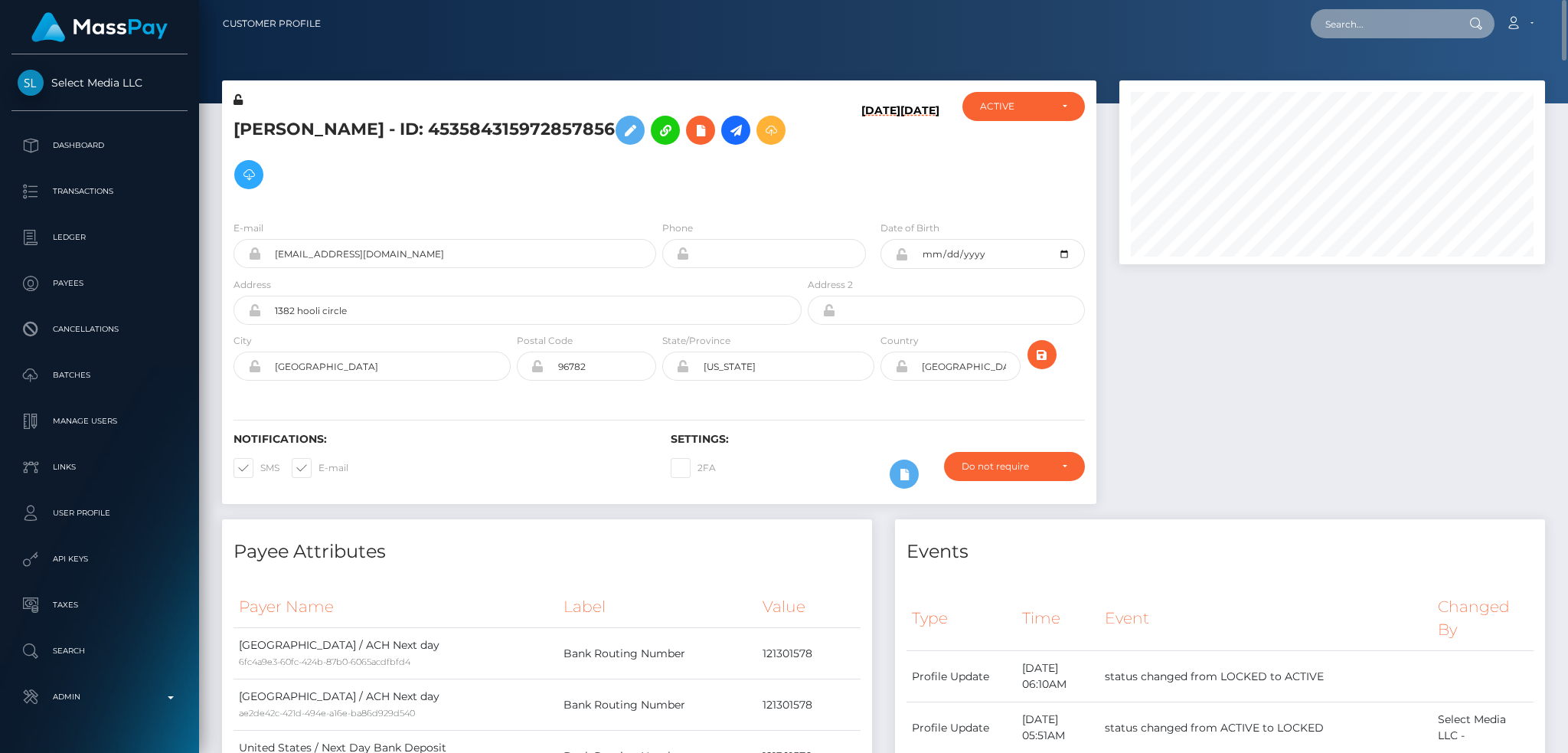
drag, startPoint x: 1407, startPoint y: 30, endPoint x: 1365, endPoint y: 27, distance: 42.1
click at [1407, 30] on input "text" at bounding box center [1383, 24] width 144 height 29
paste input "crystal.schumacher@saintfrancisministries.org"
click at [1333, 31] on input "crystal.schumacher@saintfrancisministries.org" at bounding box center [1383, 24] width 144 height 29
paste input "schu82@yahoo.com"
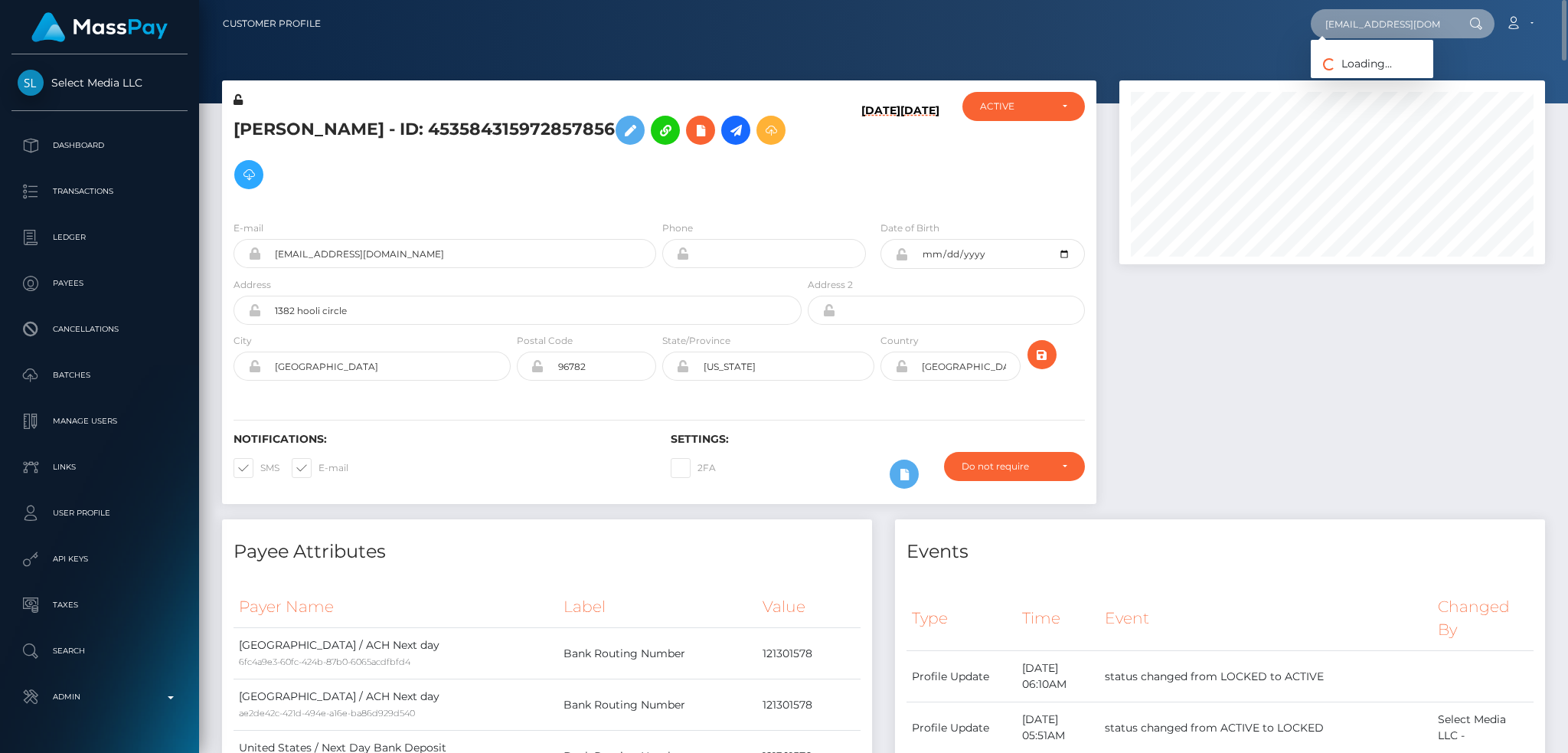
scroll to position [0, 9]
type input "crystalschu82@yahoo.com"
click at [1390, 83] on link "Crystal Schumacher" at bounding box center [1372, 79] width 123 height 28
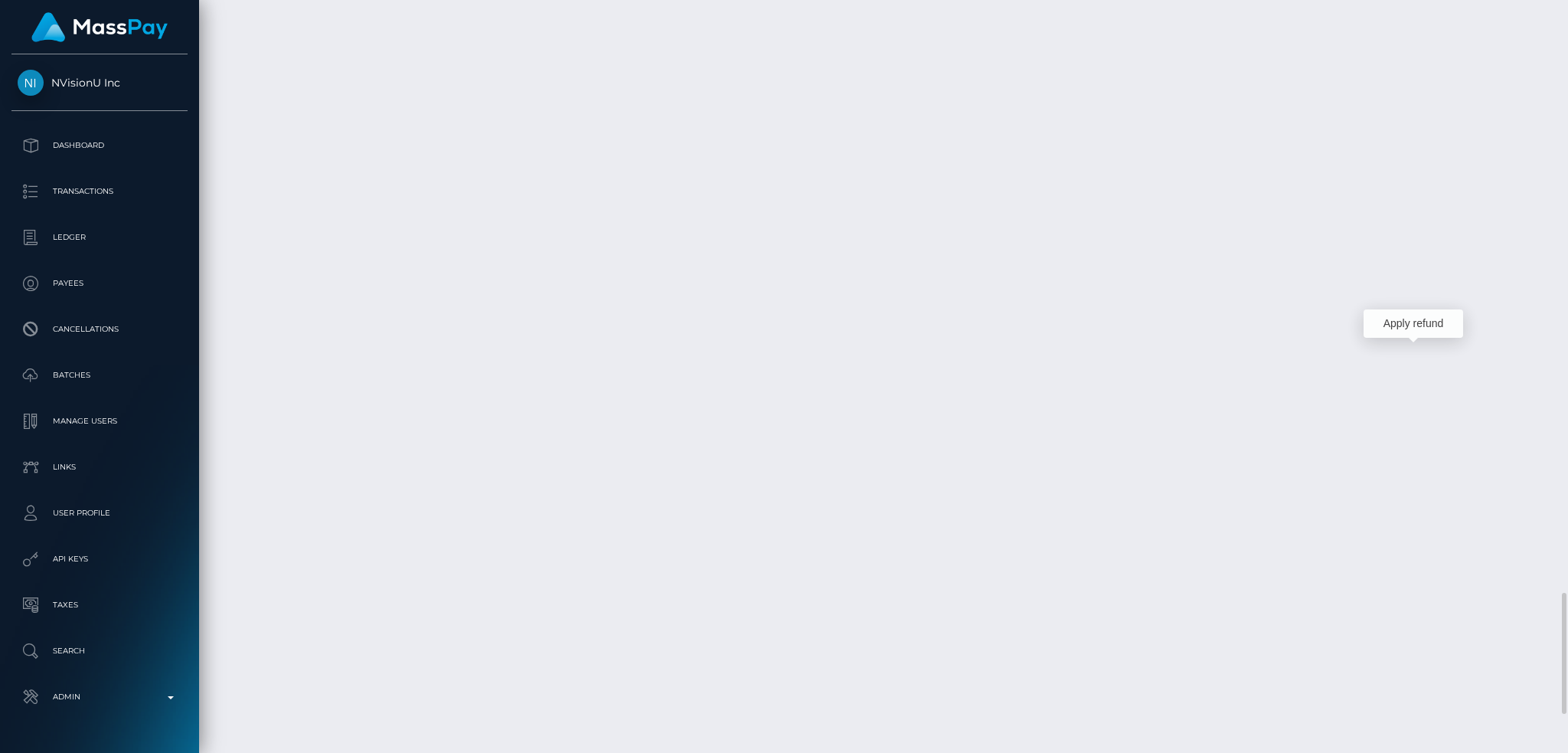
scroll to position [183, 425]
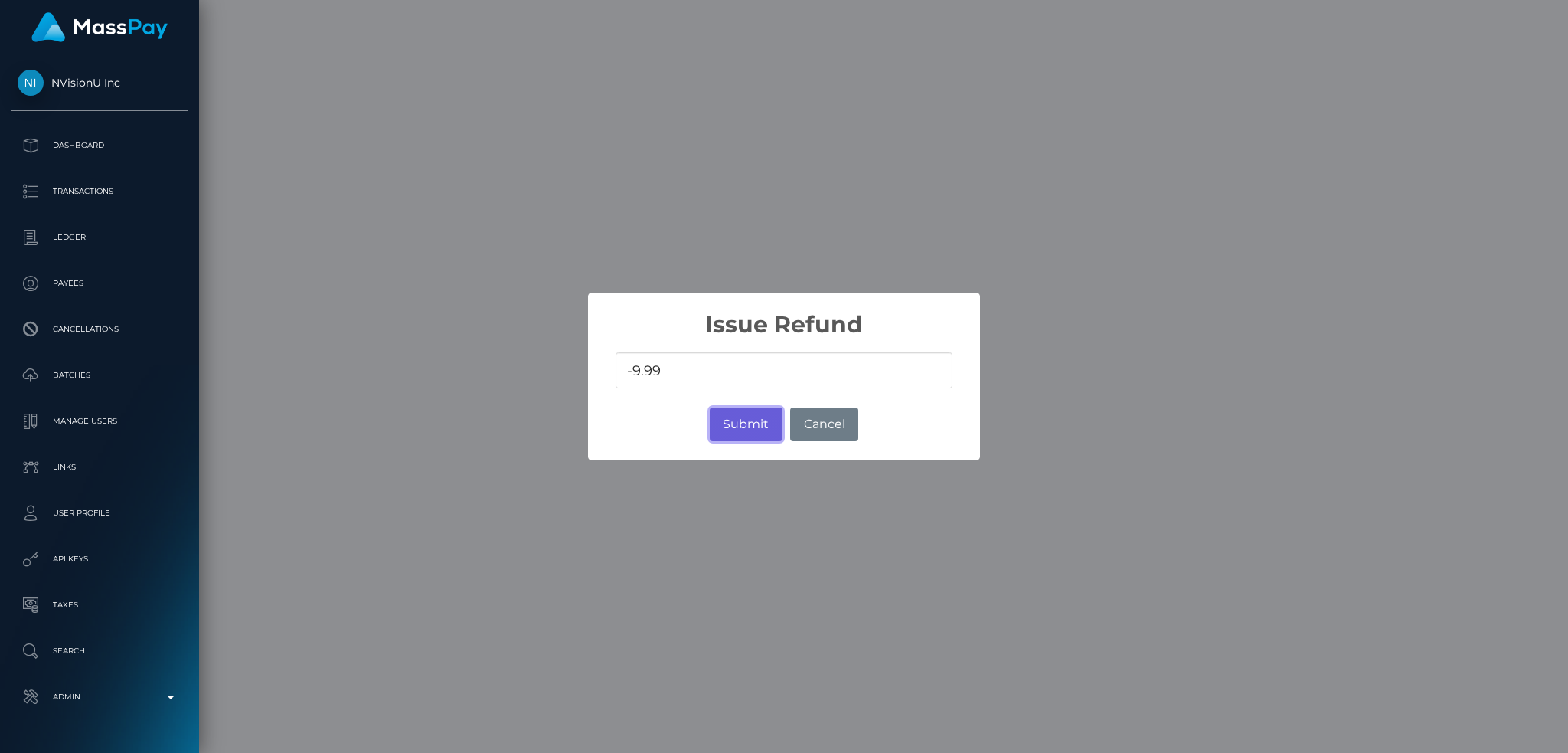
click at [753, 424] on button "Submit" at bounding box center [746, 424] width 73 height 34
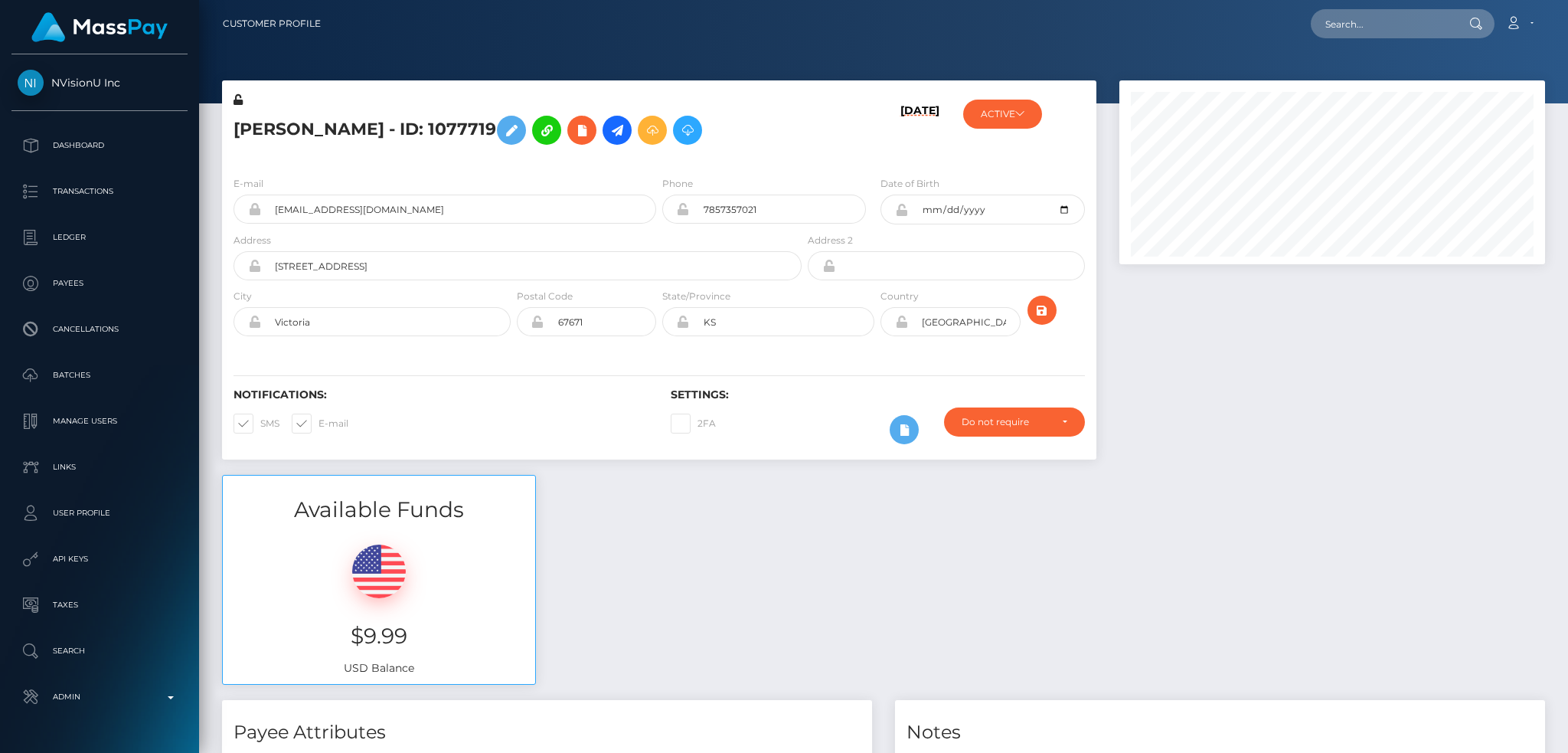
scroll to position [183, 425]
drag, startPoint x: 1337, startPoint y: 20, endPoint x: 1292, endPoint y: 28, distance: 45.7
click at [1337, 20] on input "text" at bounding box center [1383, 24] width 144 height 29
paste input "5efb1efae41251445b437761"
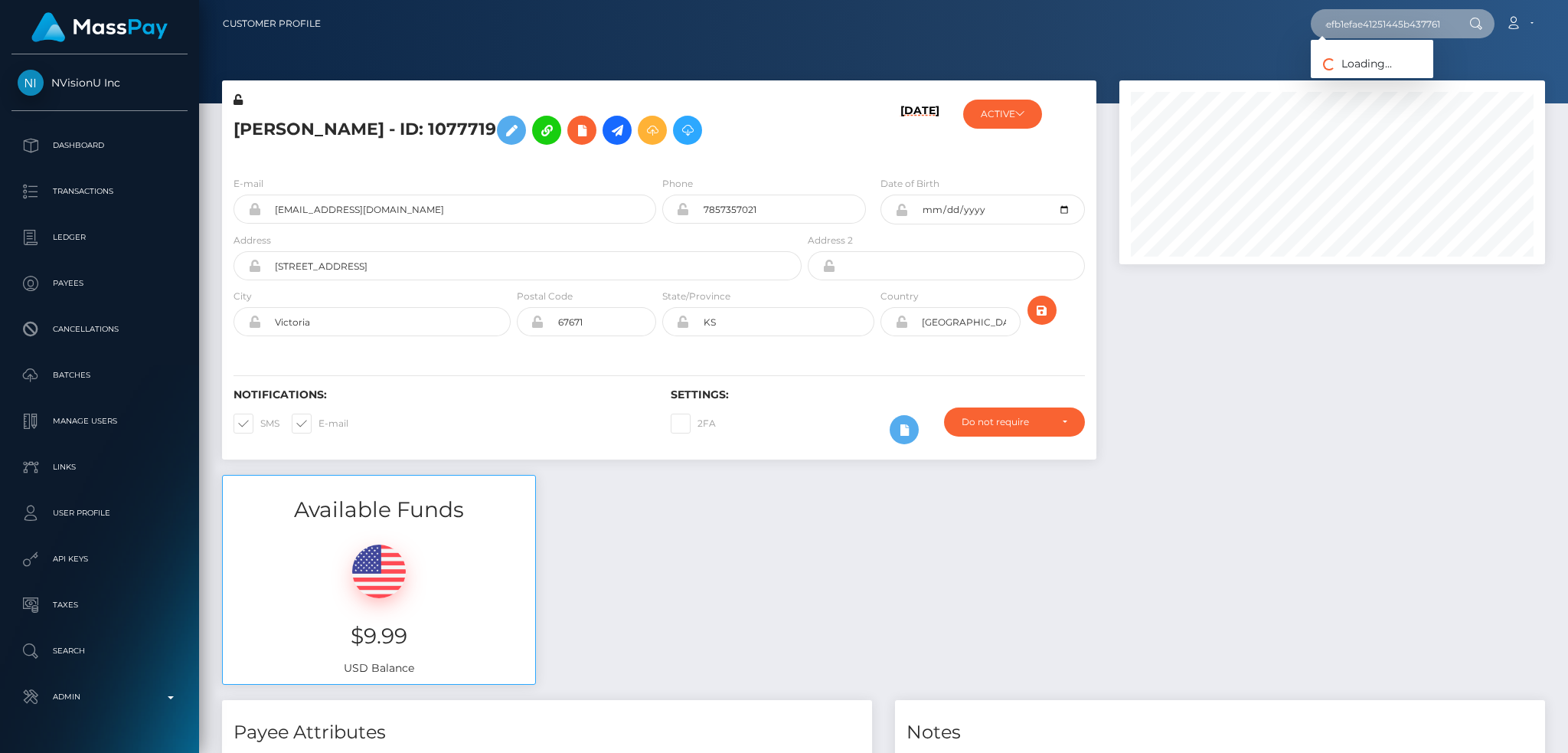
type input "5efb1efae41251445b437761"
click at [1380, 89] on link "[PERSON_NAME]" at bounding box center [1372, 79] width 123 height 28
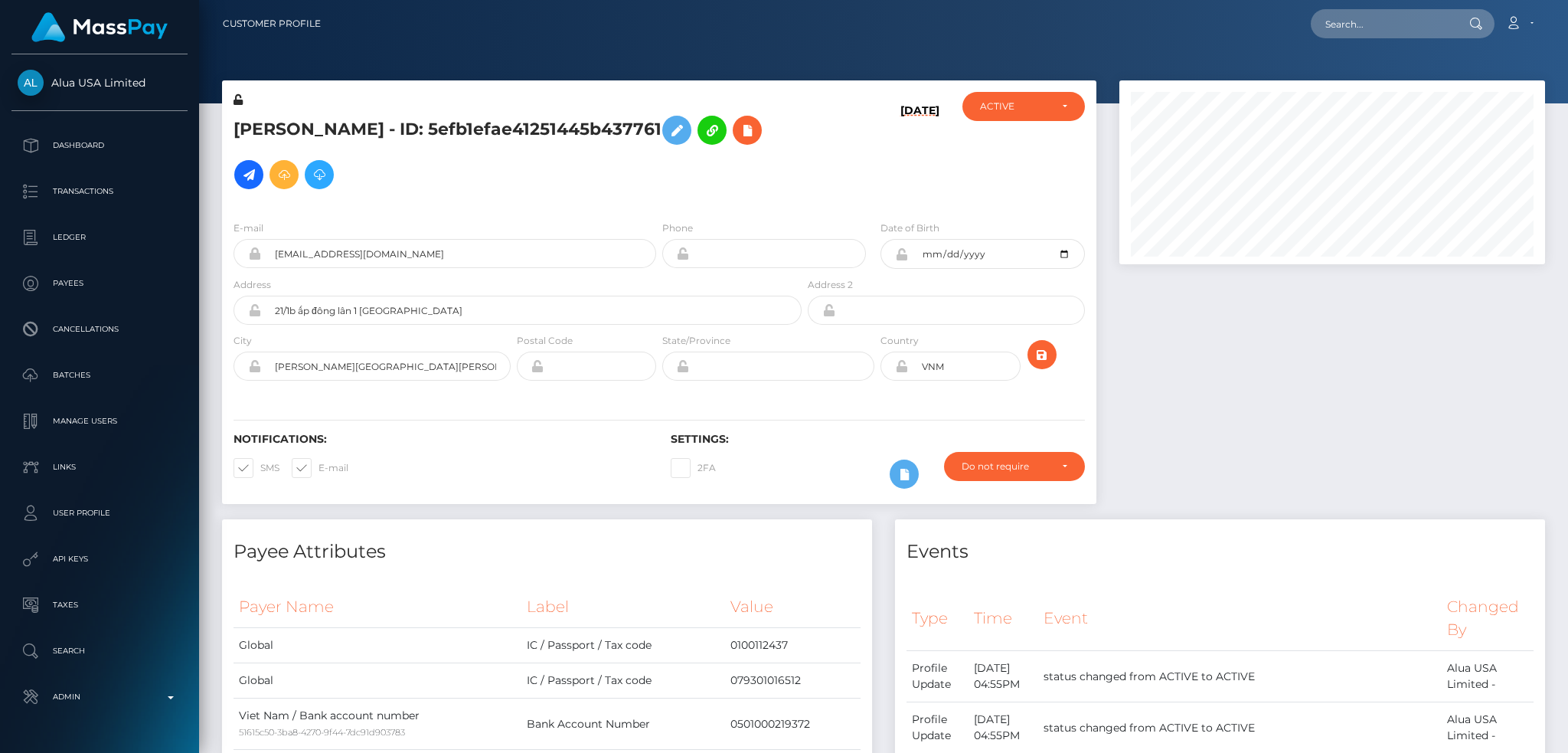
scroll to position [183, 425]
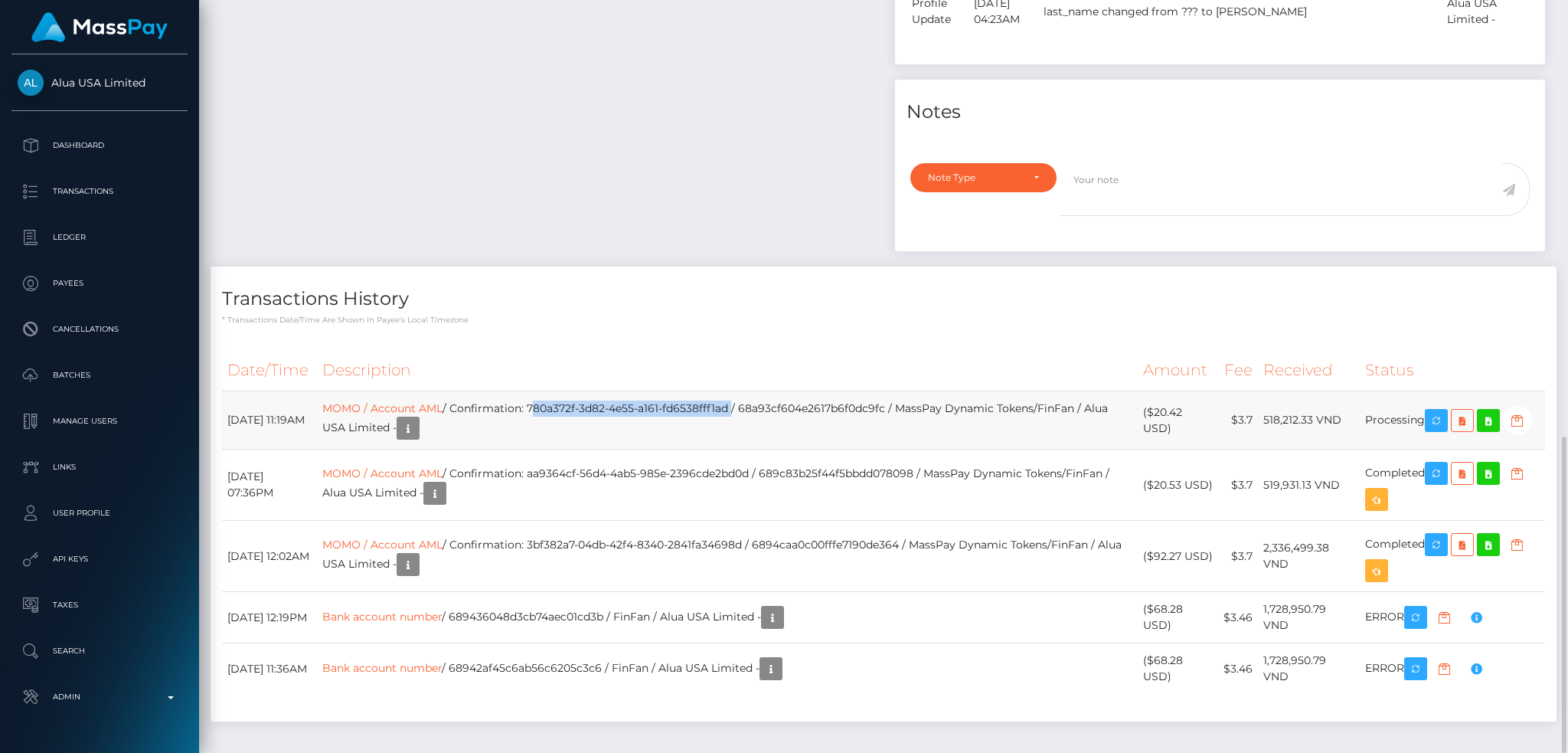
drag, startPoint x: 563, startPoint y: 348, endPoint x: 766, endPoint y: 346, distance: 203.0
click at [766, 391] on td "MOMO / Account AML / Confirmation: 780a372f-3d82-4e55-a161-fd6538fff1ad / 68a93…" at bounding box center [727, 421] width 820 height 58
copy td "780a372f-3d82-4e55-a161-fd6538fff1ad"
click at [408, 401] on link "MOMO / Account AML" at bounding box center [382, 408] width 120 height 14
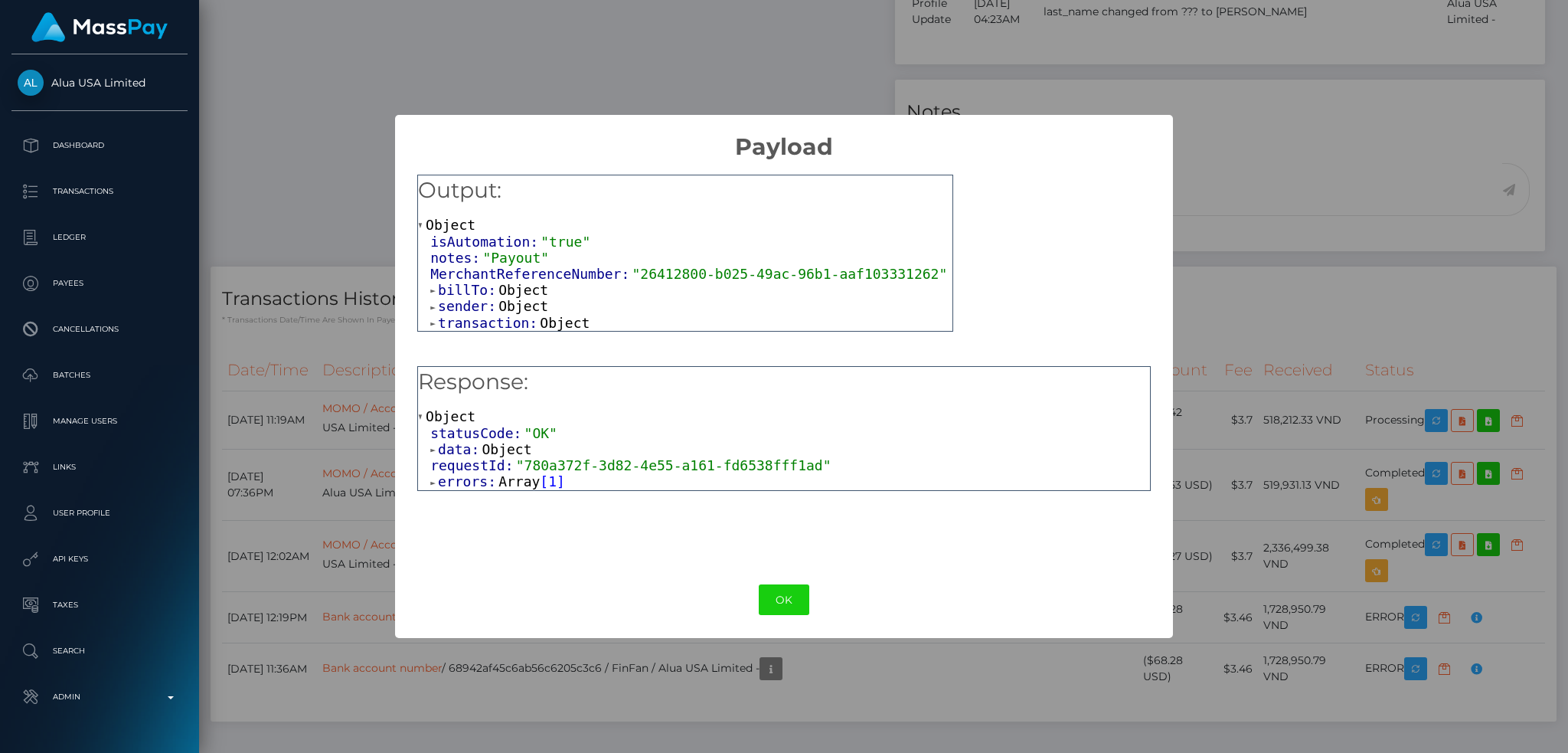
click at [508, 484] on span "Array" at bounding box center [520, 481] width 41 height 16
click at [494, 504] on span "Object" at bounding box center [494, 498] width 50 height 16
click at [777, 592] on button "OK" at bounding box center [784, 599] width 51 height 31
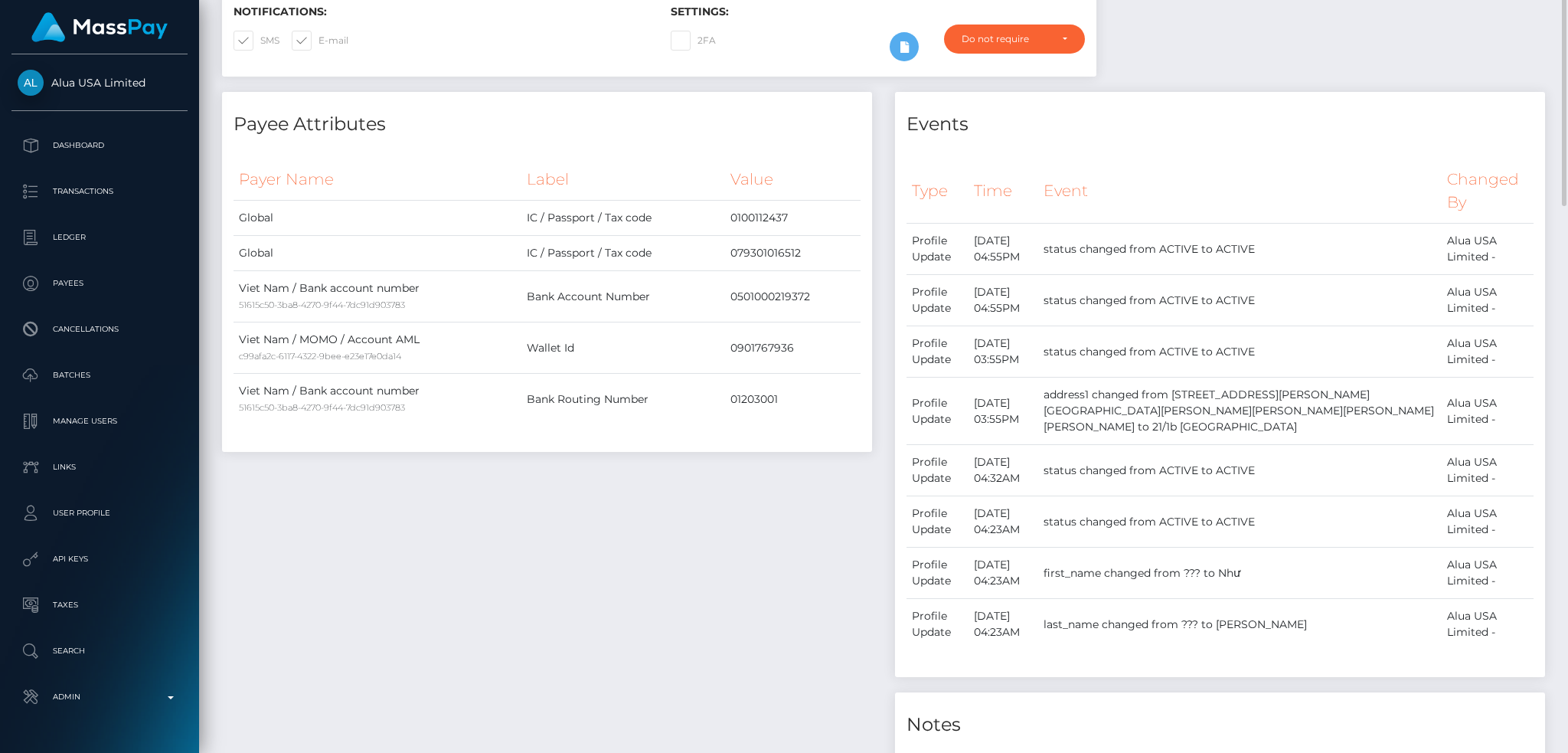
scroll to position [0, 0]
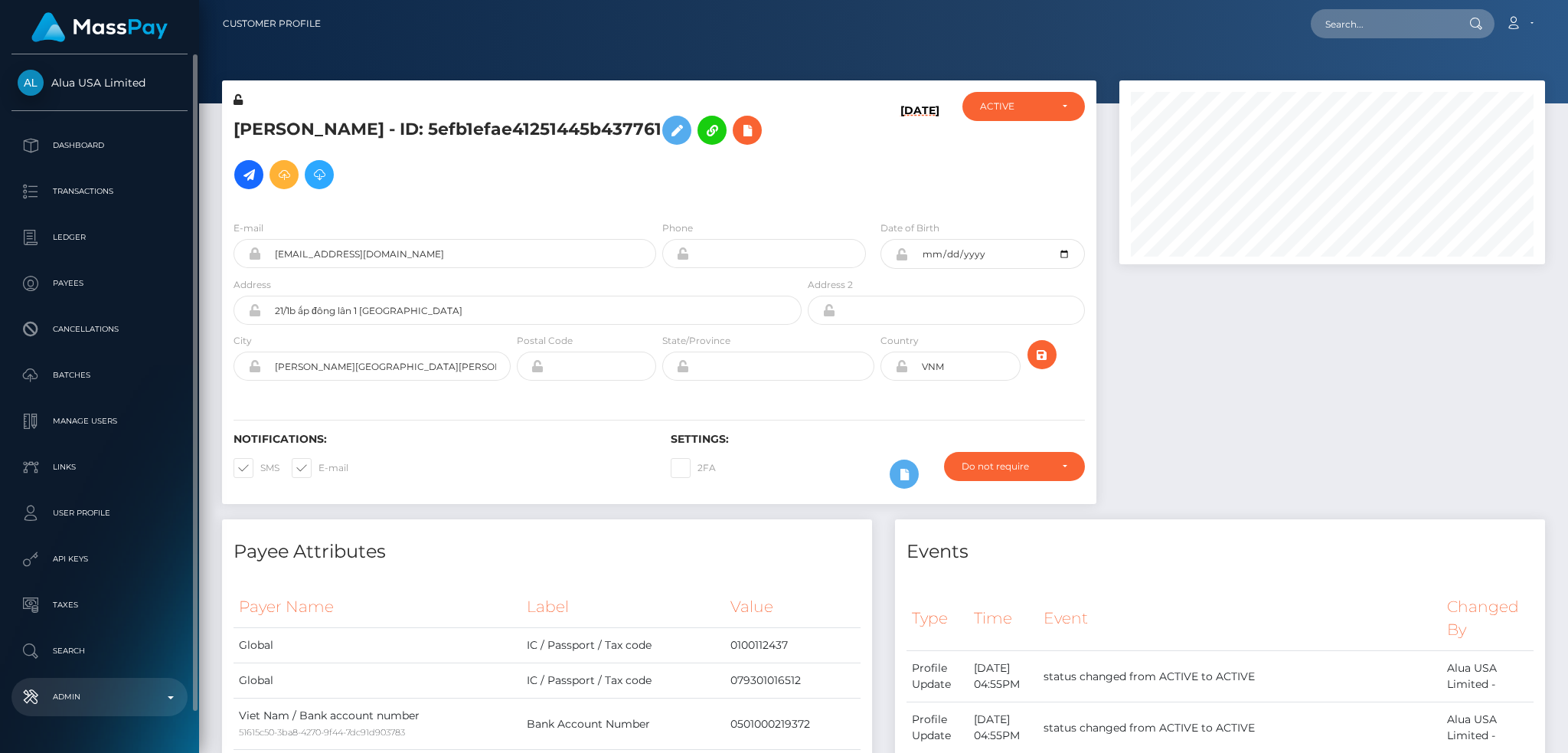
click at [107, 699] on p "Admin" at bounding box center [100, 697] width 164 height 23
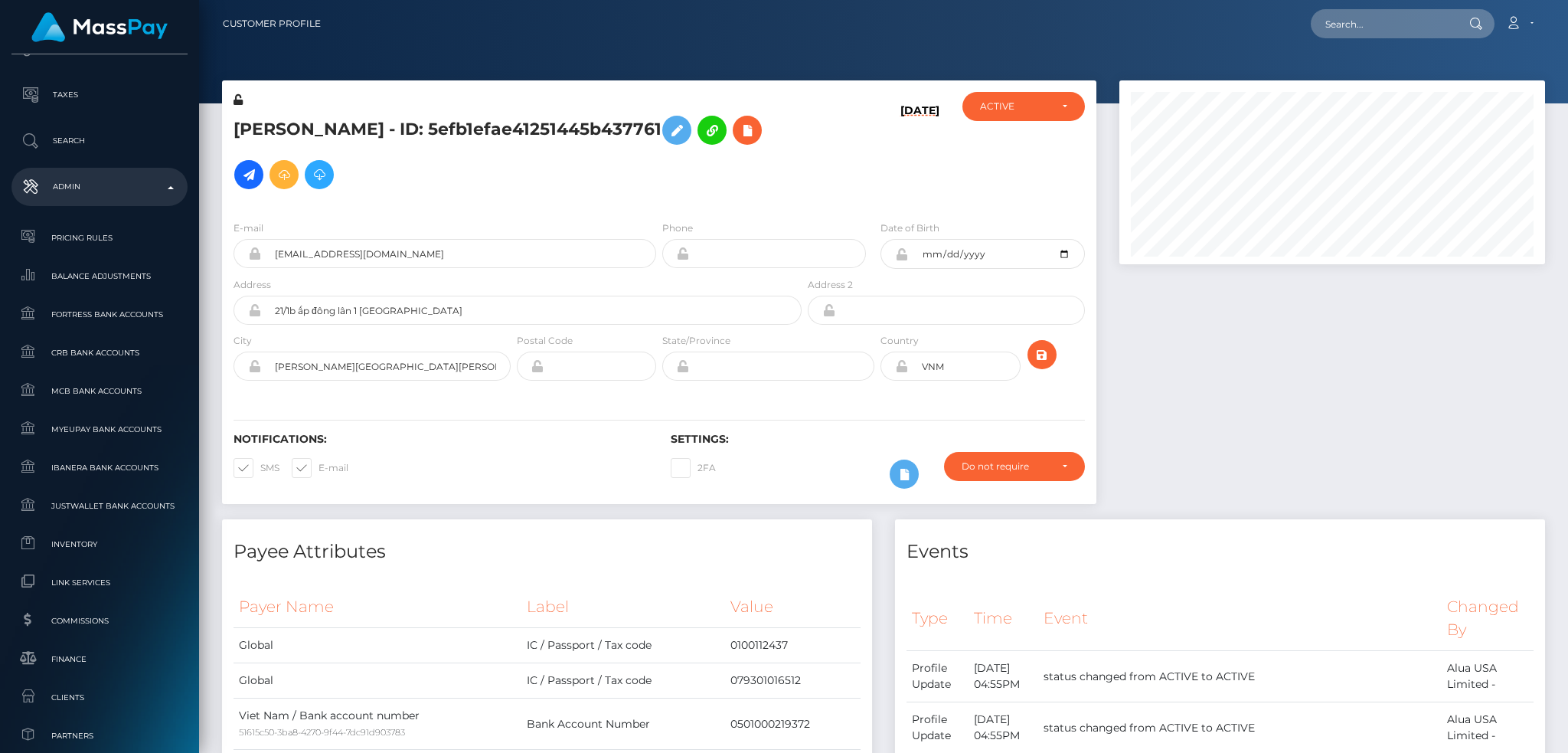
scroll to position [897, 0]
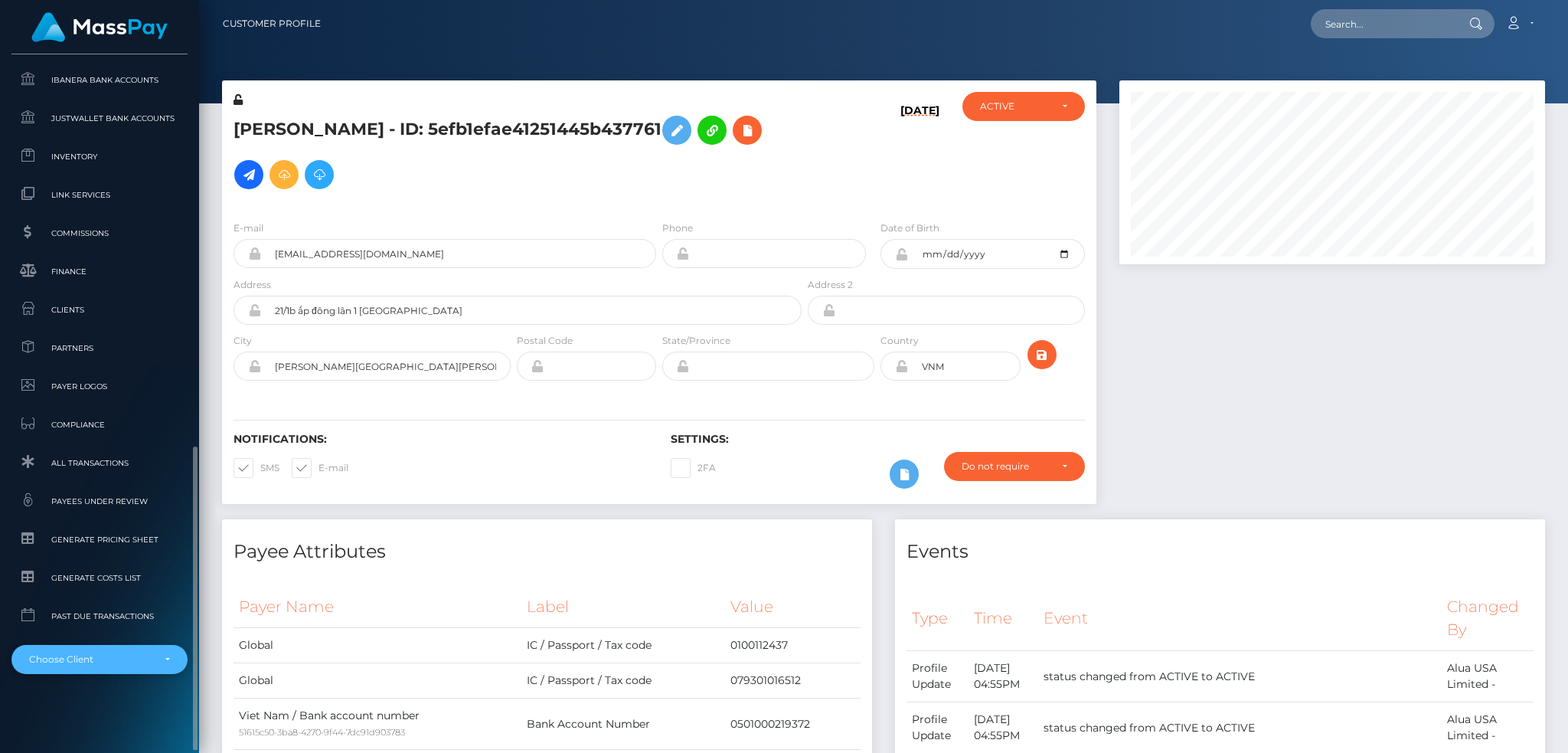
click at [120, 659] on div "Choose Client" at bounding box center [91, 659] width 124 height 12
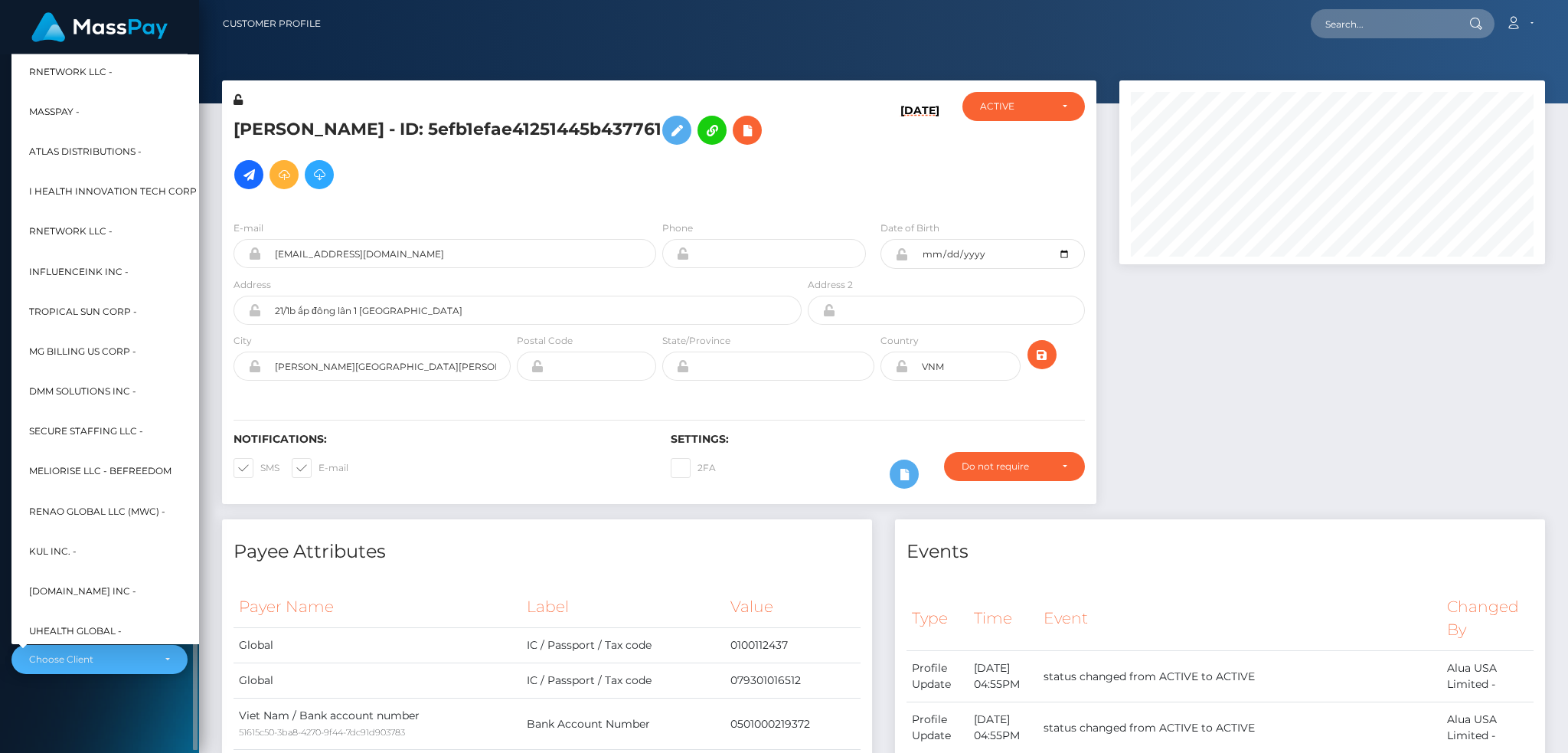
scroll to position [735, 0]
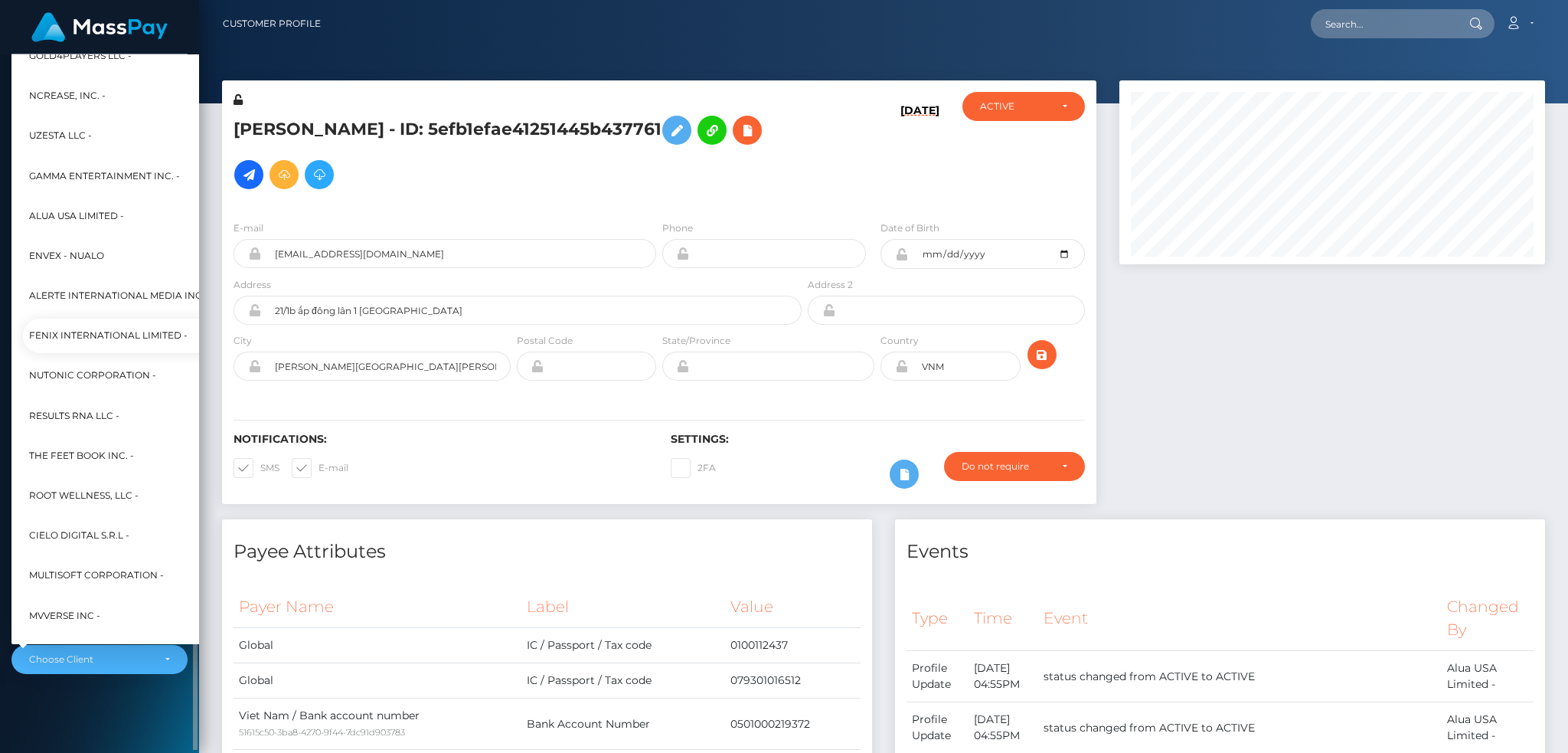
click at [147, 342] on span "Fenix International Limited -" at bounding box center [108, 336] width 159 height 20
select select "26"
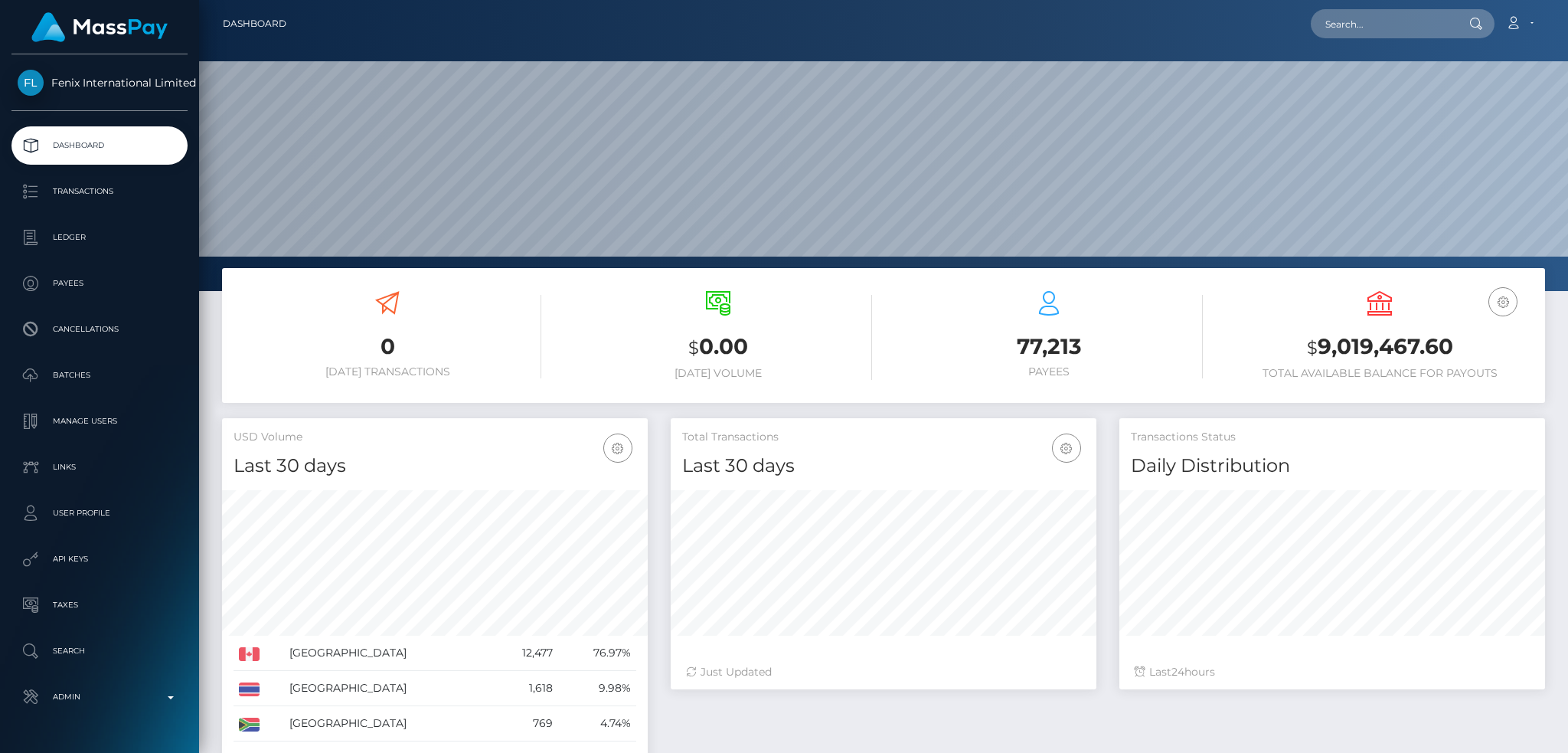
scroll to position [272, 425]
click at [1422, 16] on input "text" at bounding box center [1383, 24] width 144 height 29
paste input "126077"
type input "126077"
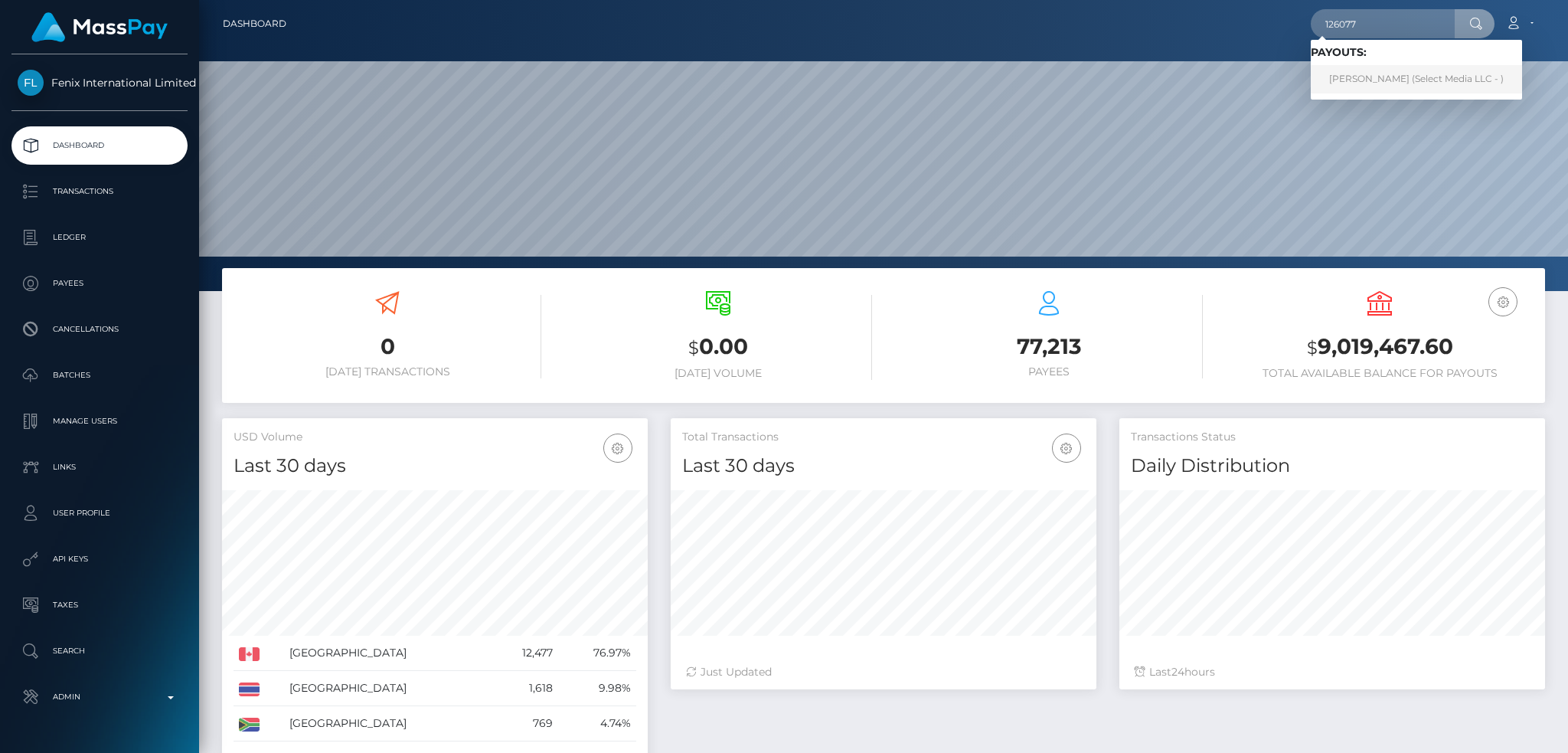
click at [1424, 71] on link "[PERSON_NAME] (Select Media LLC - )" at bounding box center [1416, 79] width 211 height 28
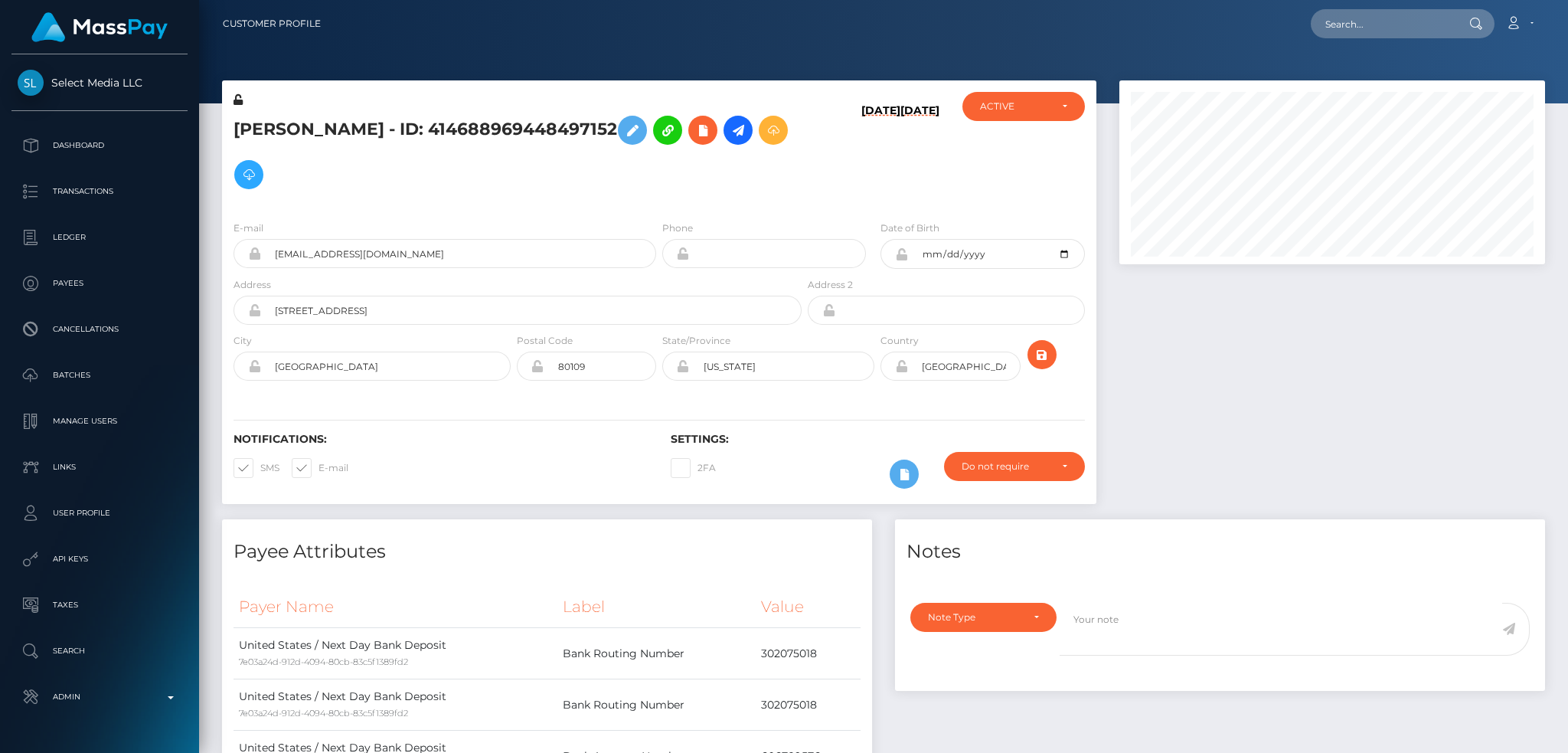
scroll to position [183, 425]
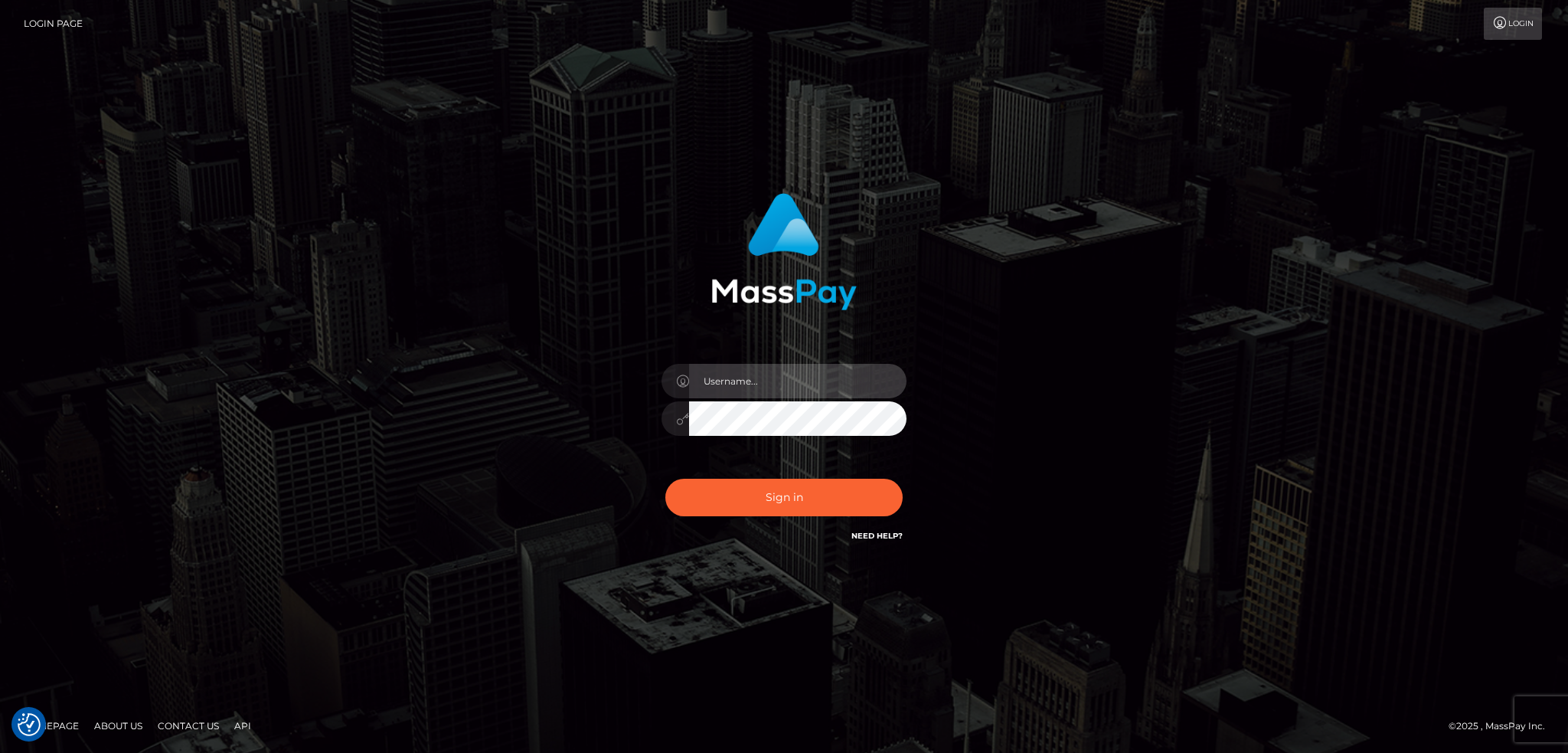
type input "alexstef"
click at [414, 370] on div "alexstef Sign in" at bounding box center [784, 376] width 873 height 390
